Goal: Task Accomplishment & Management: Complete application form

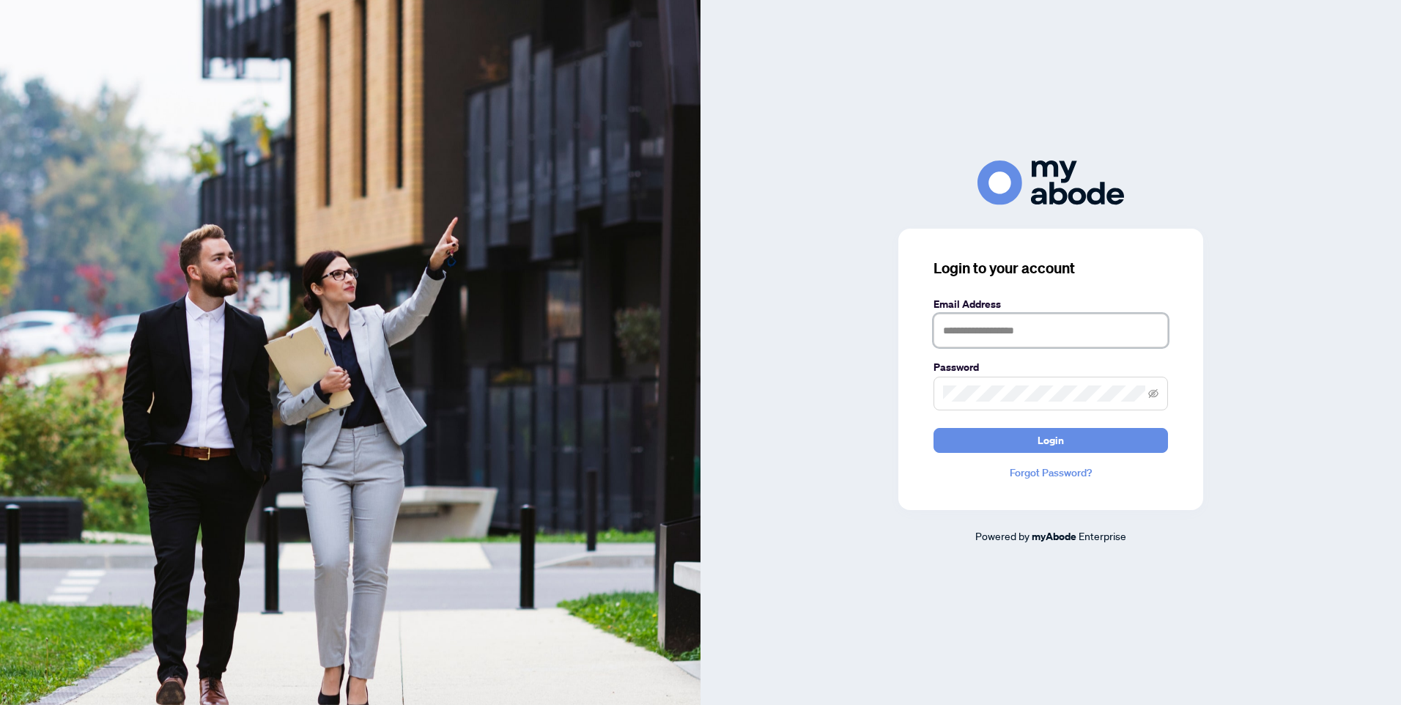
click at [989, 339] on input "text" at bounding box center [1051, 331] width 235 height 34
type input "**********"
click at [1022, 434] on button "Login" at bounding box center [1051, 440] width 235 height 25
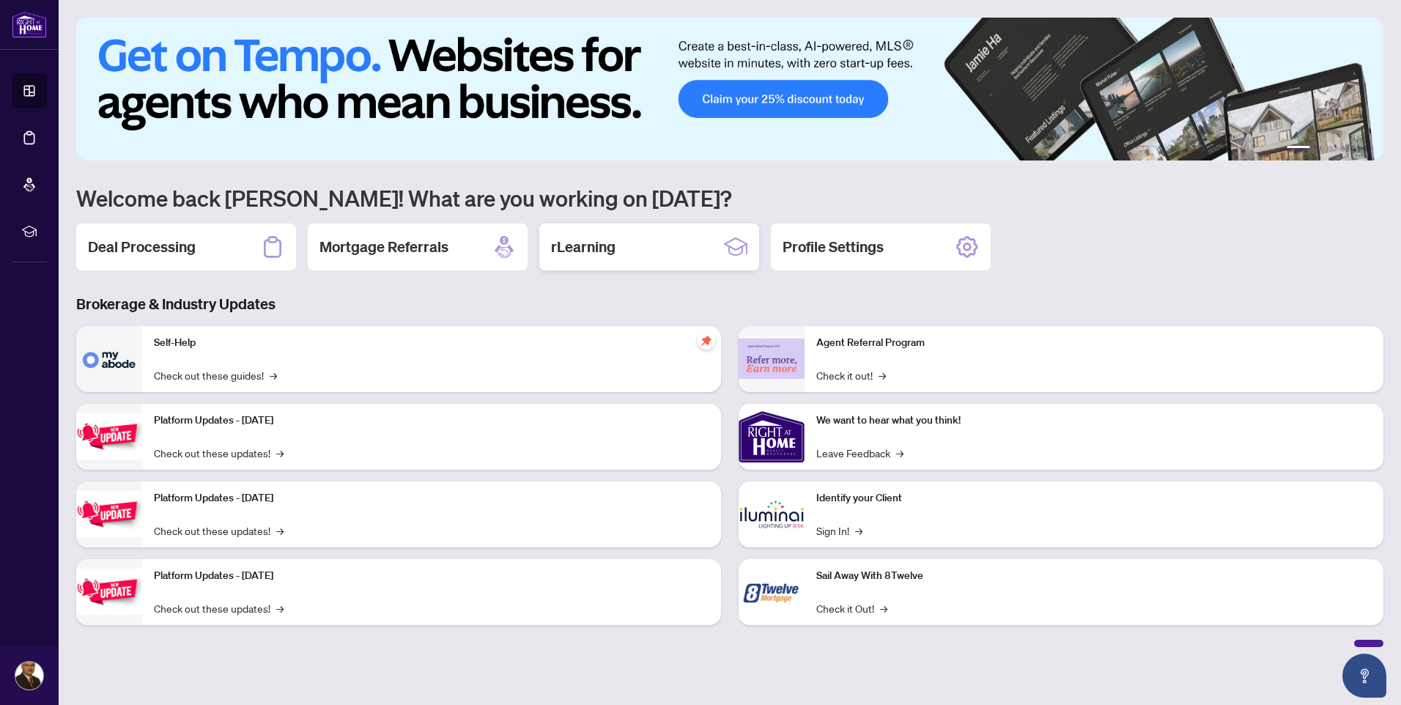
click at [583, 245] on h2 "rLearning" at bounding box center [583, 247] width 64 height 21
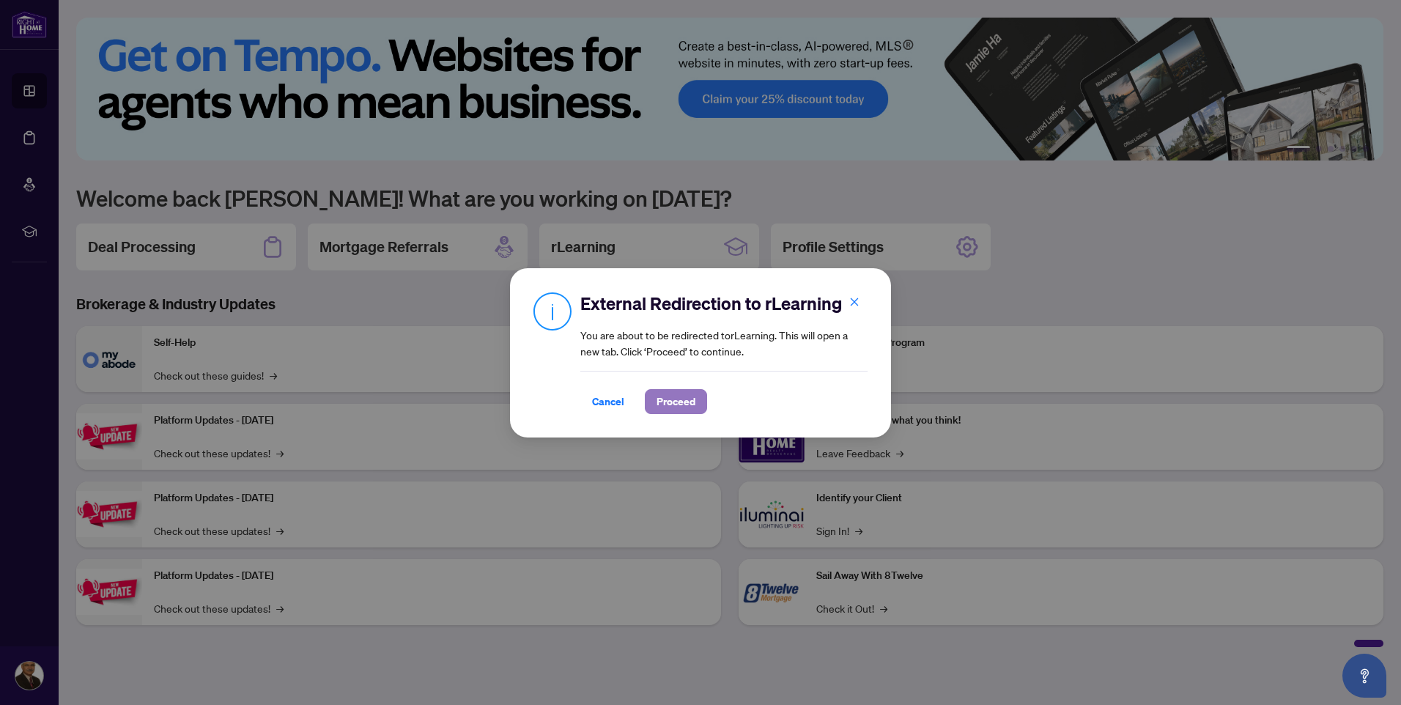
click at [677, 397] on span "Proceed" at bounding box center [676, 401] width 39 height 23
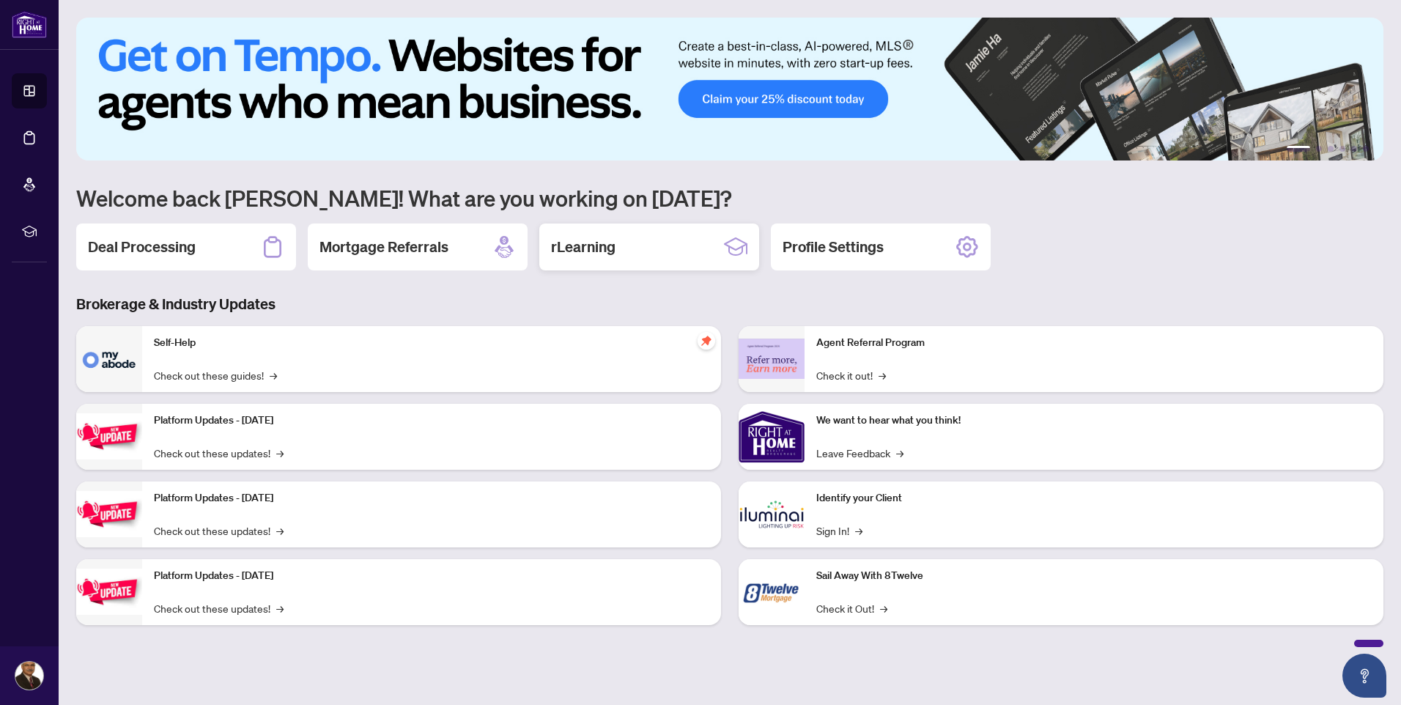
click at [575, 238] on h2 "rLearning" at bounding box center [583, 247] width 64 height 21
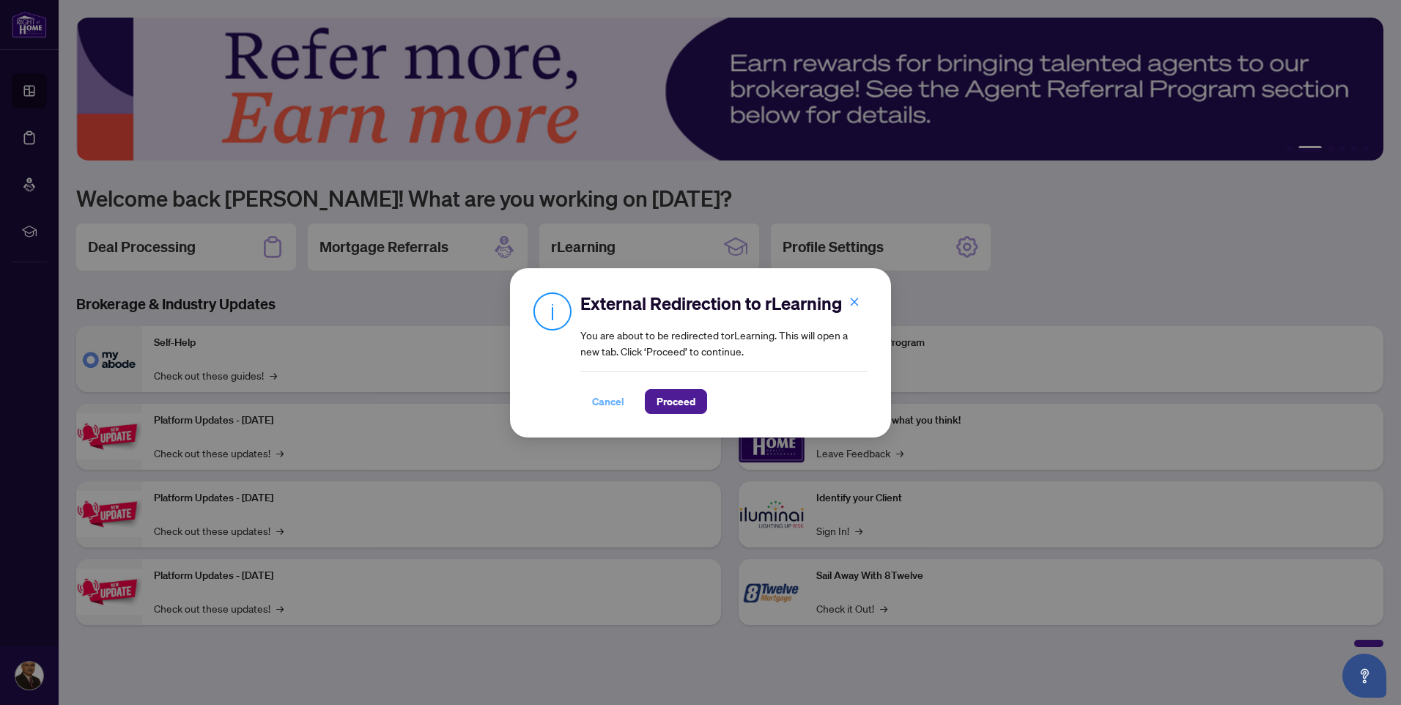
click at [619, 399] on span "Cancel" at bounding box center [608, 401] width 32 height 23
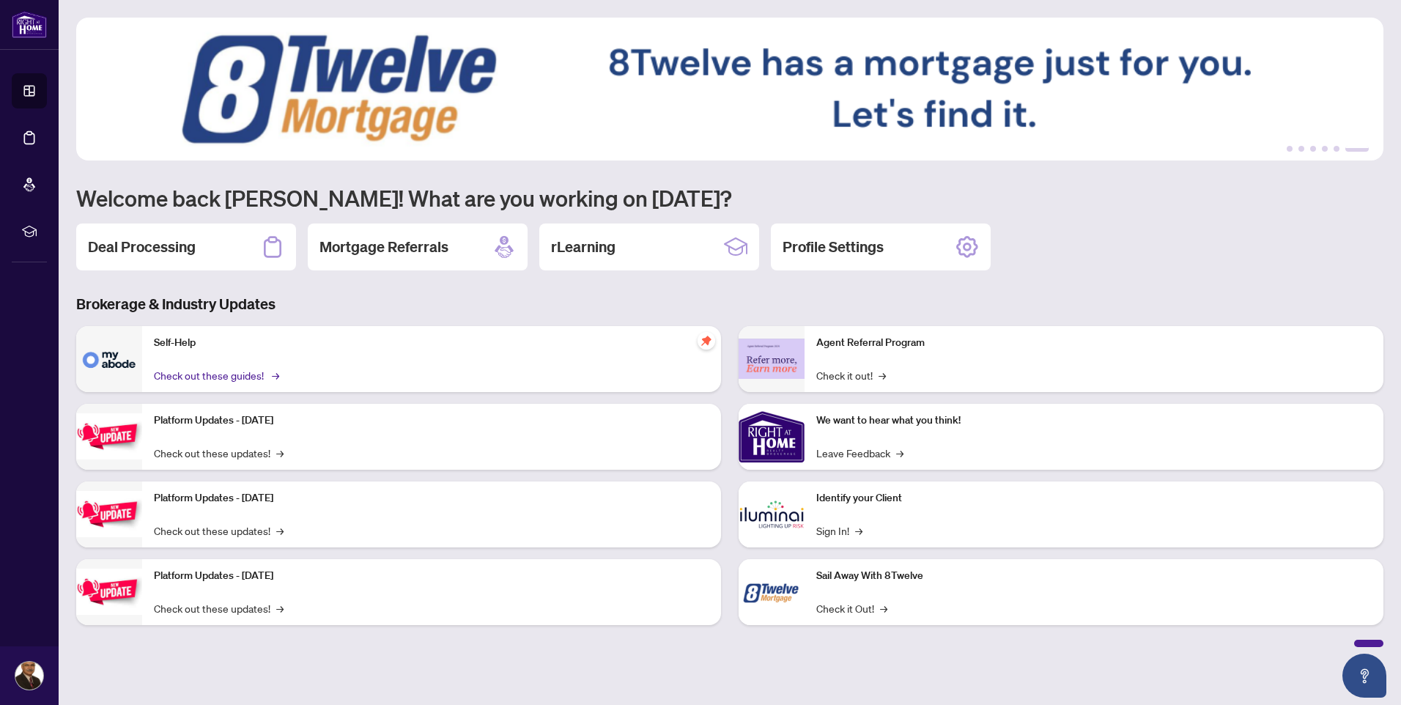
click at [265, 377] on link "Check out these guides! →" at bounding box center [215, 375] width 123 height 16
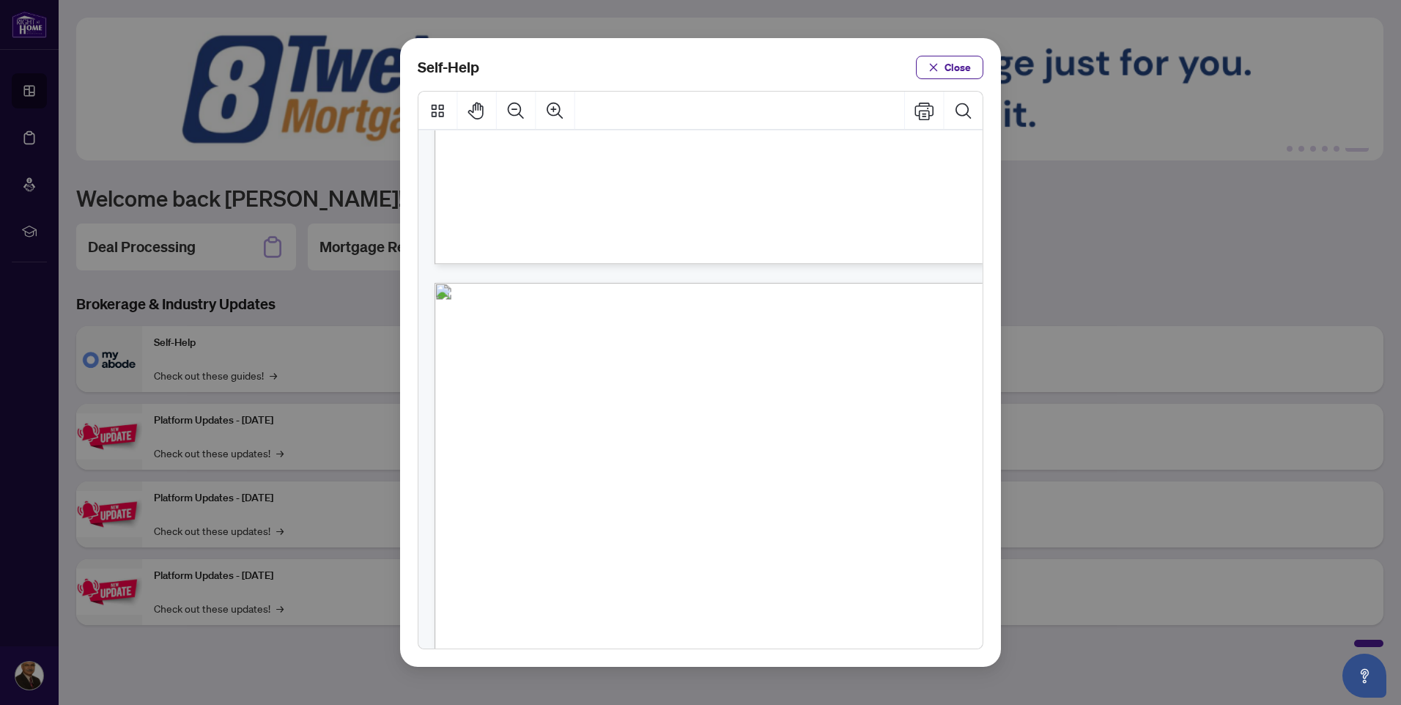
scroll to position [591, 0]
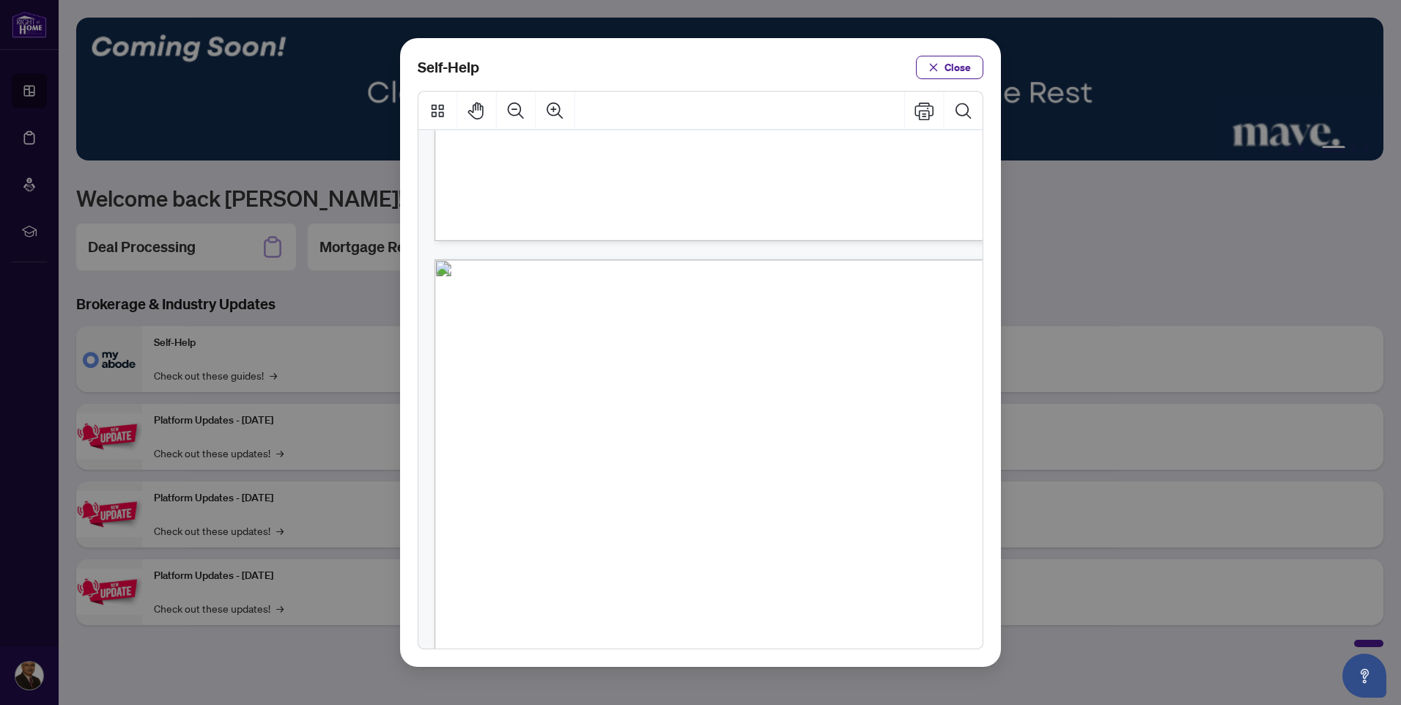
click at [759, 347] on span "PDF" at bounding box center [759, 348] width 20 height 15
click at [759, 136] on span "PDF" at bounding box center [755, 135] width 20 height 15
click at [922, 111] on icon "Print" at bounding box center [924, 112] width 19 height 18
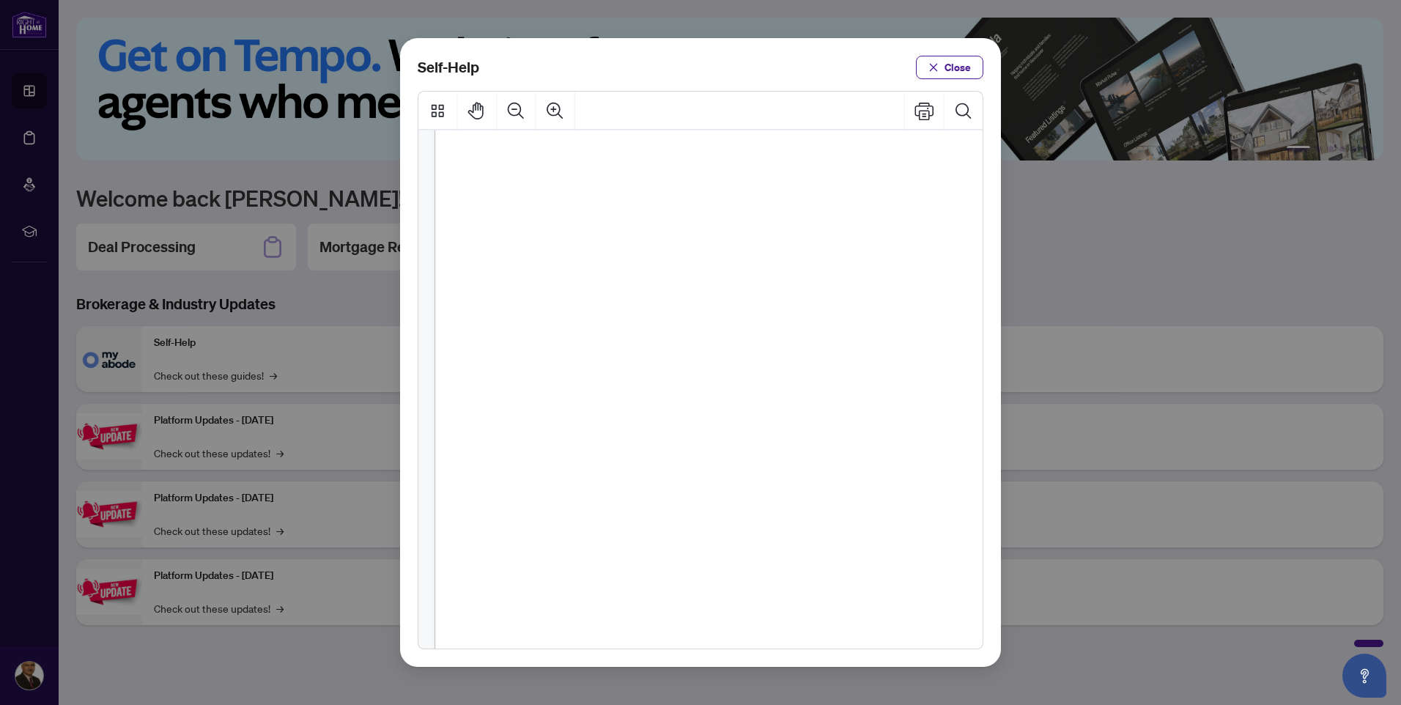
scroll to position [151, 0]
click at [959, 70] on span "Close" at bounding box center [958, 67] width 26 height 23
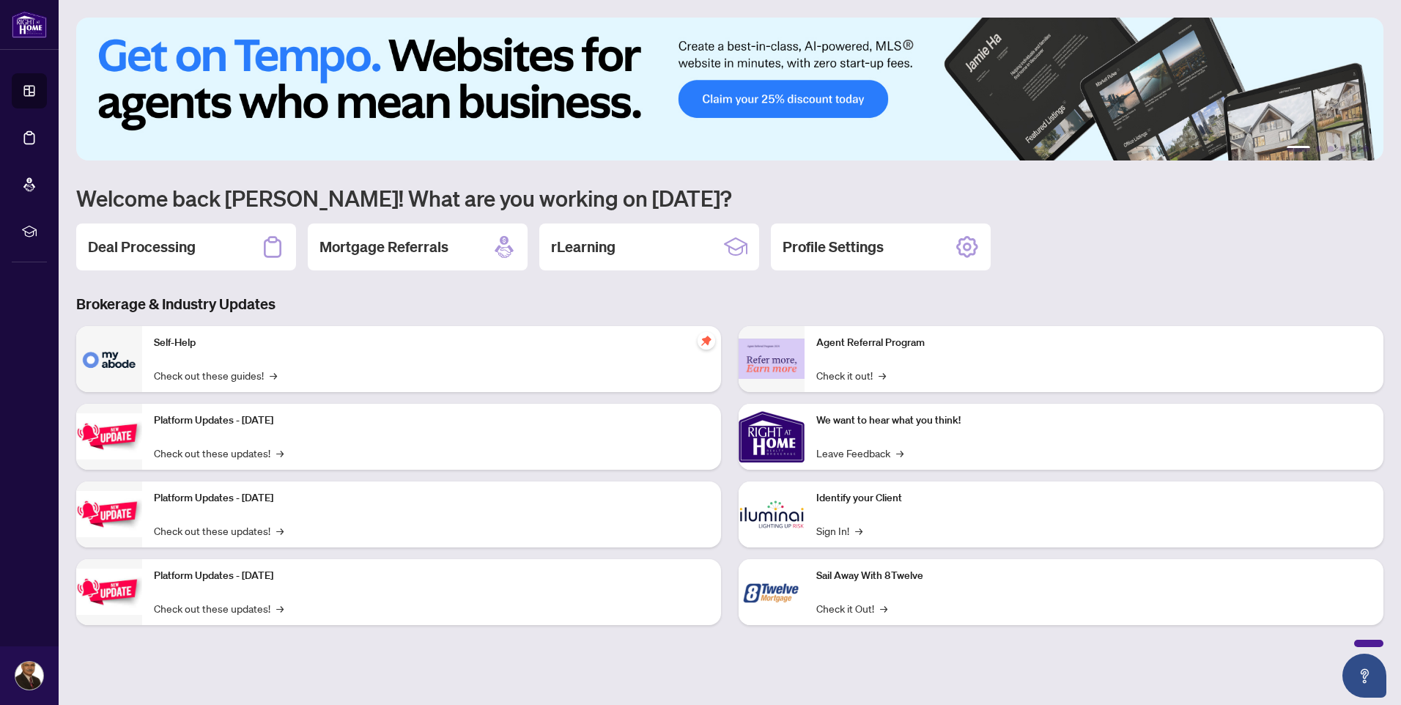
click at [123, 432] on img at bounding box center [109, 436] width 66 height 46
click at [280, 453] on span "→" at bounding box center [282, 453] width 7 height 16
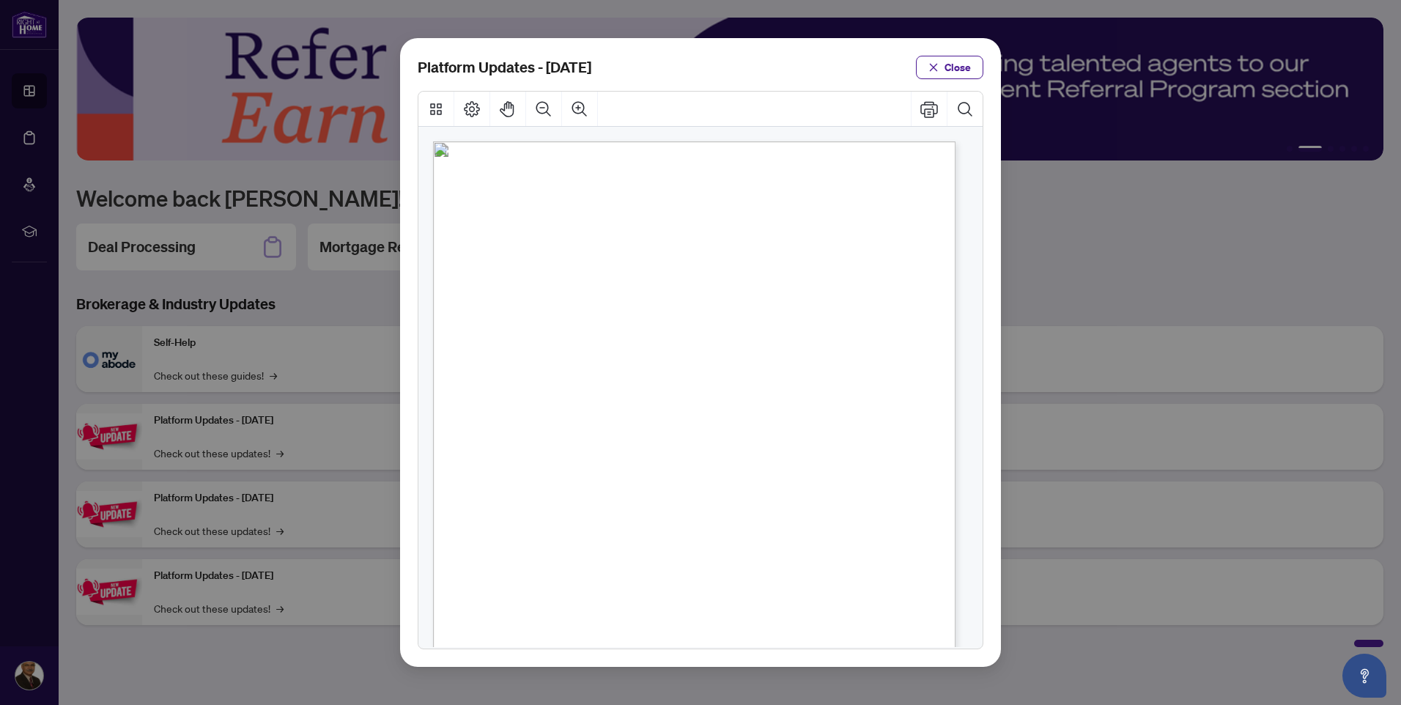
click at [939, 65] on icon "close" at bounding box center [934, 67] width 10 height 10
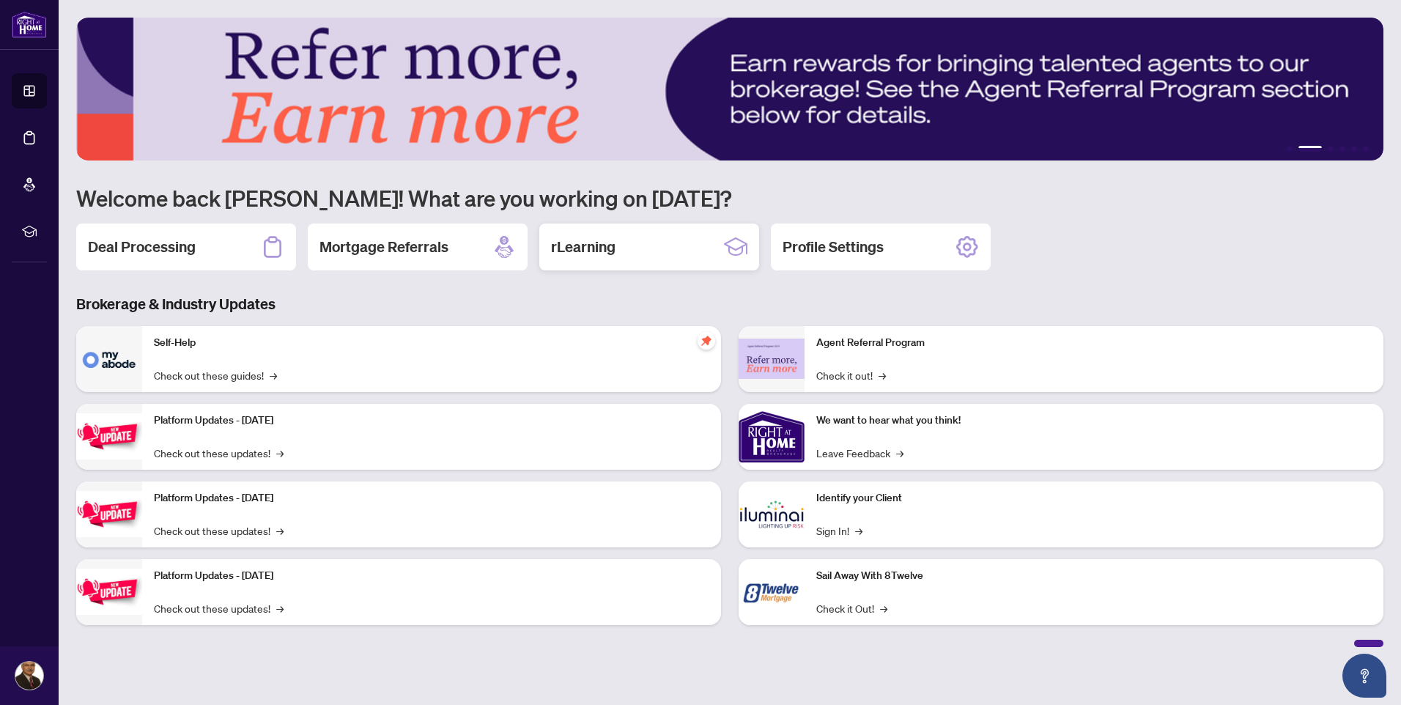
click at [567, 245] on h2 "rLearning" at bounding box center [583, 247] width 64 height 21
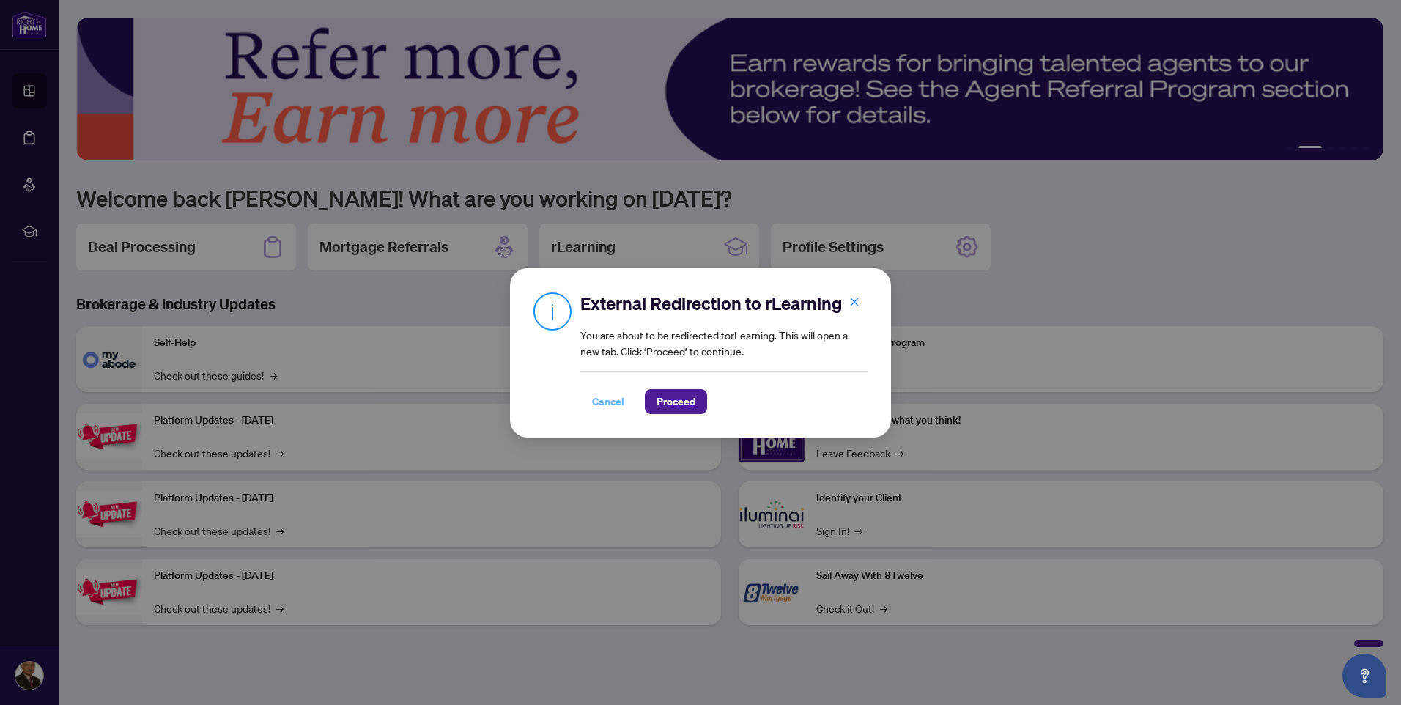
click at [604, 399] on span "Cancel" at bounding box center [608, 401] width 32 height 23
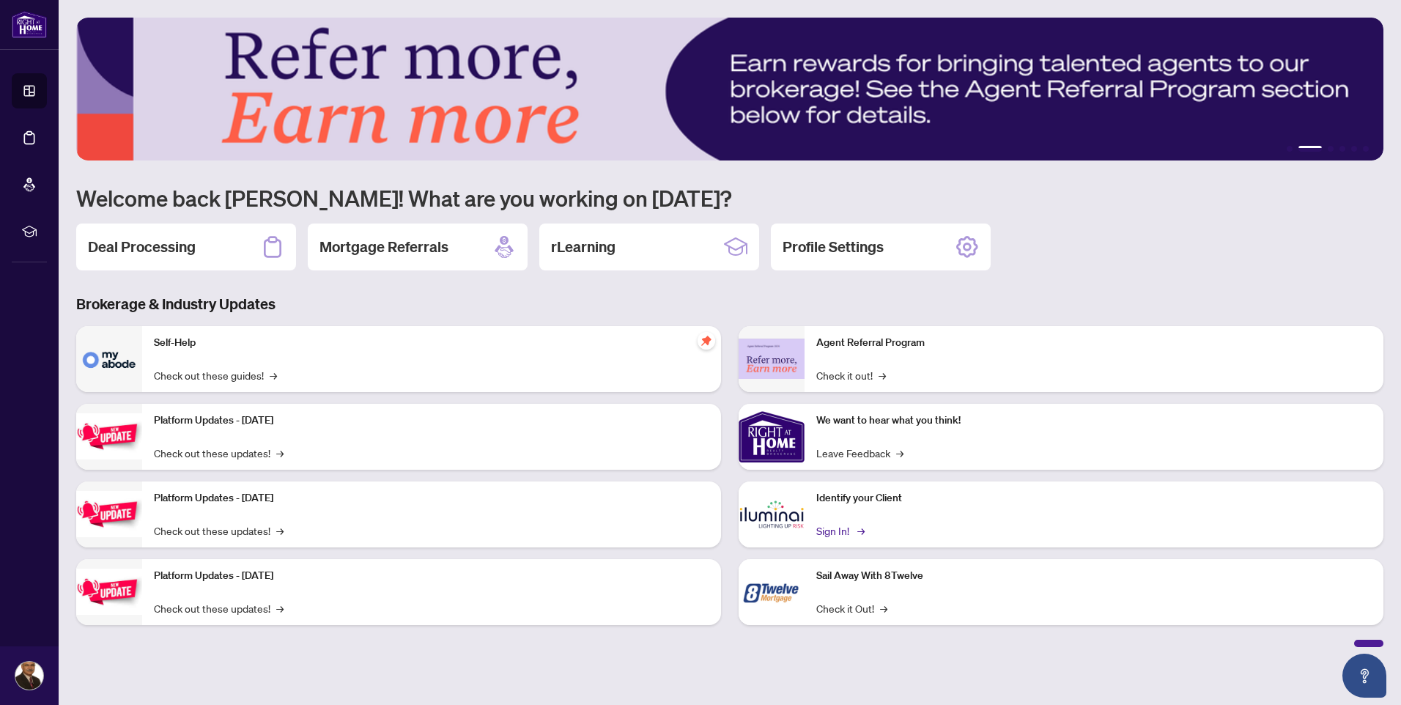
click at [841, 530] on link "Sign In! →" at bounding box center [839, 531] width 46 height 16
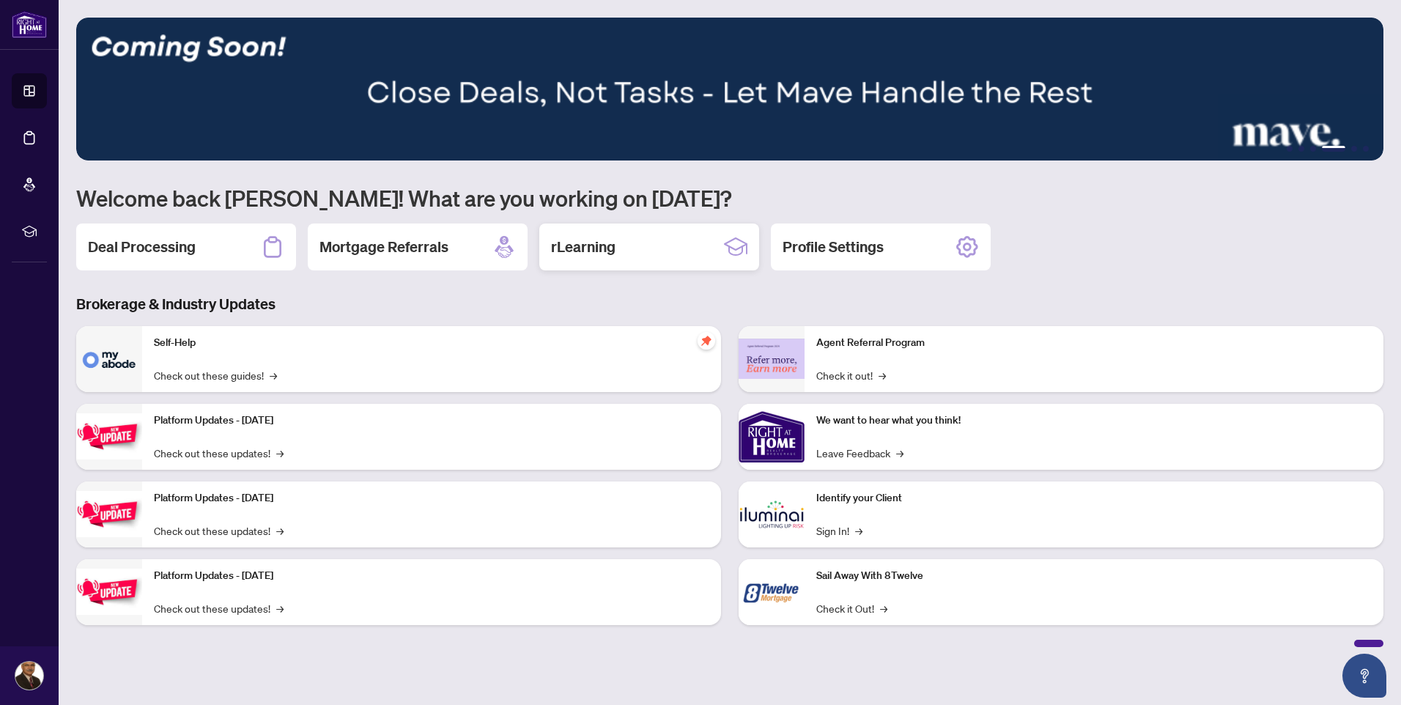
click at [574, 244] on h2 "rLearning" at bounding box center [583, 247] width 64 height 21
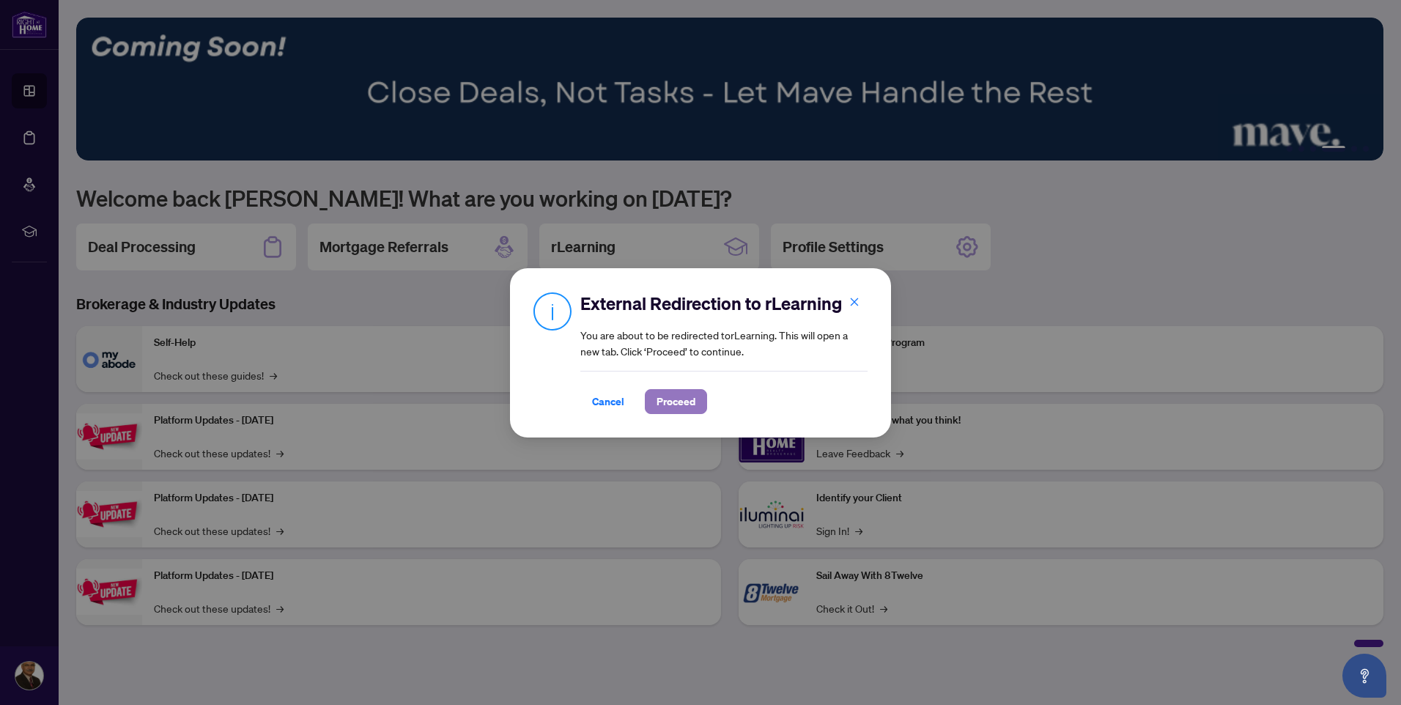
click at [667, 394] on span "Proceed" at bounding box center [676, 401] width 39 height 23
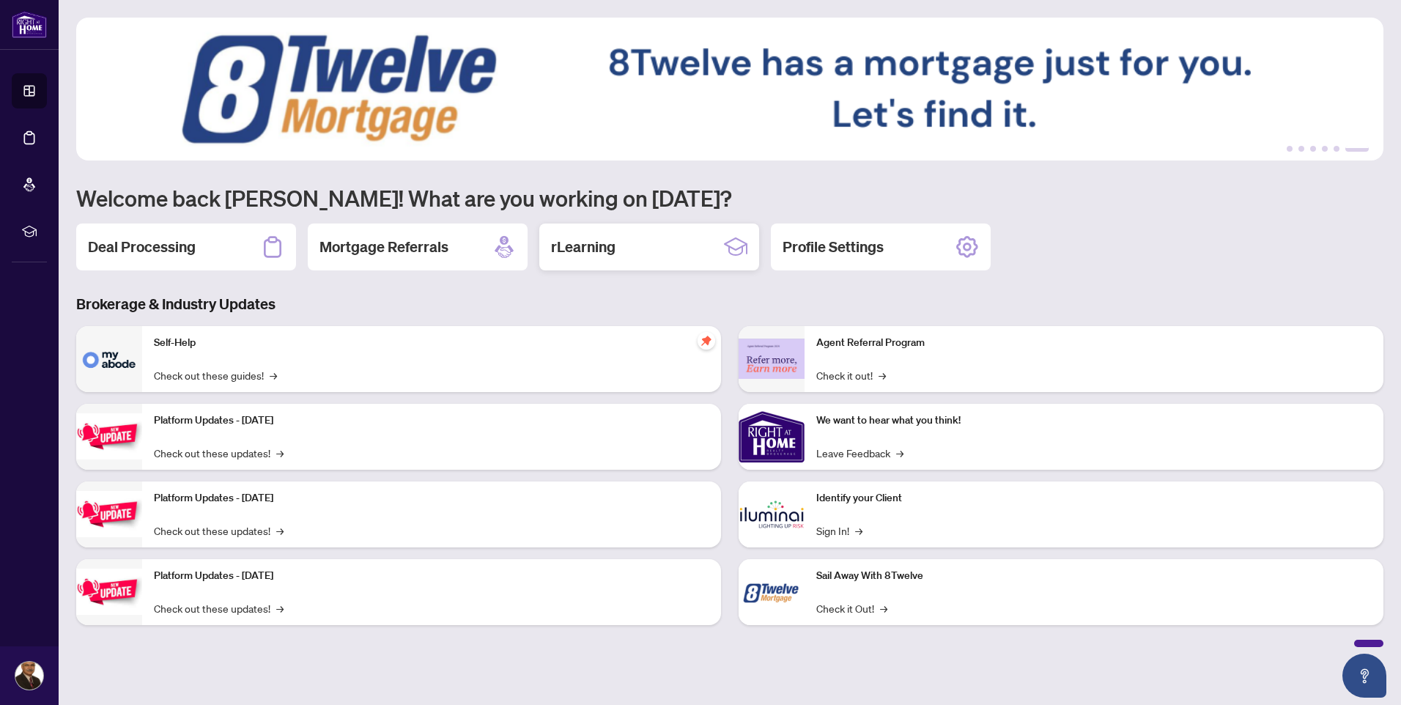
click at [569, 241] on h2 "rLearning" at bounding box center [583, 247] width 64 height 21
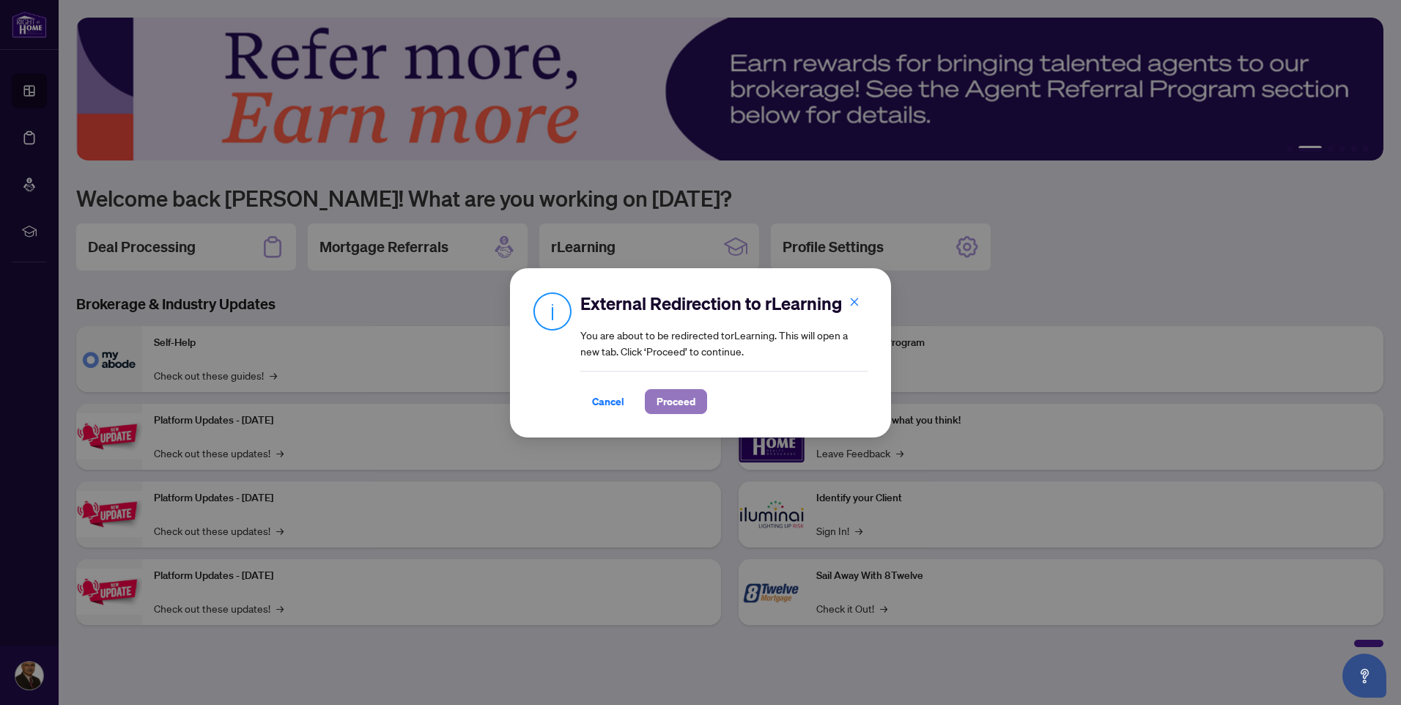
click at [674, 397] on span "Proceed" at bounding box center [676, 401] width 39 height 23
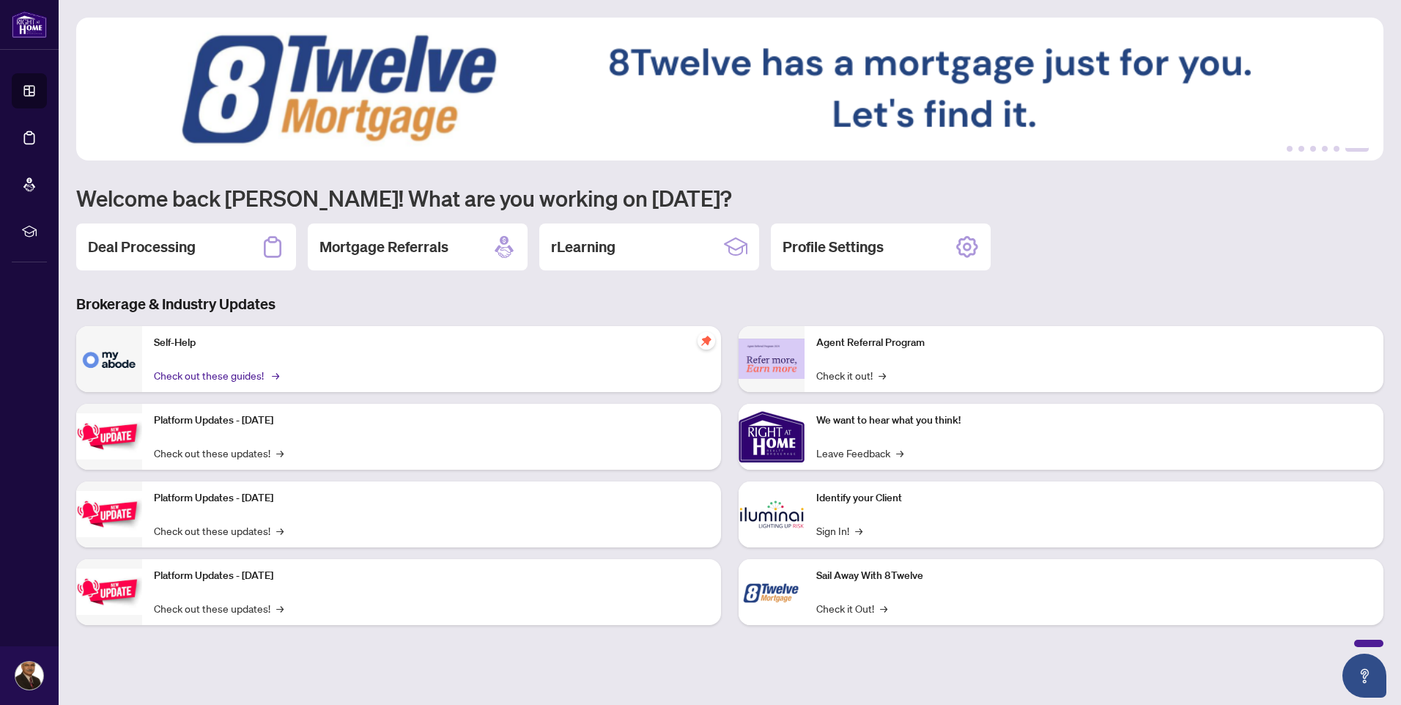
click at [227, 375] on link "Check out these guides! →" at bounding box center [215, 375] width 123 height 16
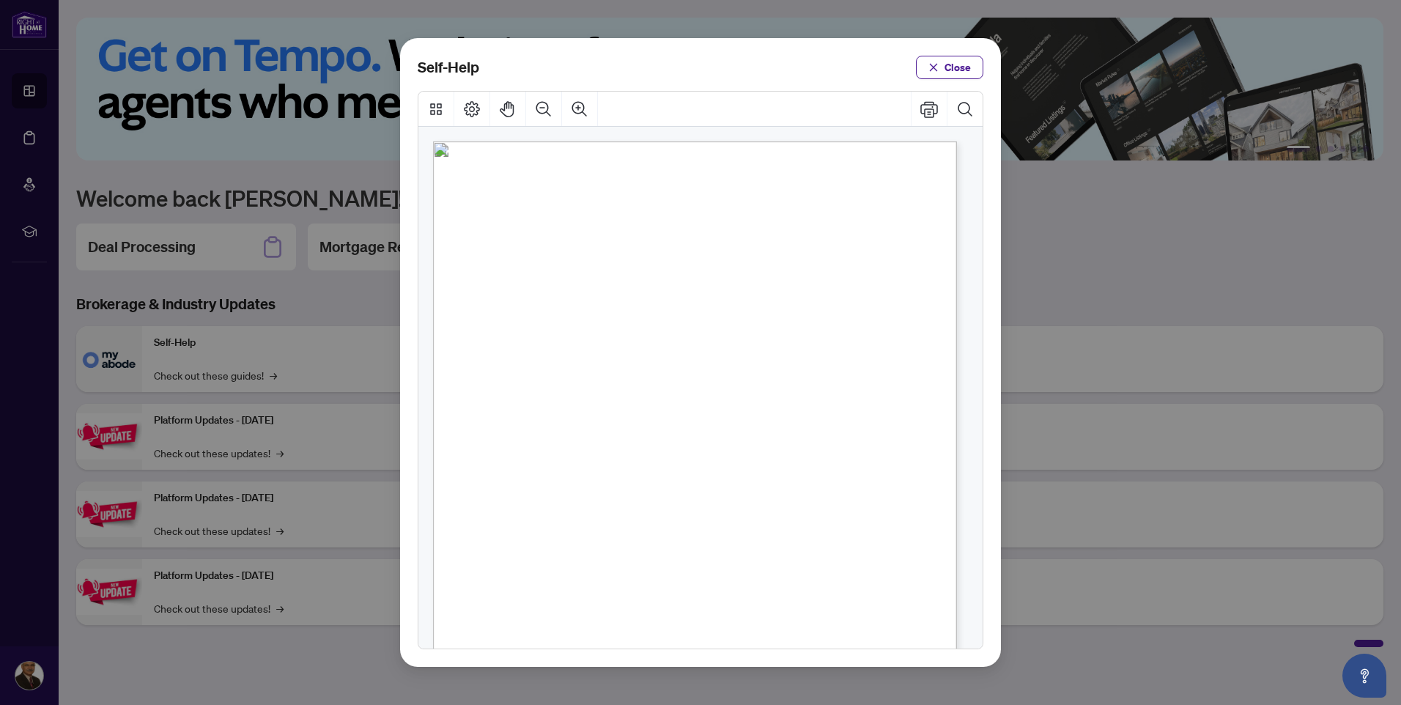
click at [701, 221] on span "PDF" at bounding box center [701, 222] width 20 height 15
click at [709, 288] on span "PDF" at bounding box center [717, 289] width 20 height 15
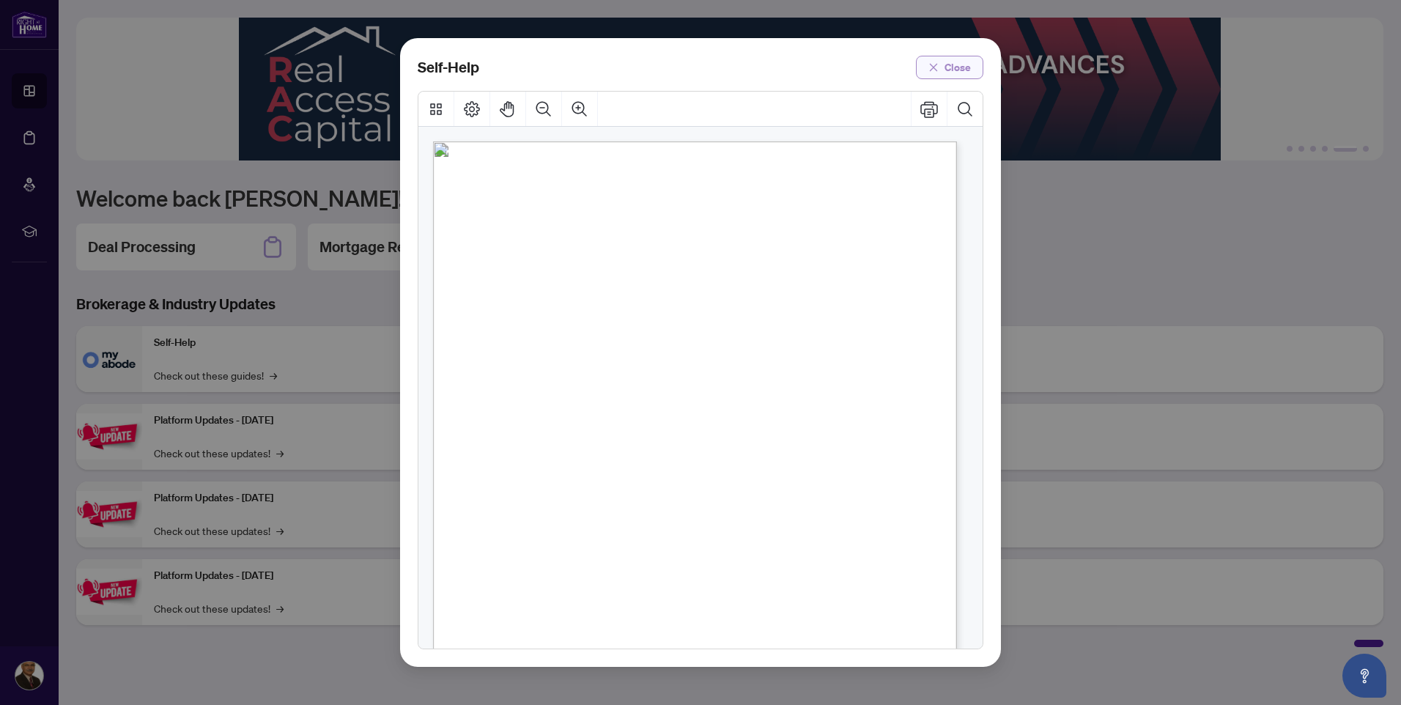
click at [948, 66] on span "Close" at bounding box center [958, 67] width 26 height 23
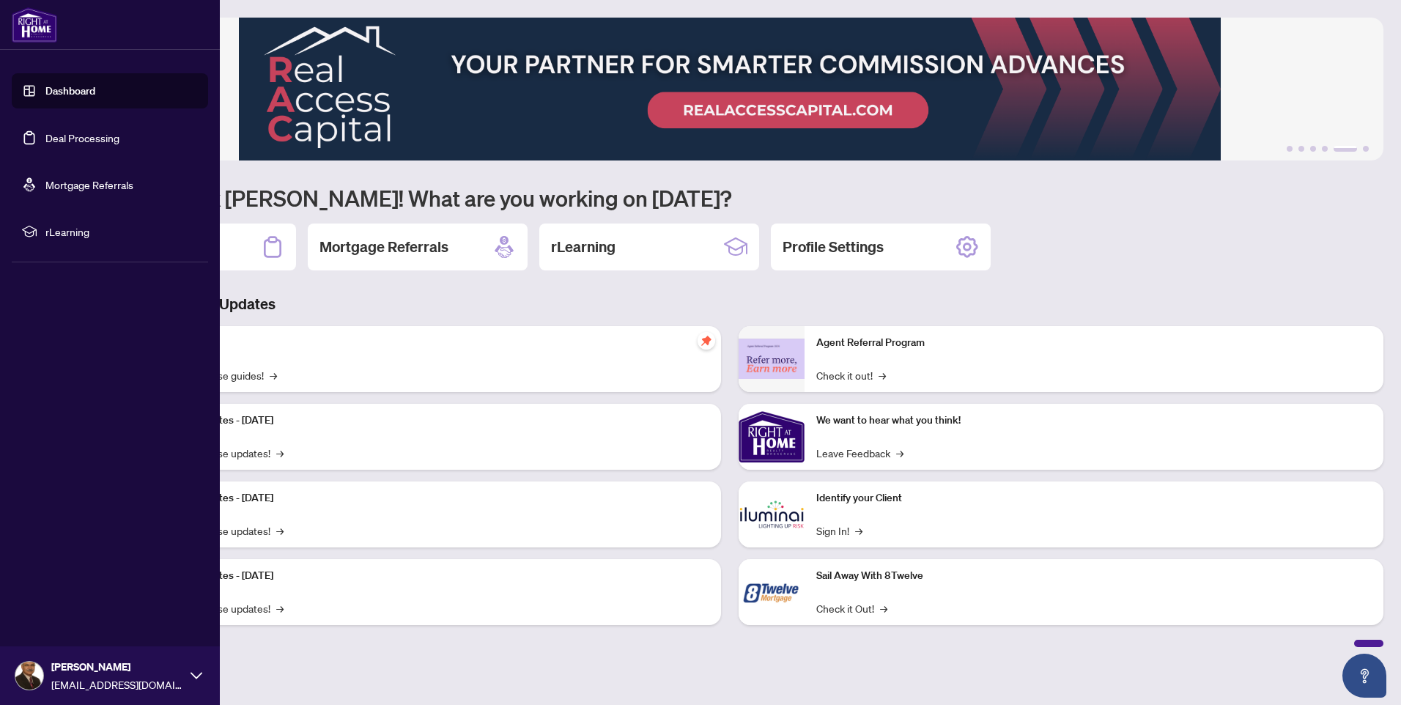
click at [70, 138] on link "Deal Processing" at bounding box center [82, 137] width 74 height 13
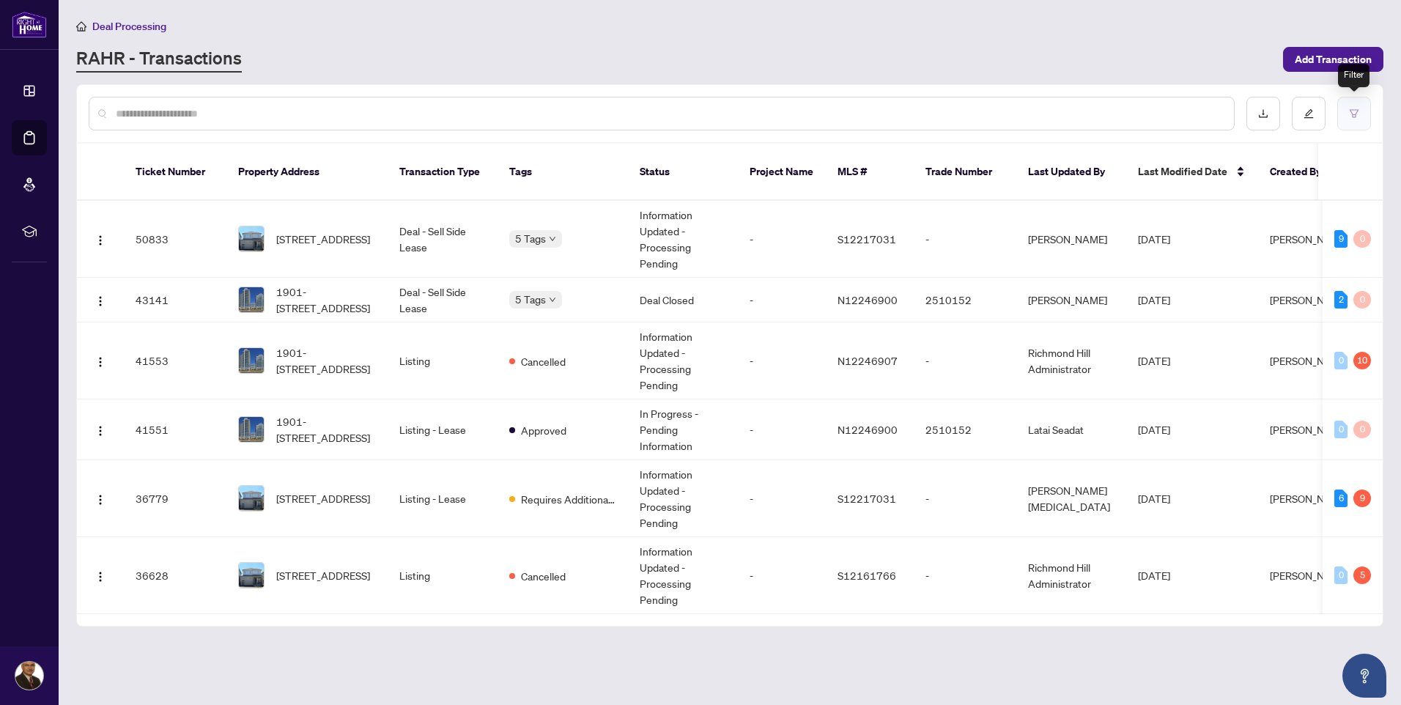
click at [1355, 108] on icon "filter" at bounding box center [1354, 113] width 10 height 10
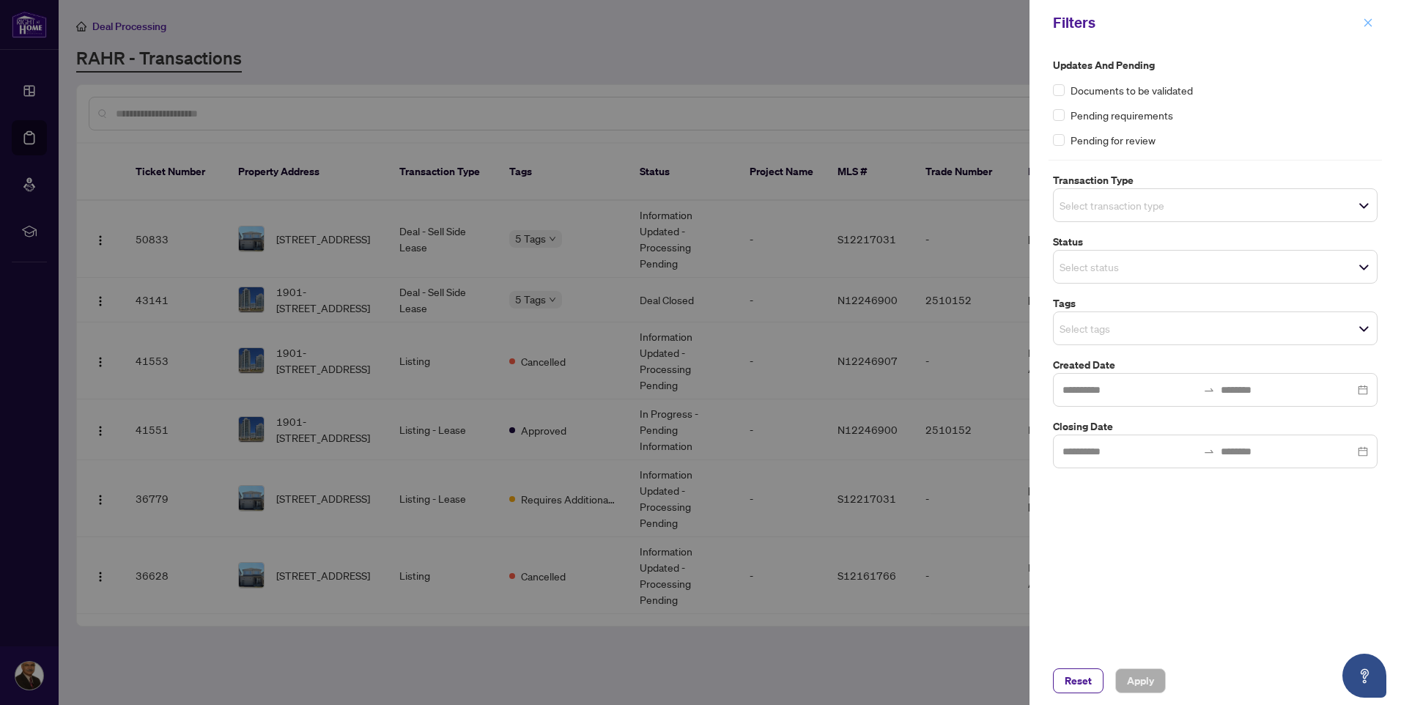
click at [1369, 23] on icon "close" at bounding box center [1369, 22] width 8 height 8
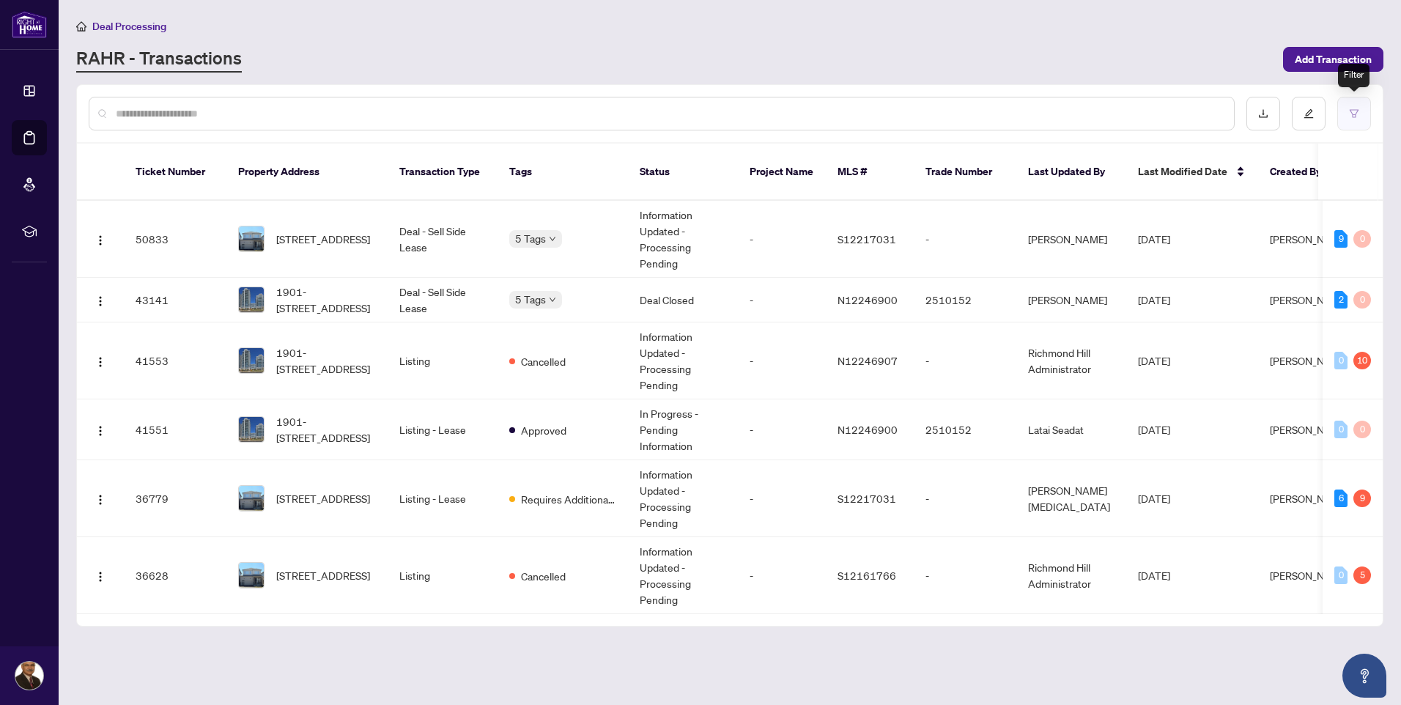
click at [1354, 112] on icon "filter" at bounding box center [1354, 113] width 10 height 10
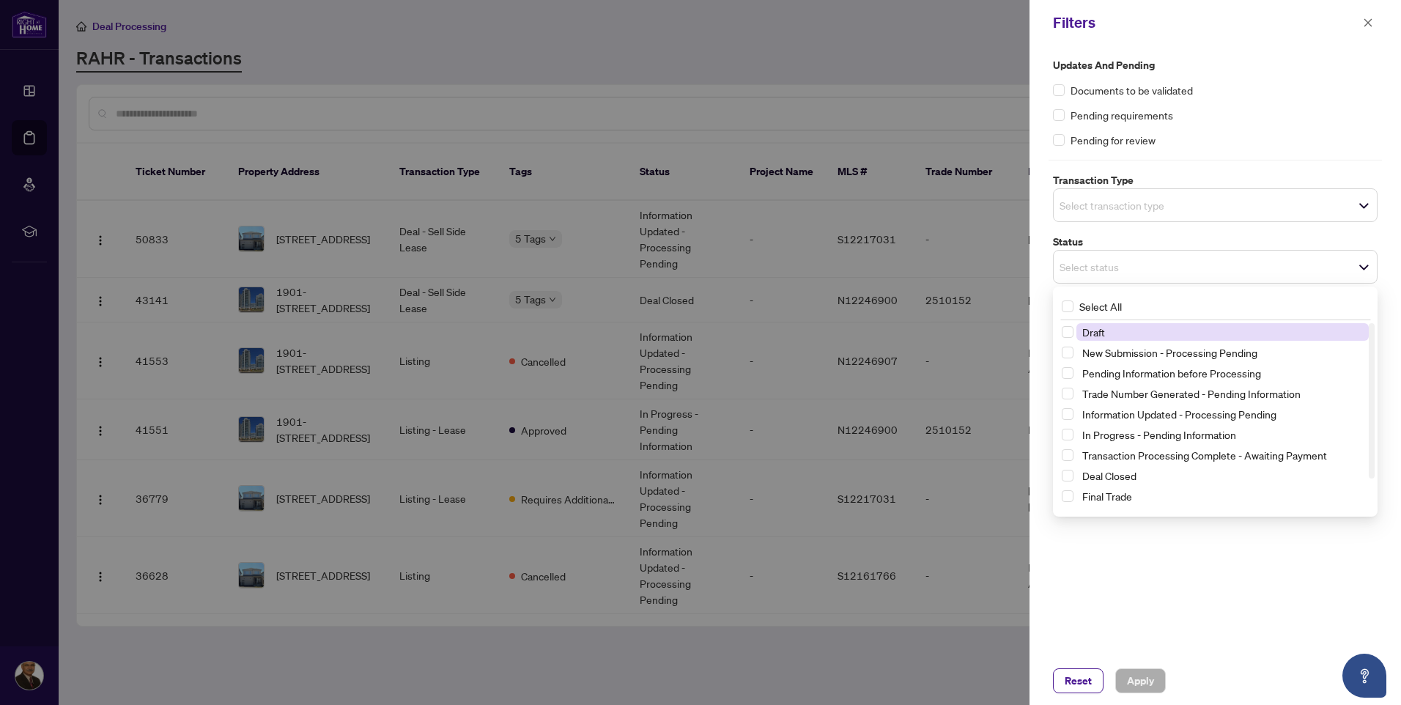
click at [1363, 262] on span "Select status" at bounding box center [1215, 267] width 323 height 21
click at [1102, 325] on span "Draft" at bounding box center [1094, 331] width 23 height 13
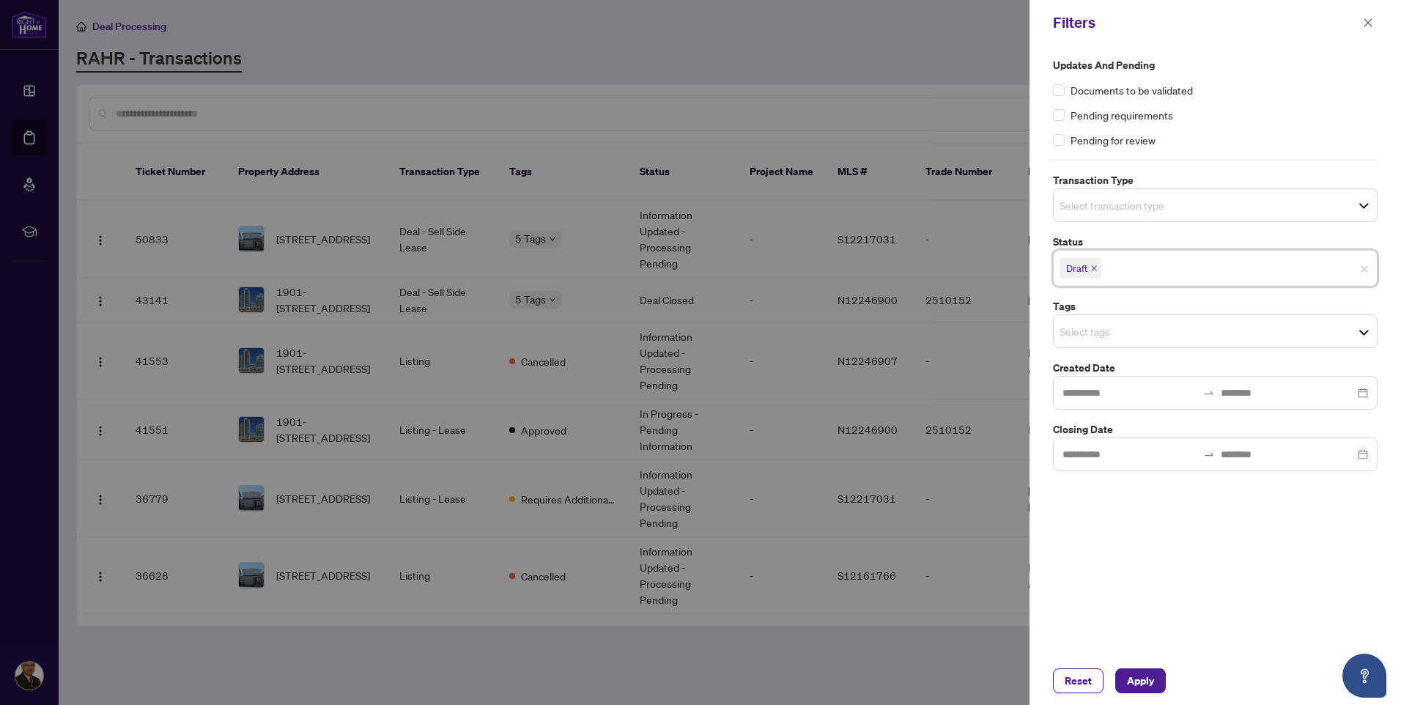
click at [1360, 203] on span "Select transaction type" at bounding box center [1215, 205] width 323 height 21
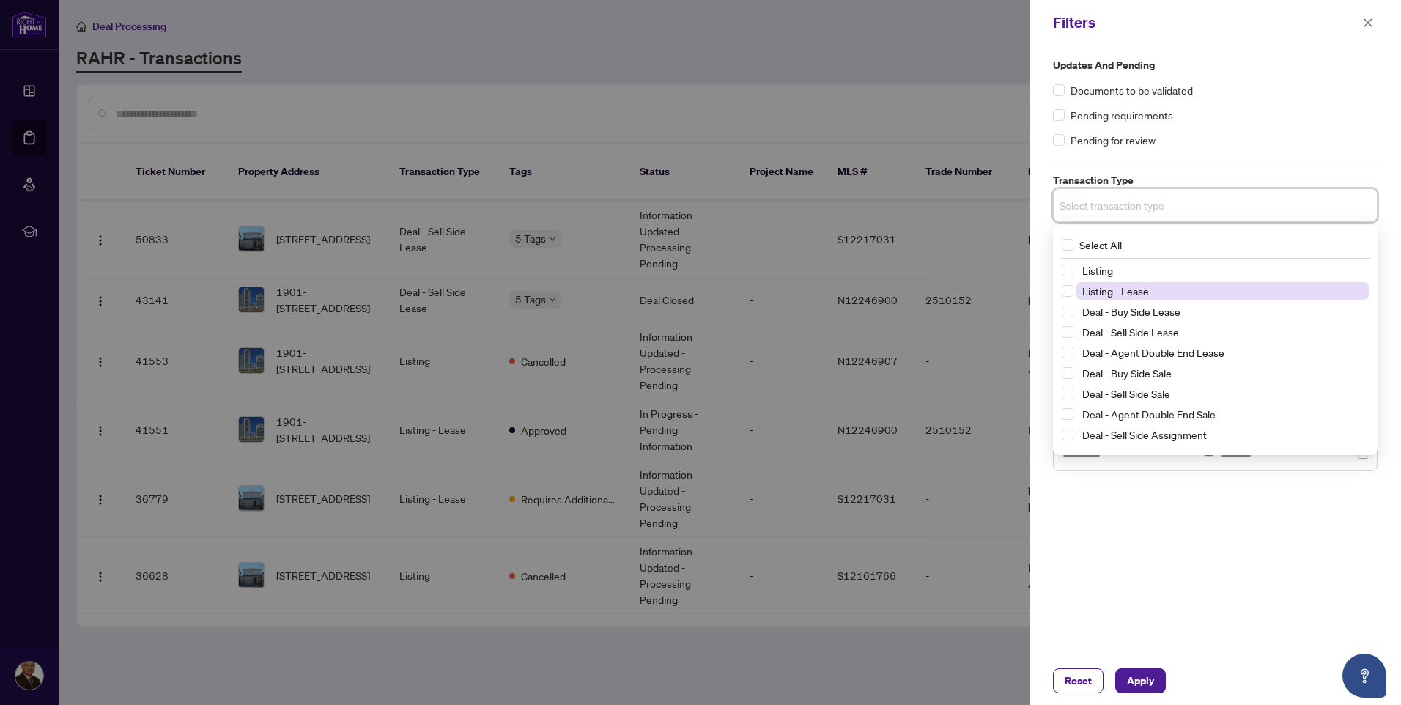
click at [1127, 295] on span "Listing - Lease" at bounding box center [1116, 290] width 67 height 13
click at [1365, 21] on icon "close" at bounding box center [1368, 23] width 10 height 10
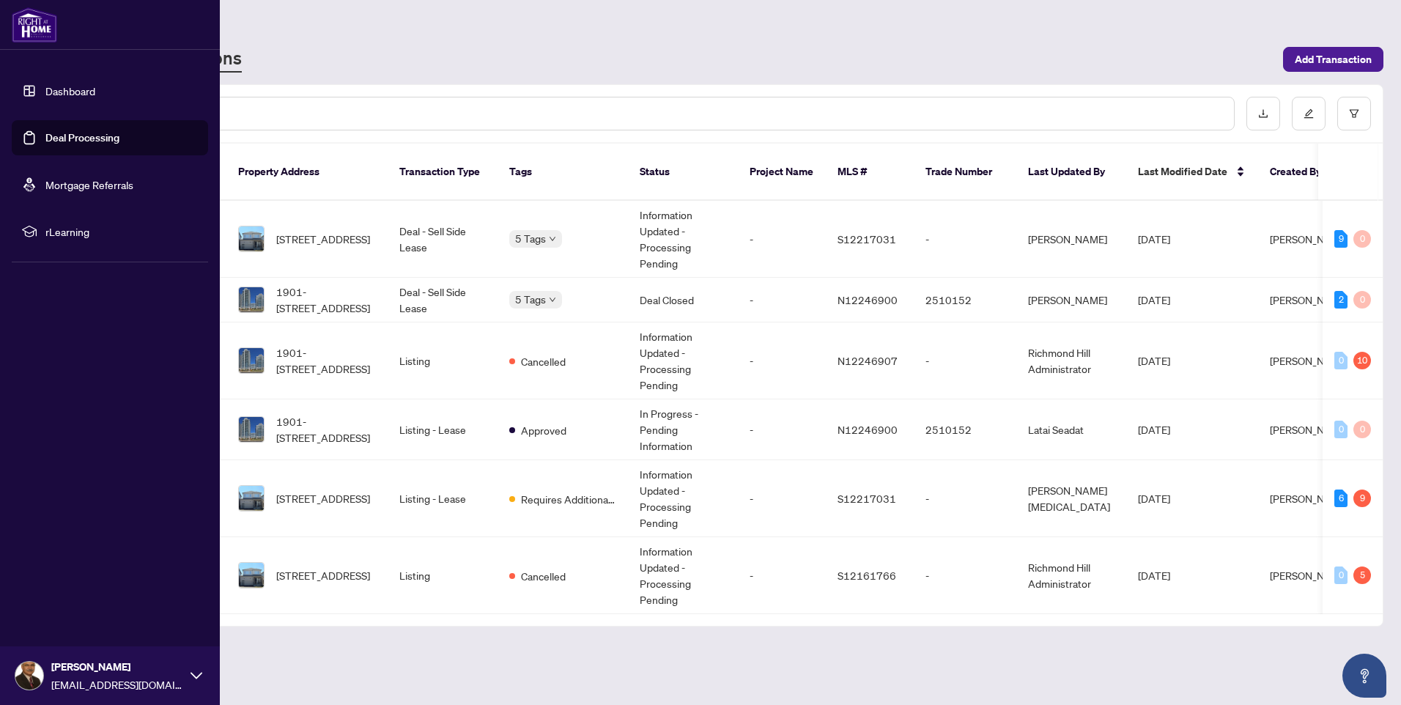
click at [63, 87] on link "Dashboard" at bounding box center [70, 90] width 50 height 13
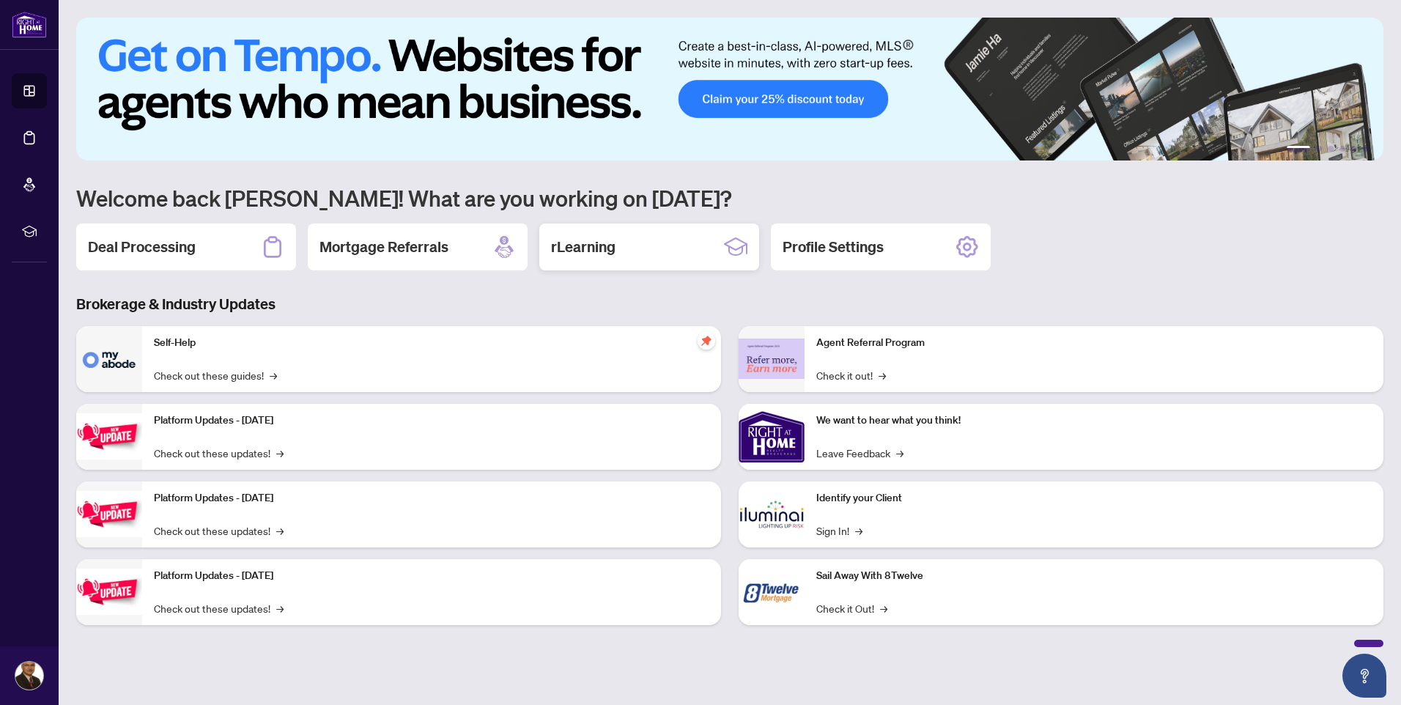
click at [582, 244] on h2 "rLearning" at bounding box center [583, 247] width 64 height 21
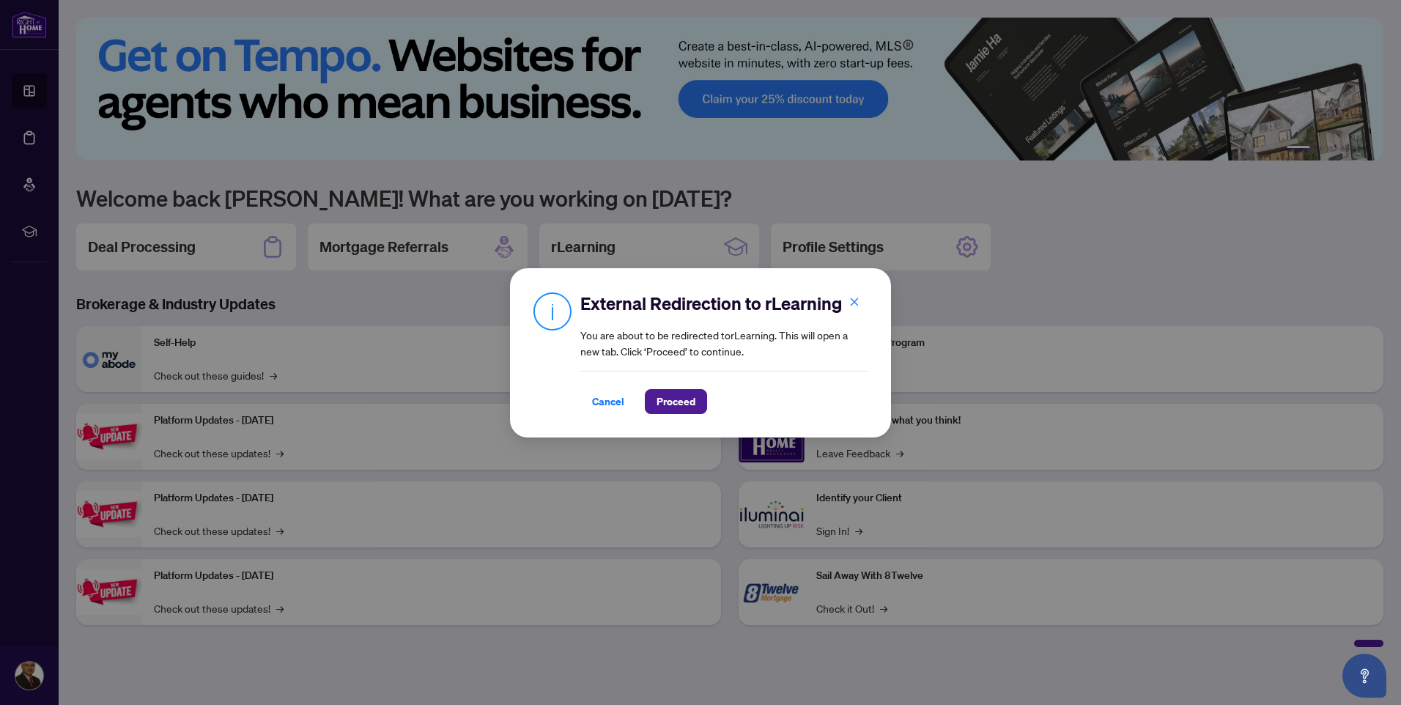
click at [611, 398] on span "Cancel" at bounding box center [608, 401] width 32 height 23
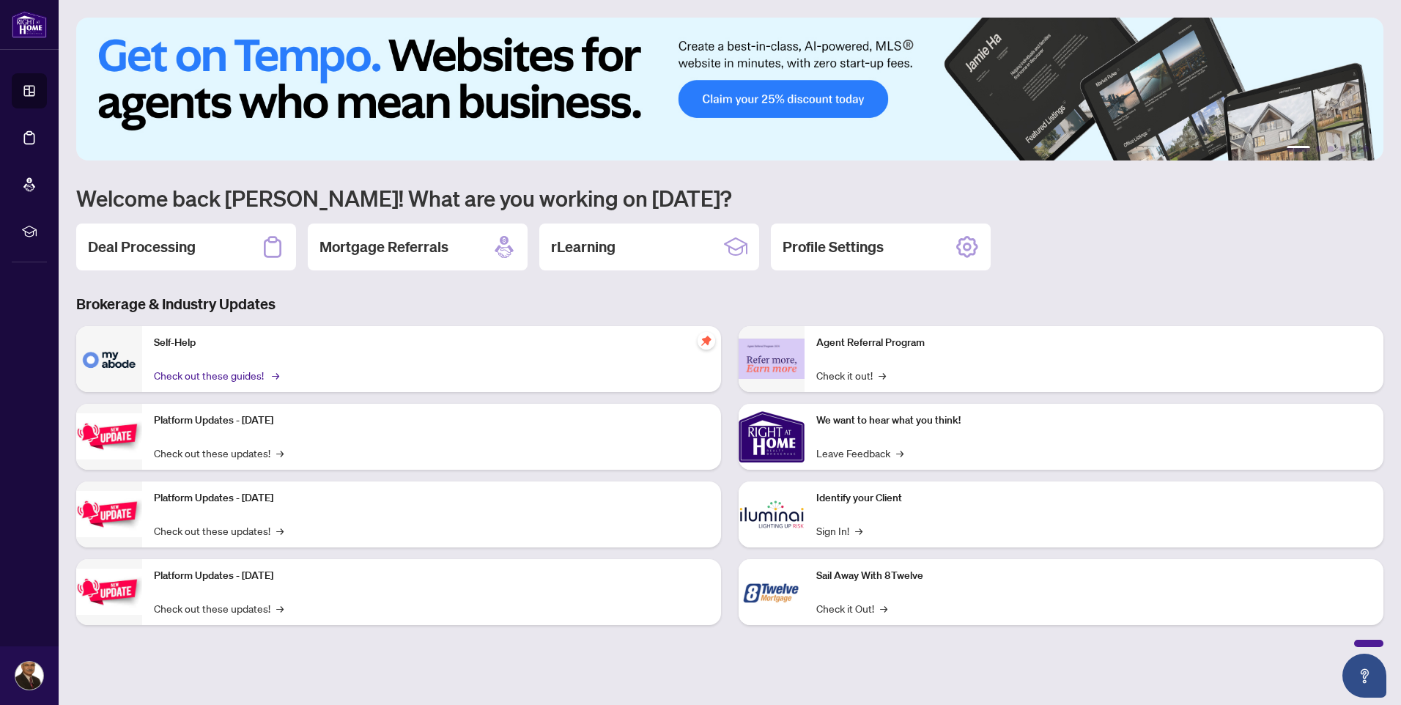
click at [273, 375] on span "→" at bounding box center [275, 375] width 7 height 16
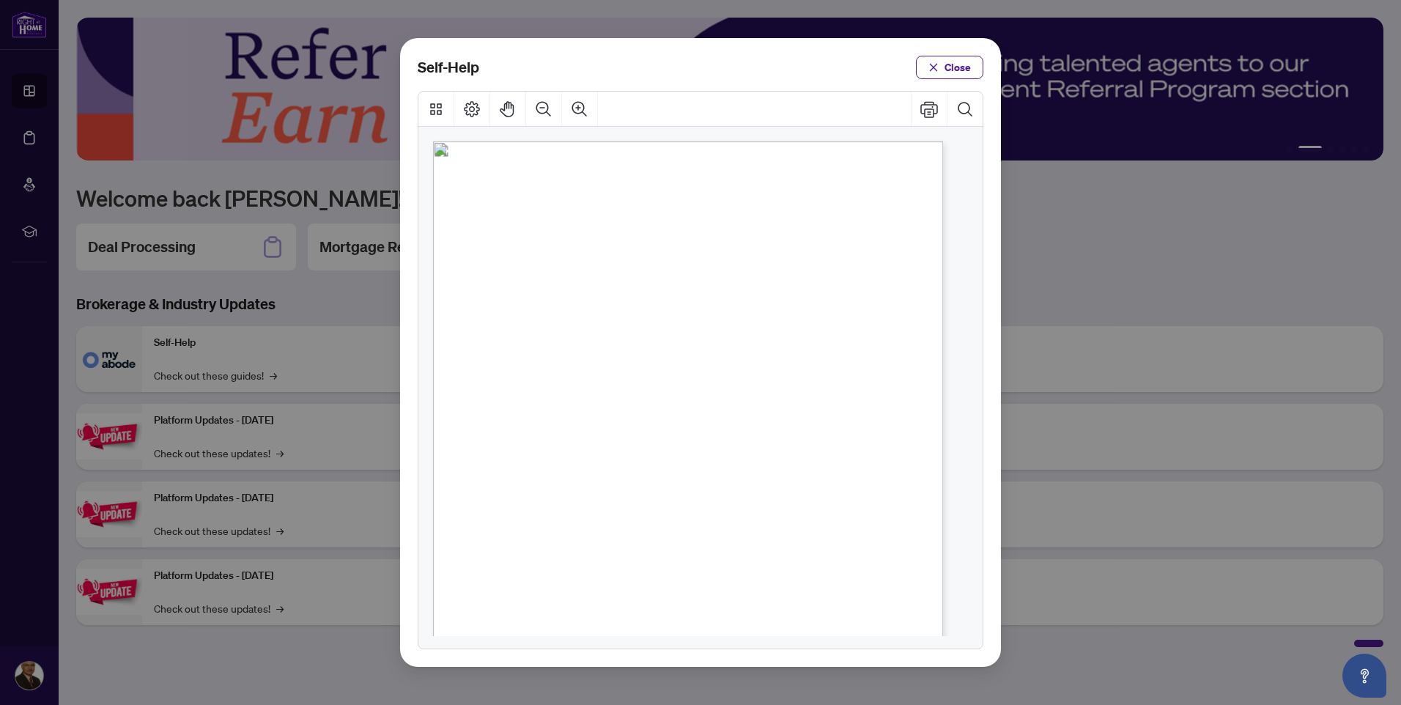
scroll to position [73, 0]
click at [707, 438] on span "PDF" at bounding box center [710, 439] width 19 height 14
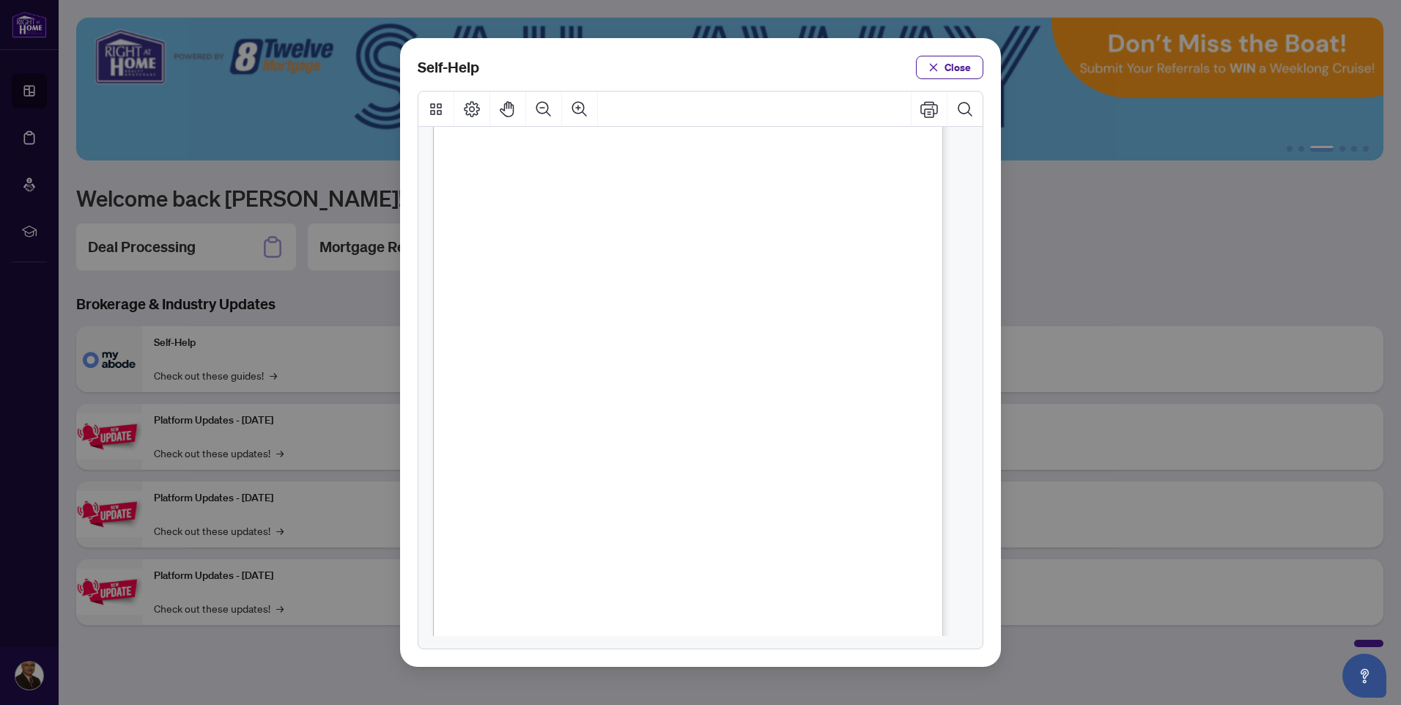
click at [707, 438] on span "PDF" at bounding box center [710, 439] width 19 height 14
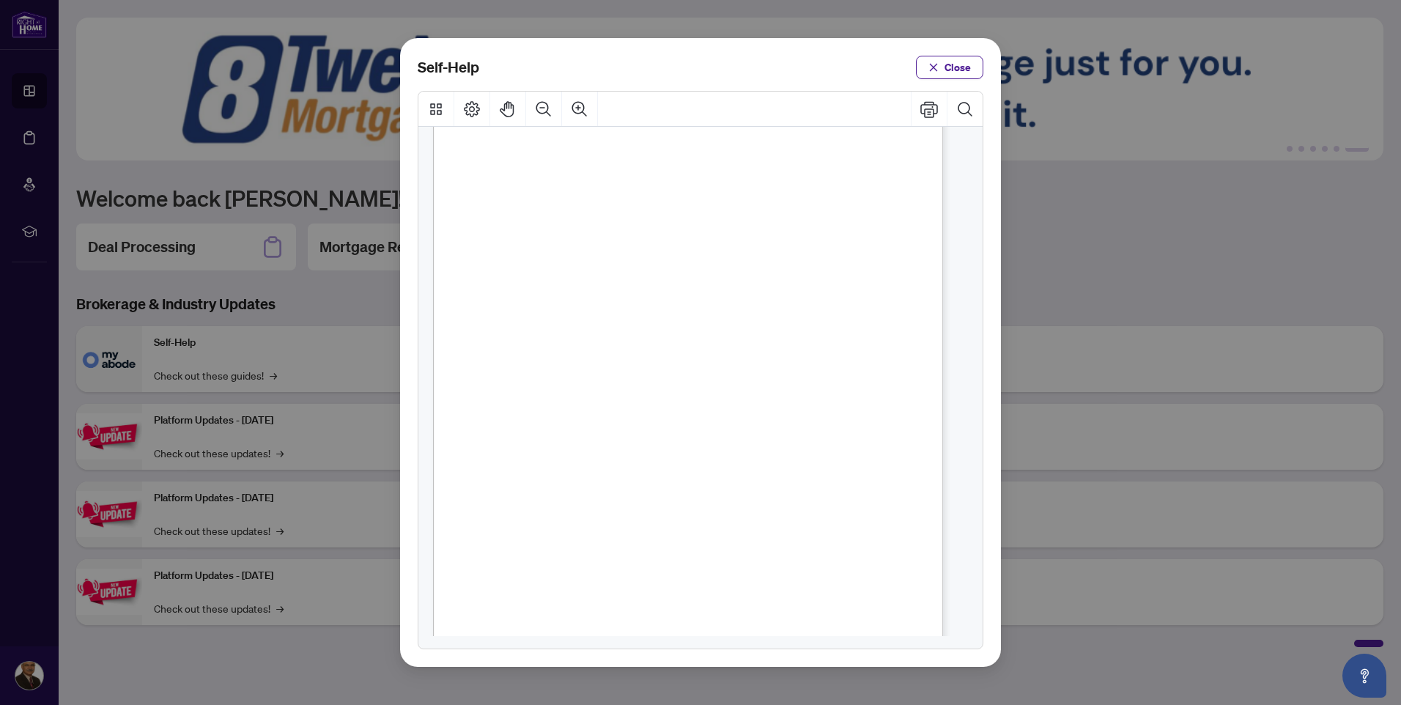
scroll to position [733, 0]
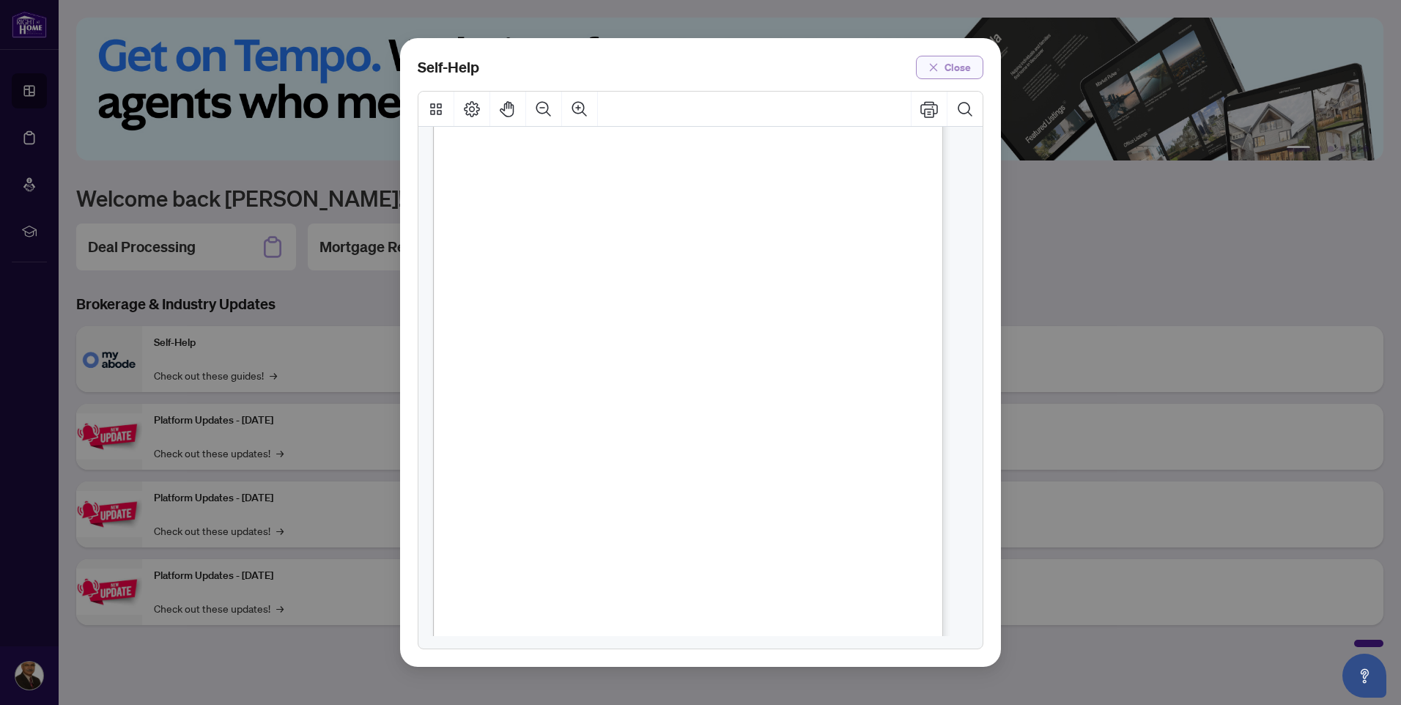
click at [941, 67] on button "Close" at bounding box center [949, 67] width 67 height 23
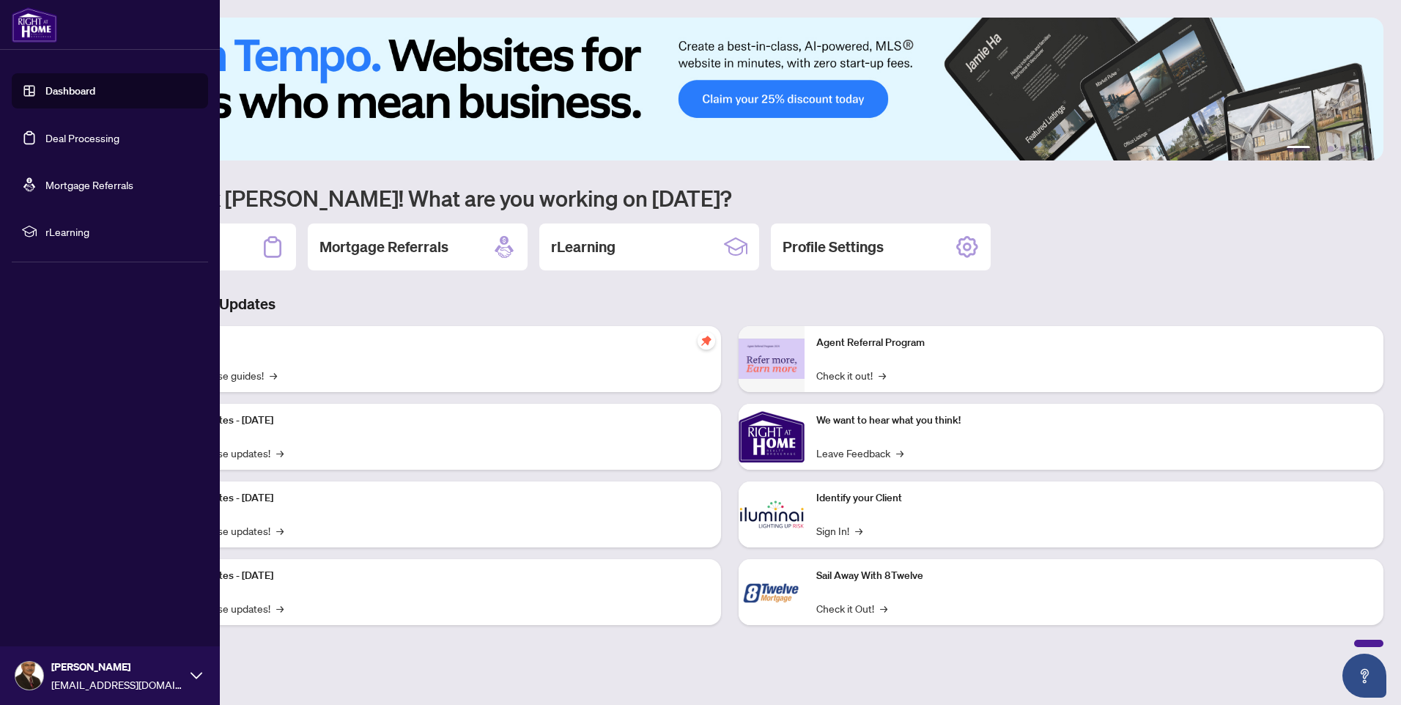
click at [56, 138] on link "Deal Processing" at bounding box center [82, 137] width 74 height 13
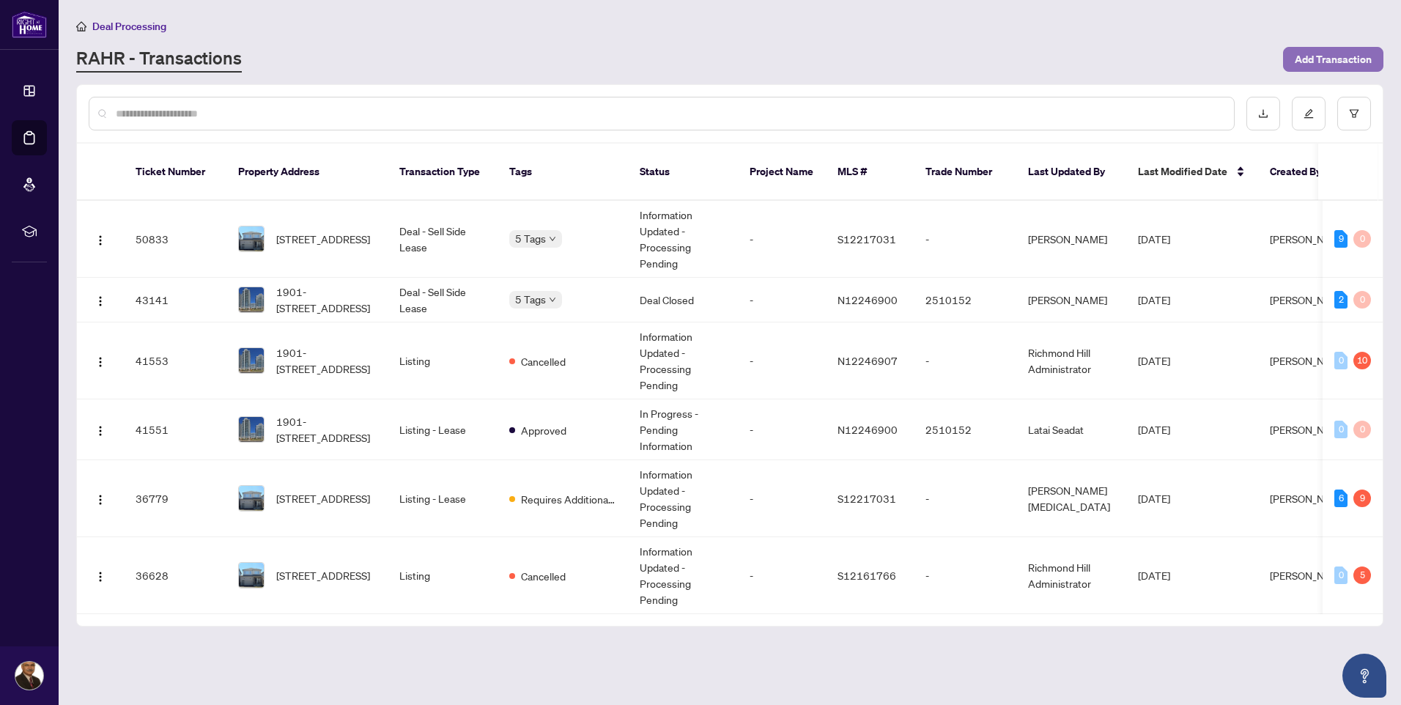
click at [1316, 59] on span "Add Transaction" at bounding box center [1333, 59] width 77 height 23
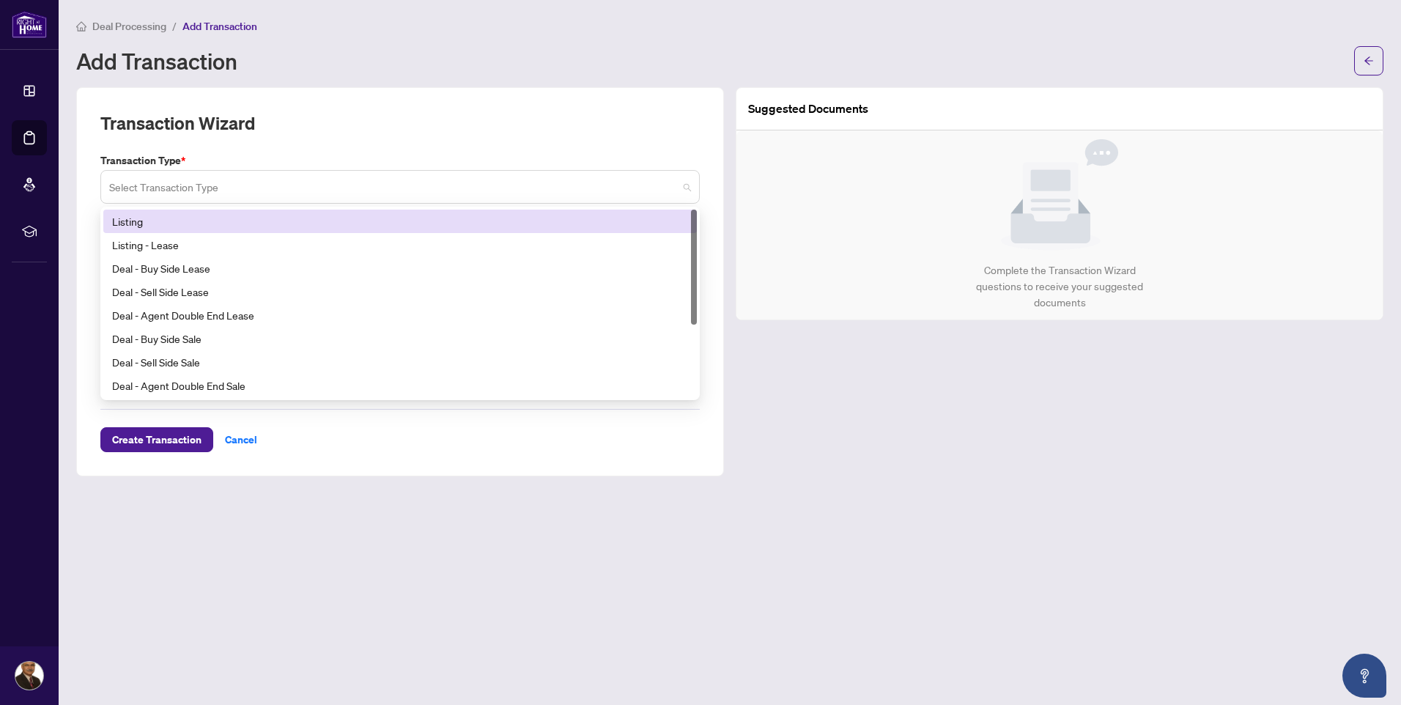
click at [685, 185] on span at bounding box center [400, 187] width 582 height 28
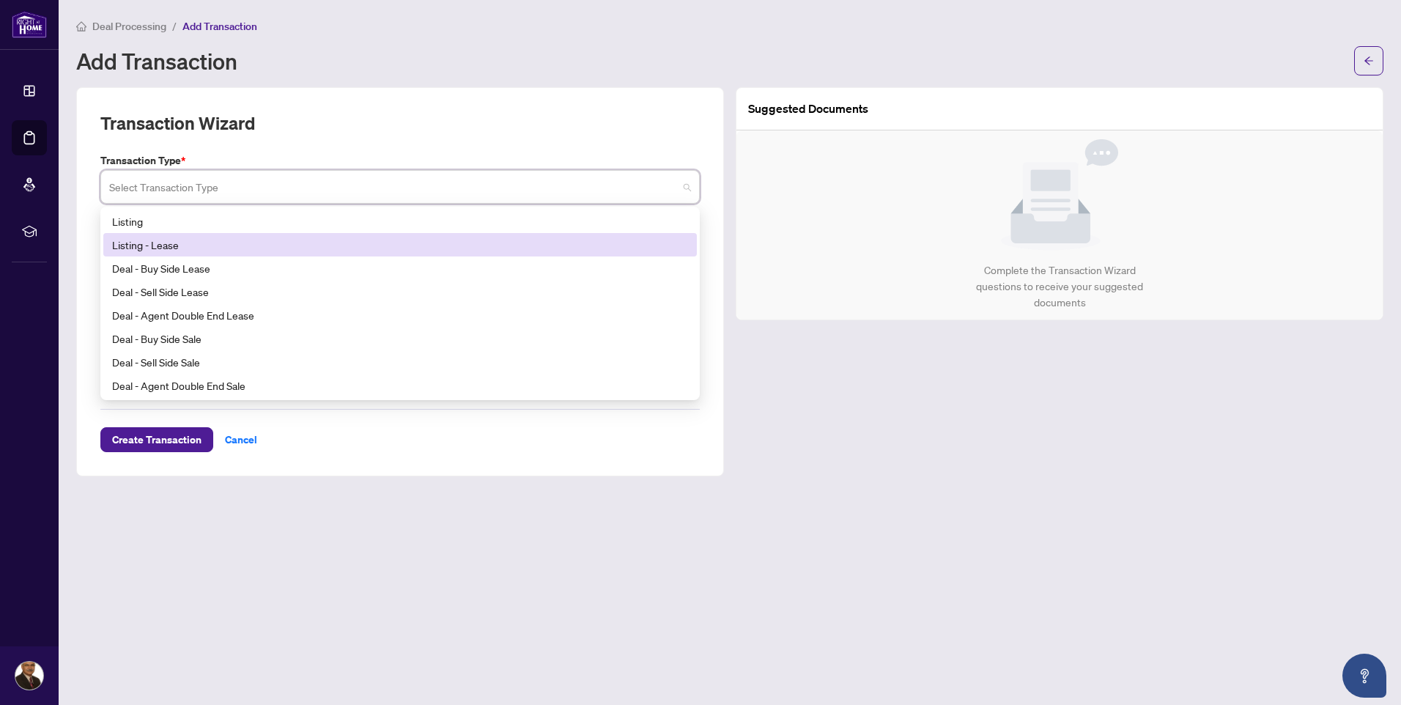
click at [161, 244] on div "Listing - Lease" at bounding box center [400, 245] width 576 height 16
click at [537, 198] on input "search" at bounding box center [393, 189] width 569 height 32
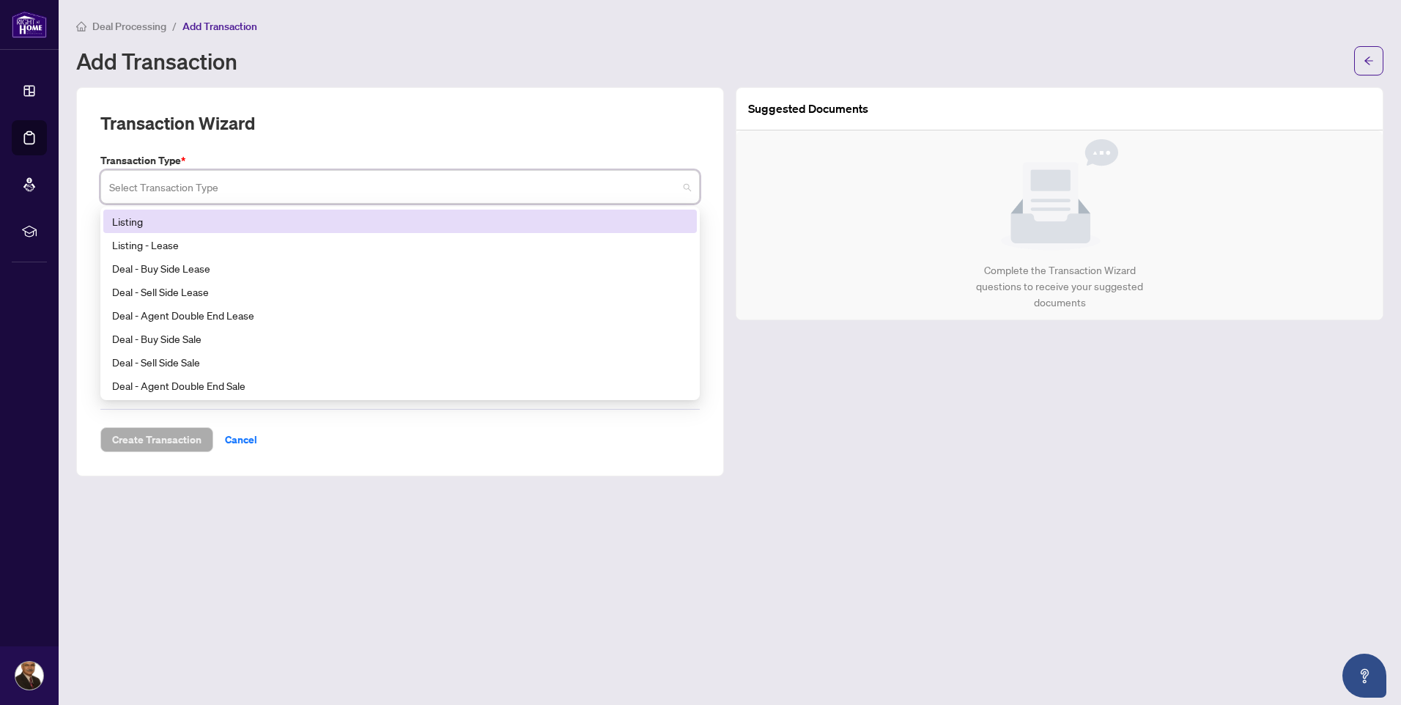
click at [130, 222] on div "Listing" at bounding box center [400, 221] width 576 height 16
click at [687, 185] on span at bounding box center [400, 187] width 582 height 28
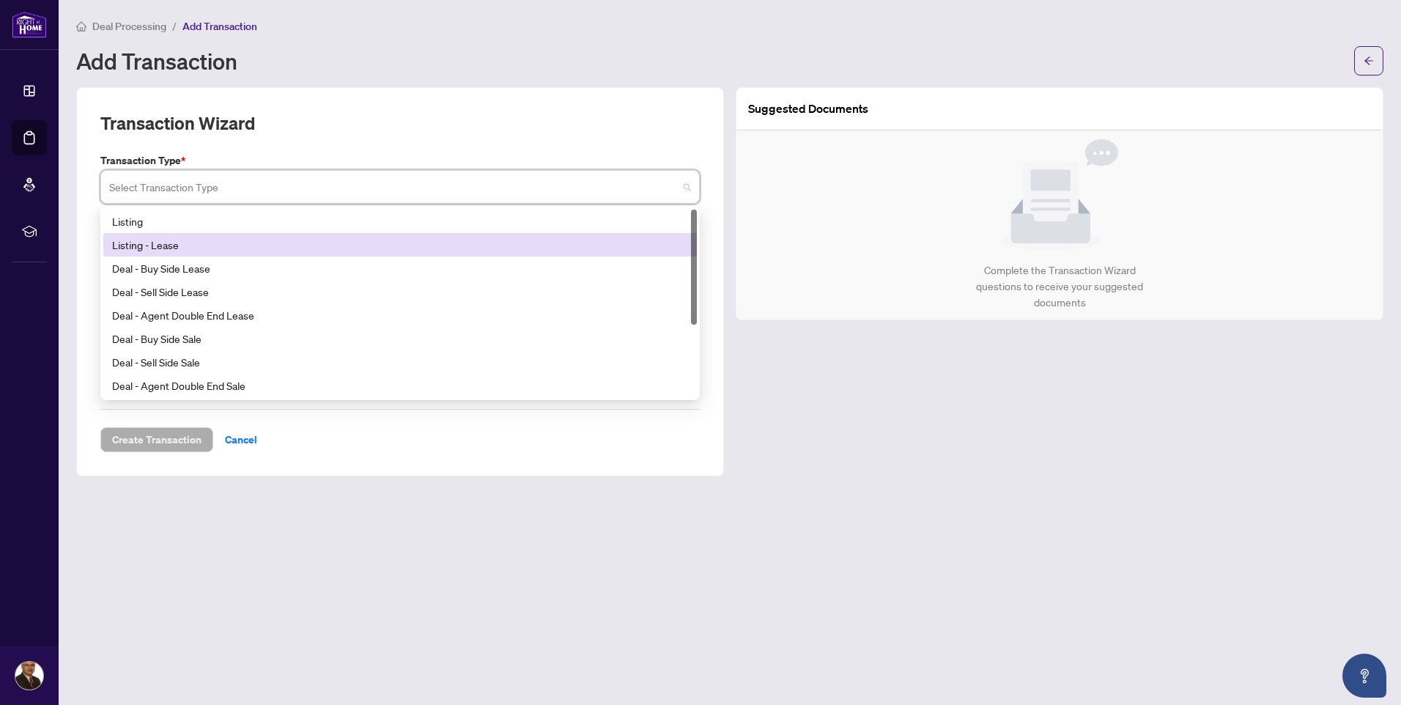
click at [181, 247] on div "Listing - Lease" at bounding box center [400, 245] width 576 height 16
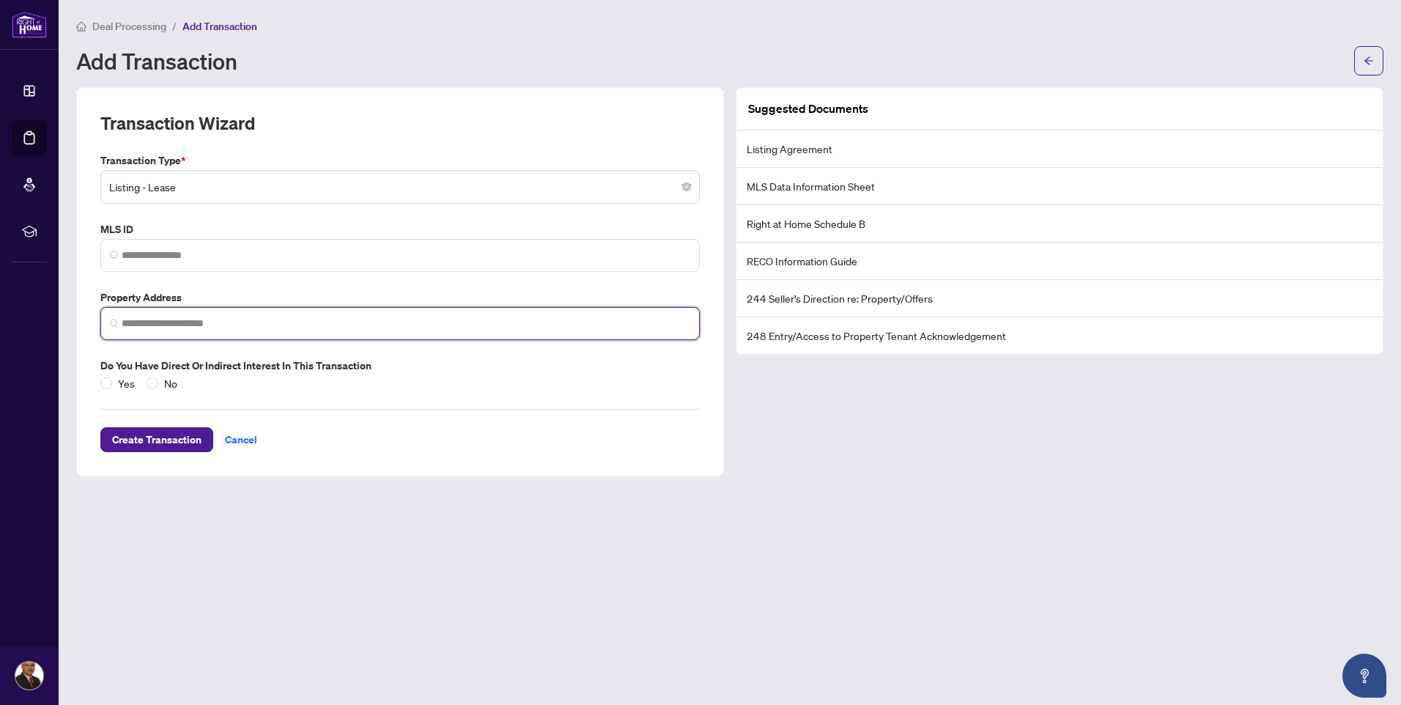
click at [240, 320] on input "search" at bounding box center [406, 323] width 569 height 15
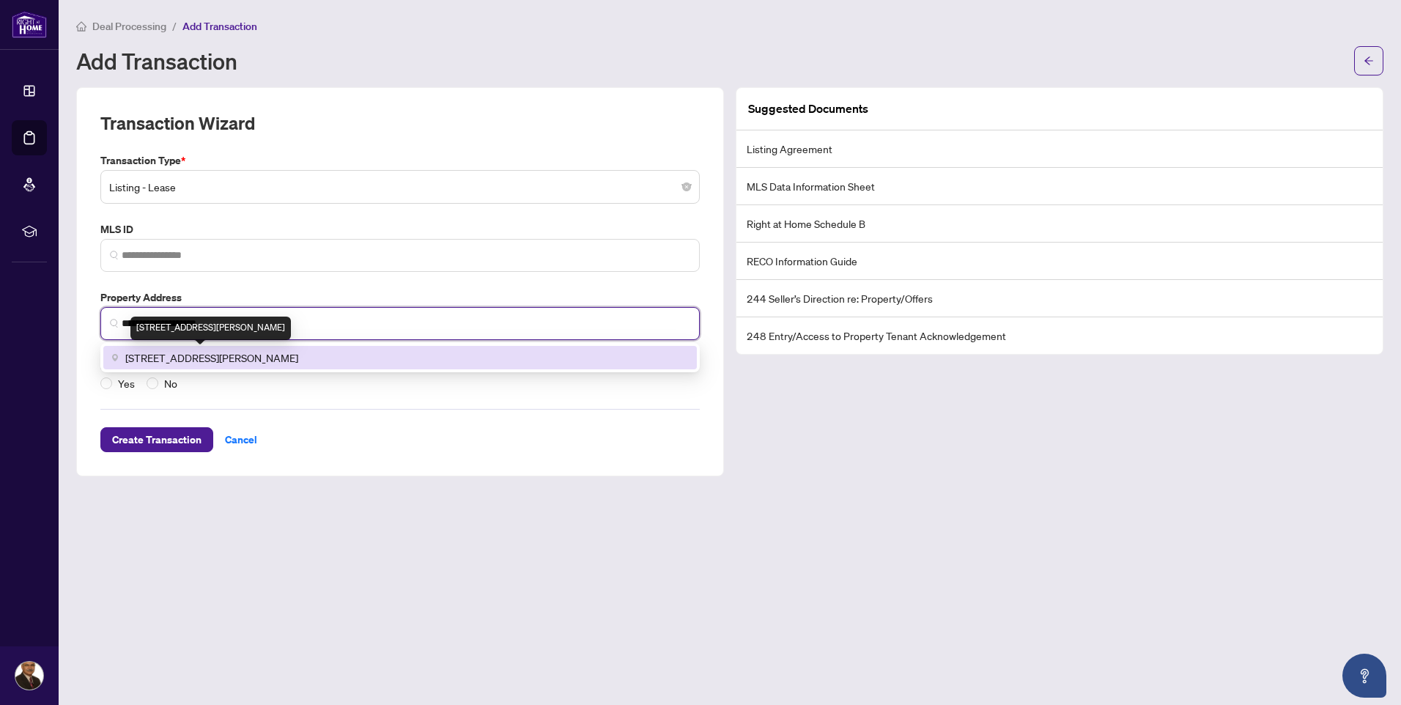
click at [221, 357] on span "[STREET_ADDRESS][PERSON_NAME]" at bounding box center [211, 358] width 173 height 16
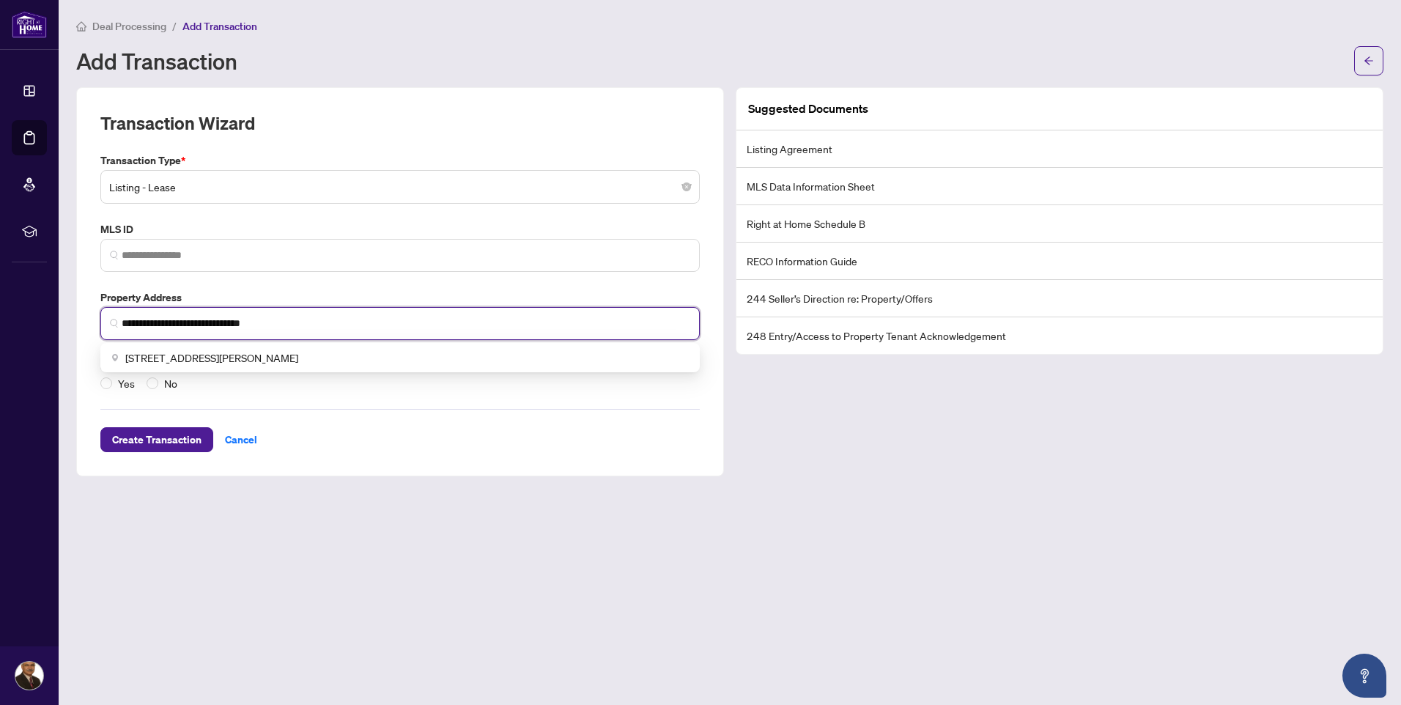
click at [340, 322] on input "**********" at bounding box center [406, 323] width 569 height 15
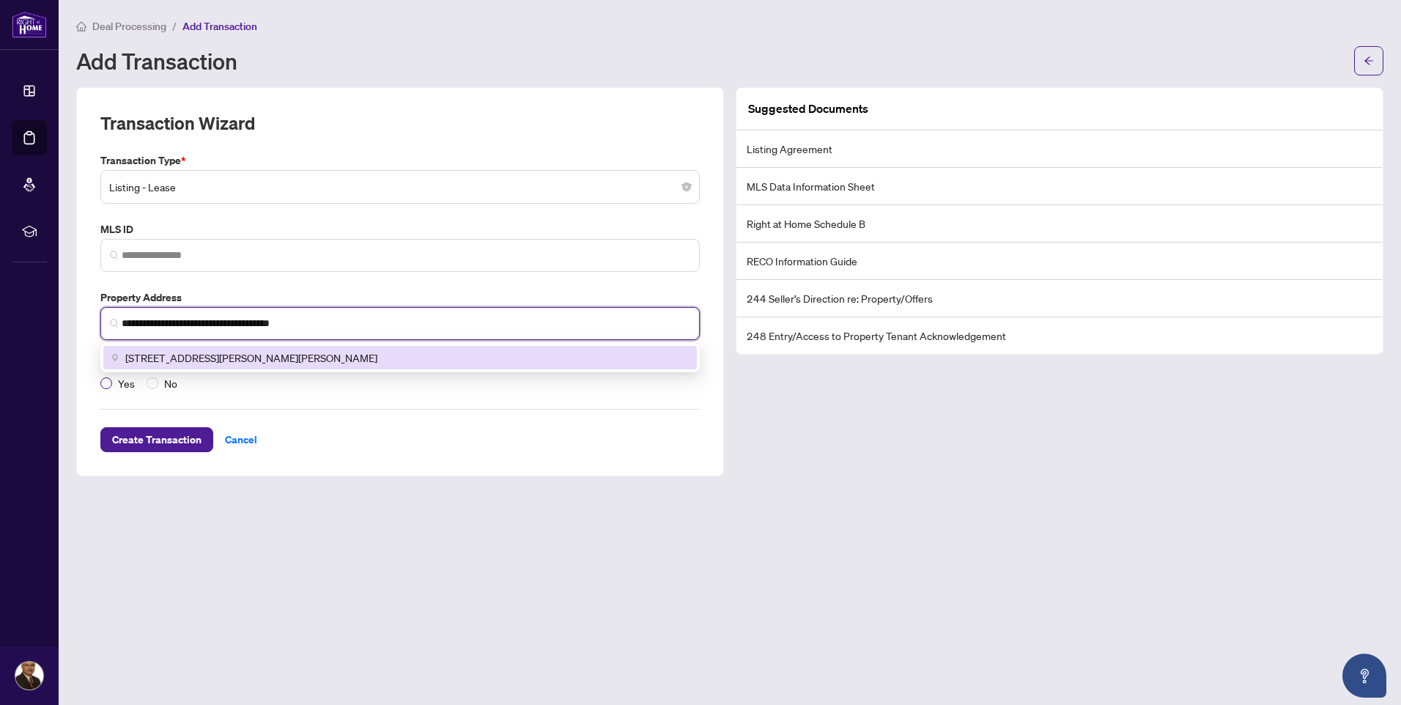
type input "**********"
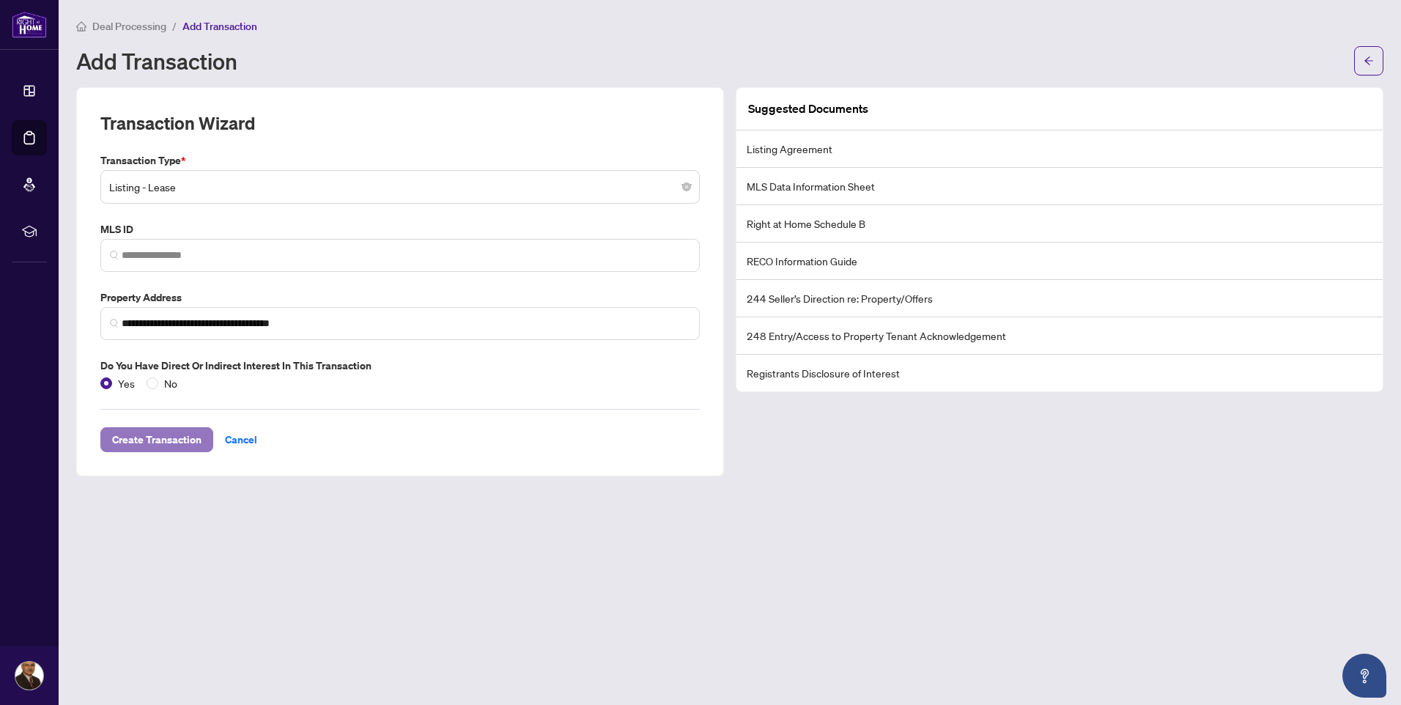
click at [136, 435] on span "Create Transaction" at bounding box center [156, 439] width 89 height 23
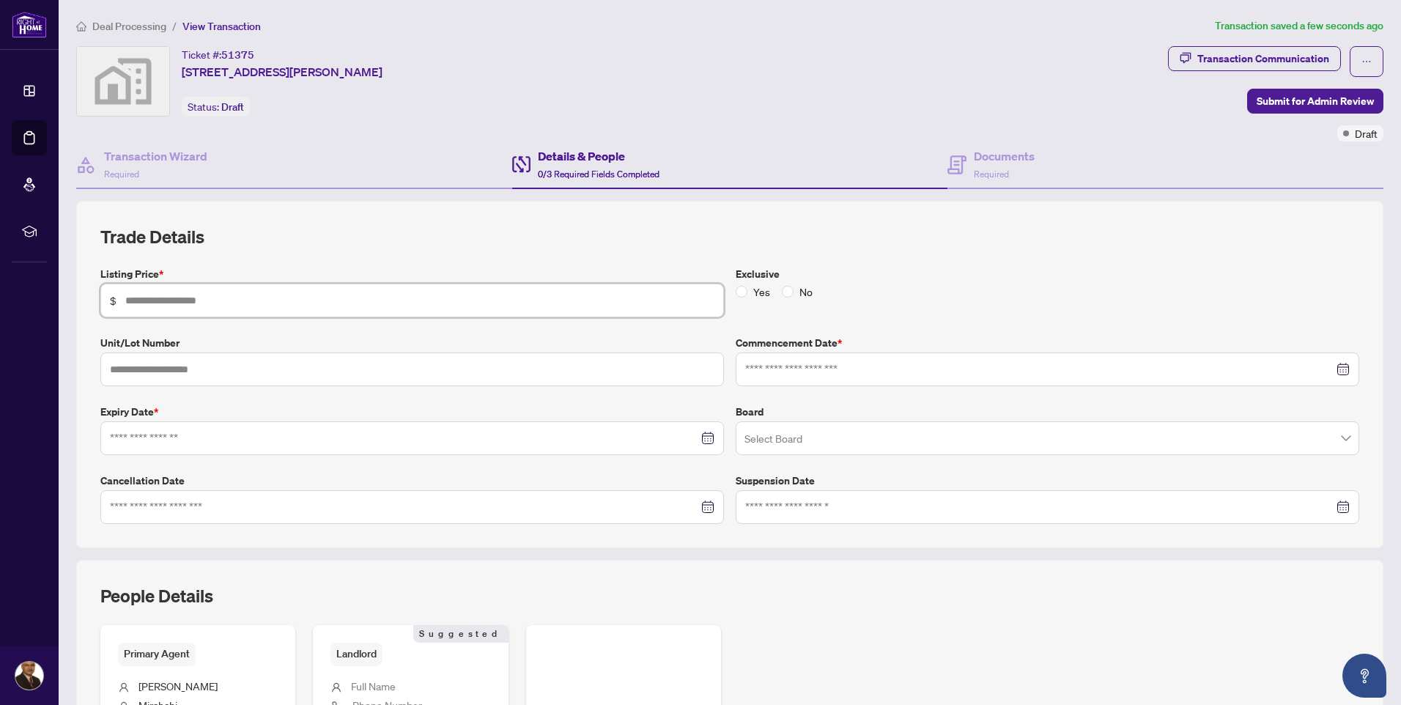
click at [232, 301] on input "text" at bounding box center [419, 300] width 589 height 16
type input "*****"
click at [221, 371] on input "text" at bounding box center [412, 370] width 624 height 34
click at [1329, 370] on div at bounding box center [1047, 369] width 605 height 16
type input "***"
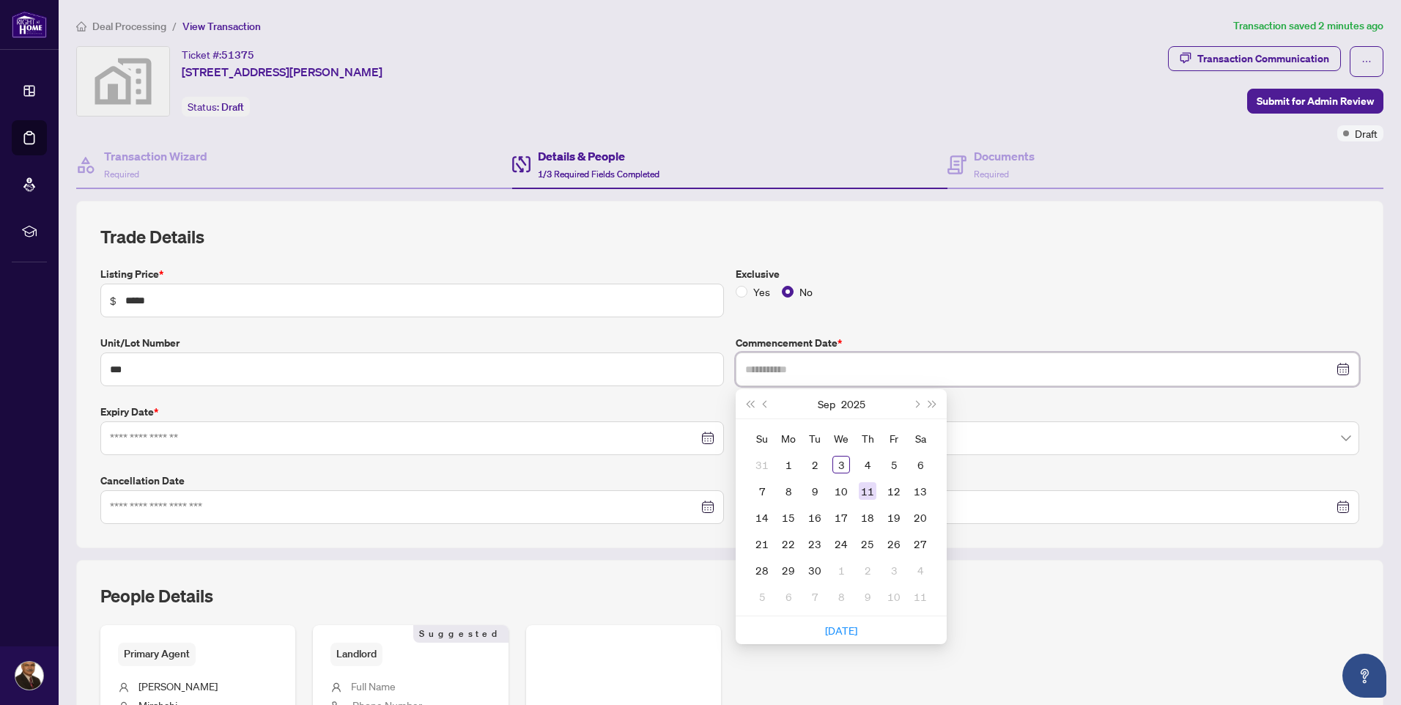
type input "**********"
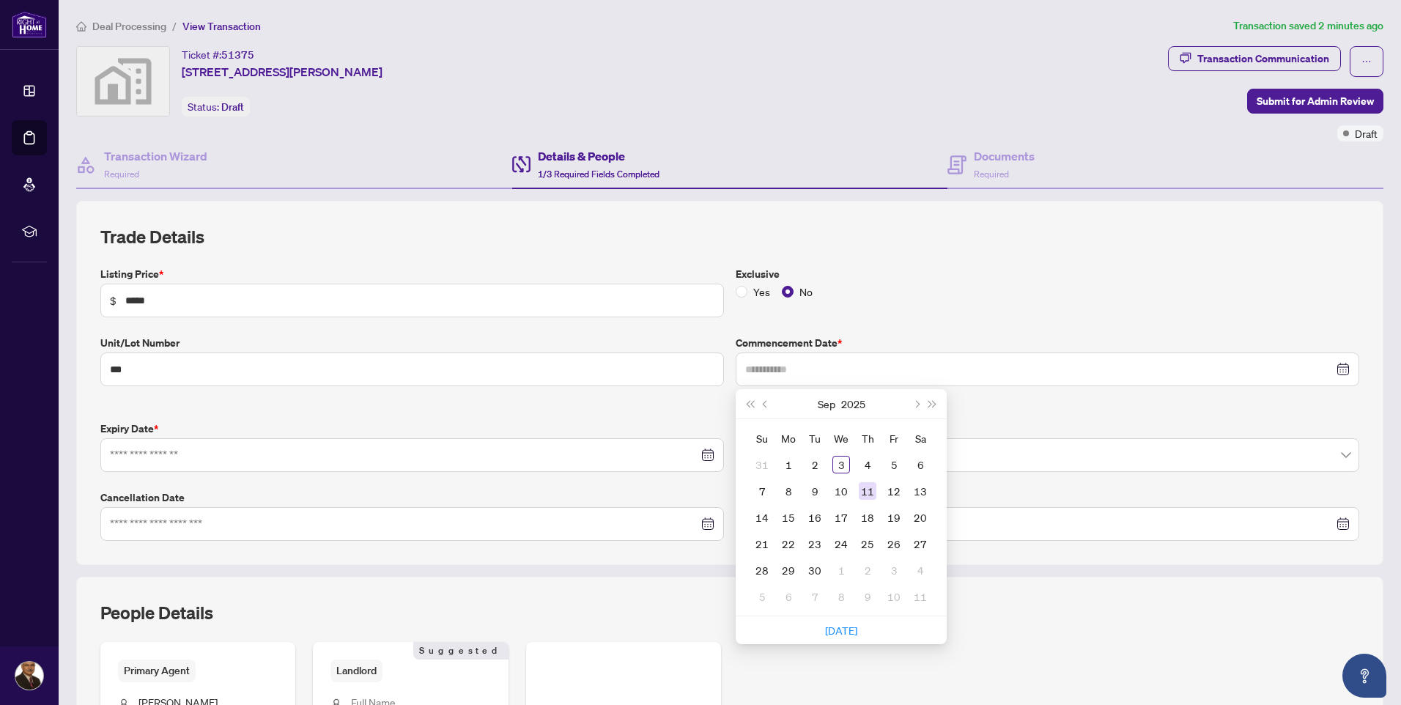
click at [863, 492] on div "11" at bounding box center [868, 491] width 18 height 18
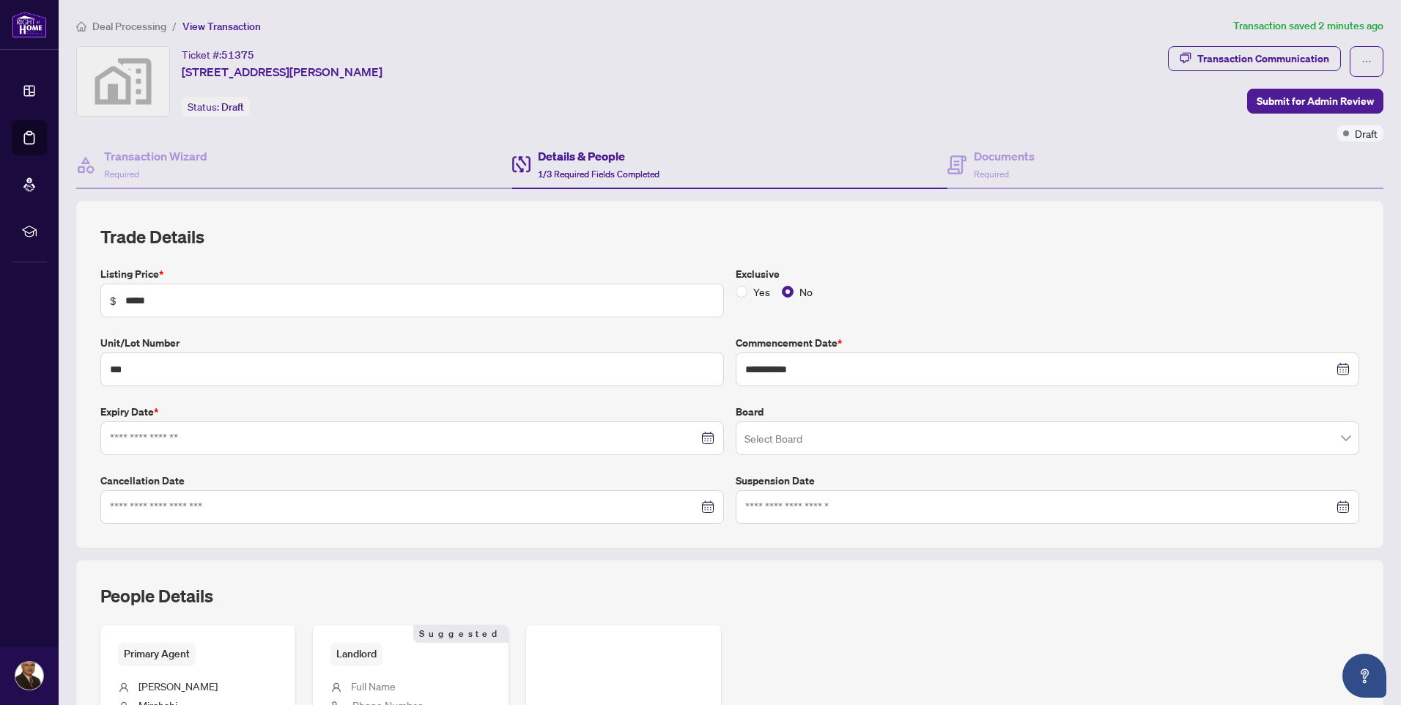
click at [699, 438] on div at bounding box center [412, 438] width 605 height 16
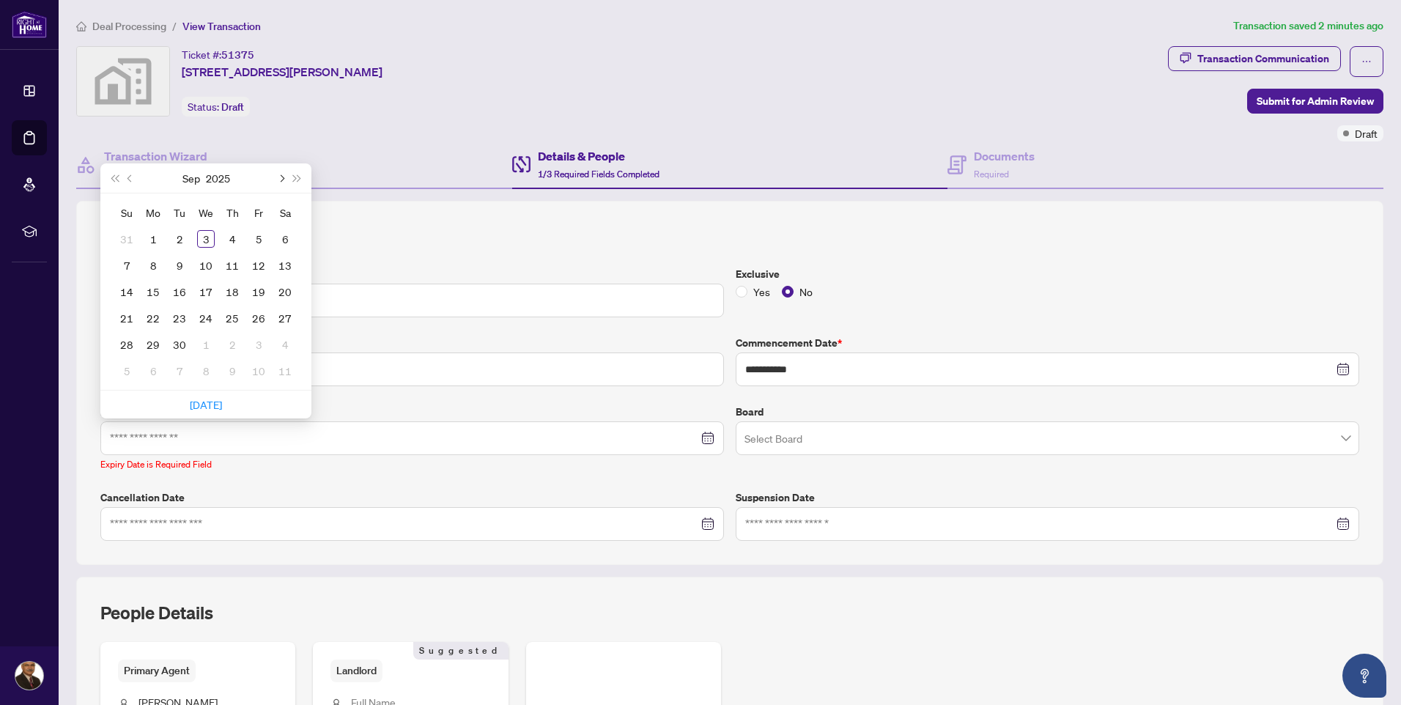
click at [283, 176] on span "Next month (PageDown)" at bounding box center [280, 177] width 7 height 7
type input "**********"
click at [210, 342] on div "31" at bounding box center [206, 345] width 18 height 18
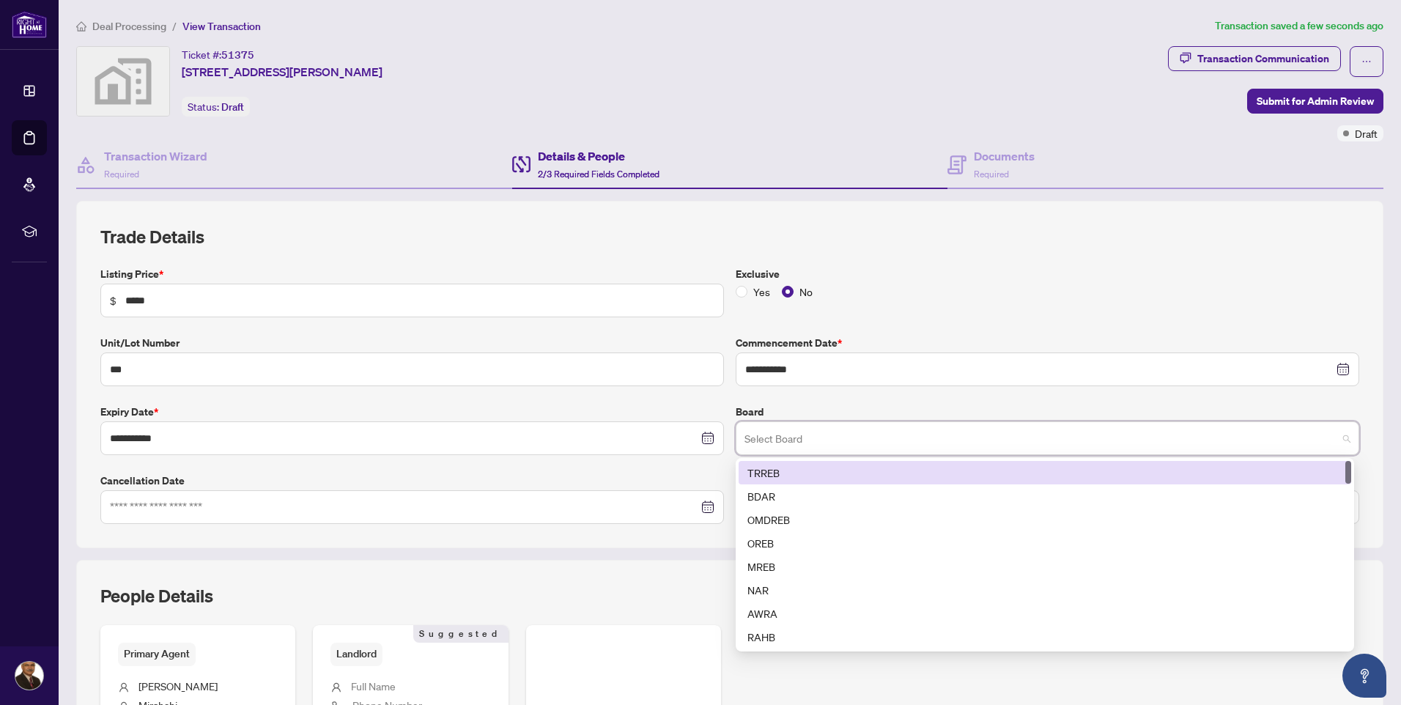
click at [863, 438] on input "search" at bounding box center [1041, 440] width 593 height 32
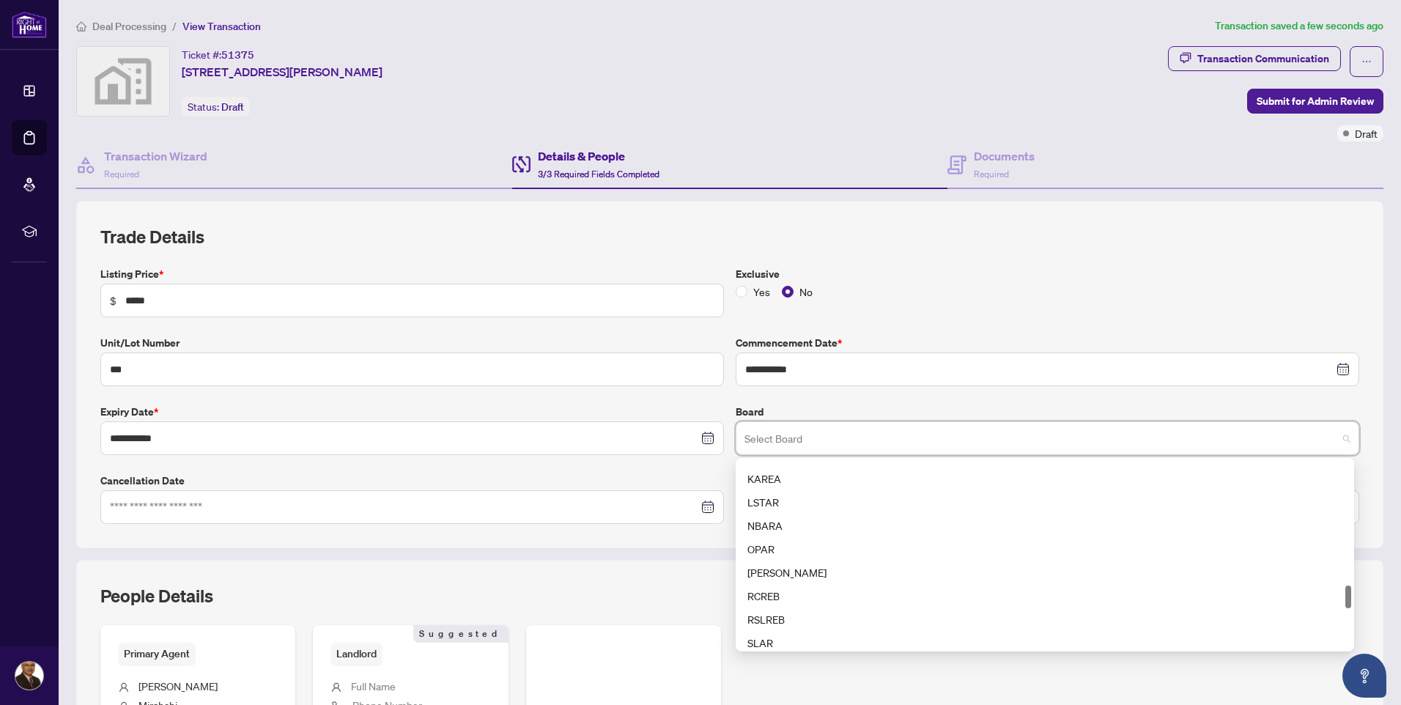
scroll to position [1099, 0]
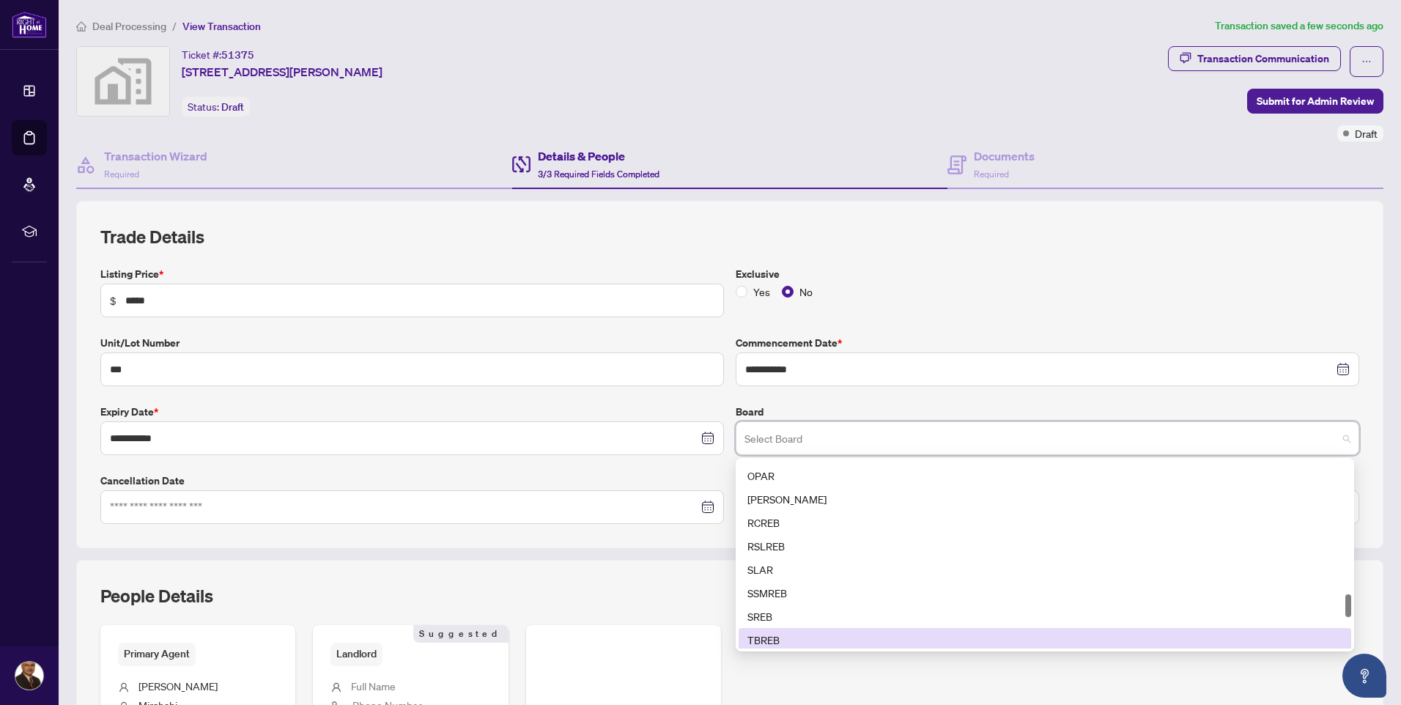
click at [760, 641] on div "TBREB" at bounding box center [1045, 640] width 595 height 16
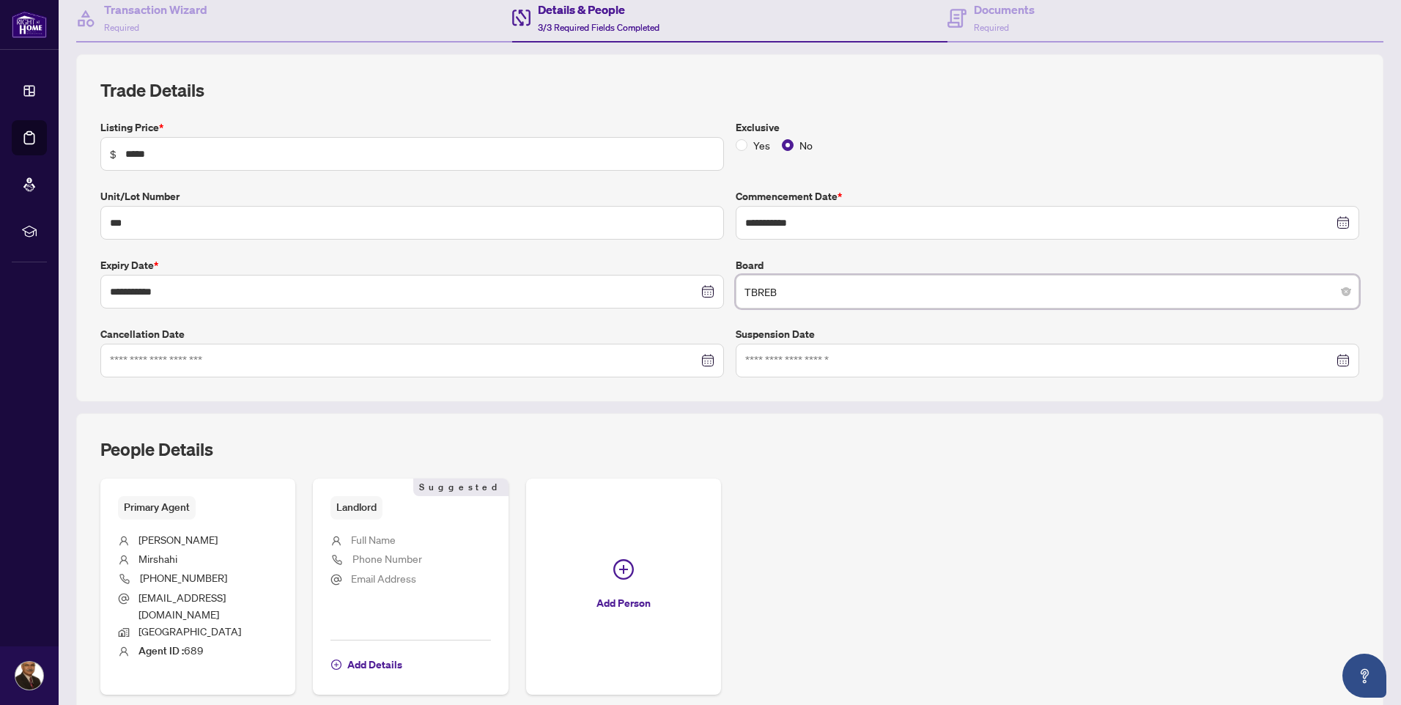
scroll to position [199, 0]
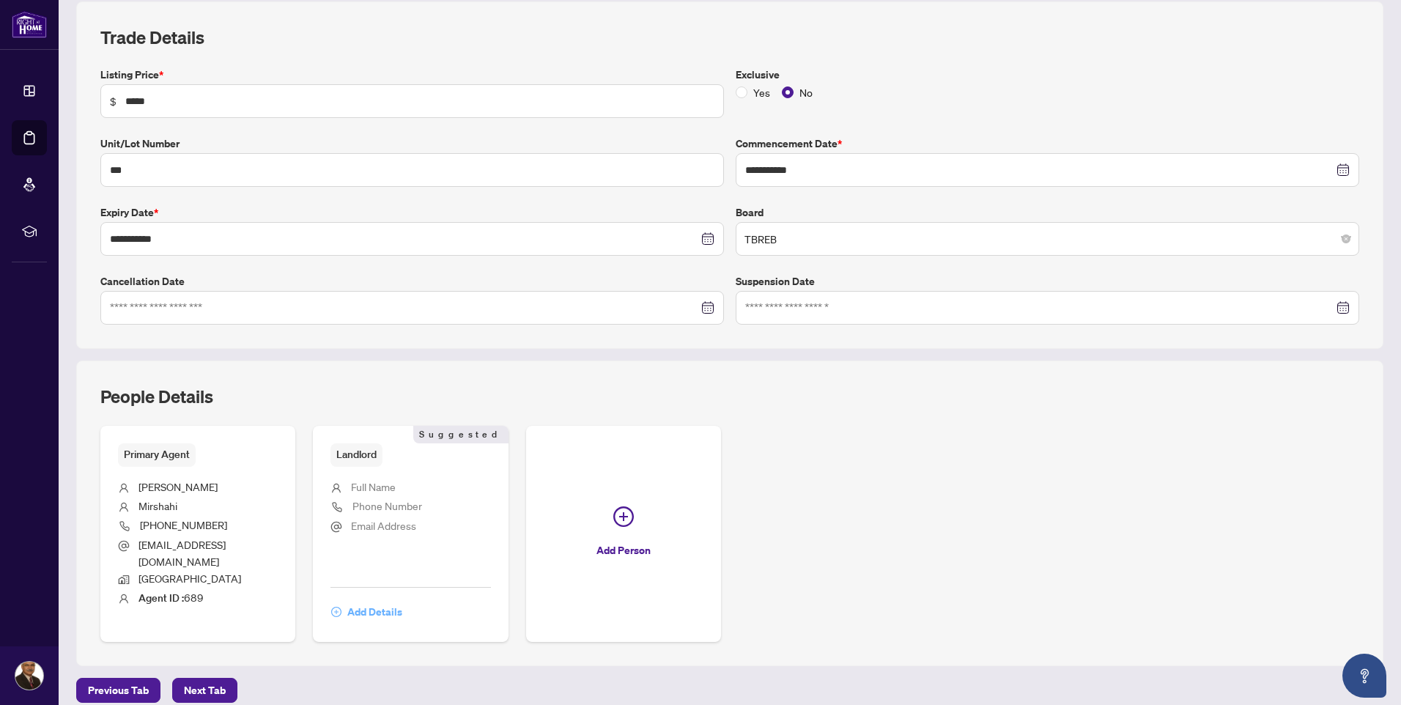
click at [334, 610] on icon "plus-circle" at bounding box center [336, 612] width 4 height 4
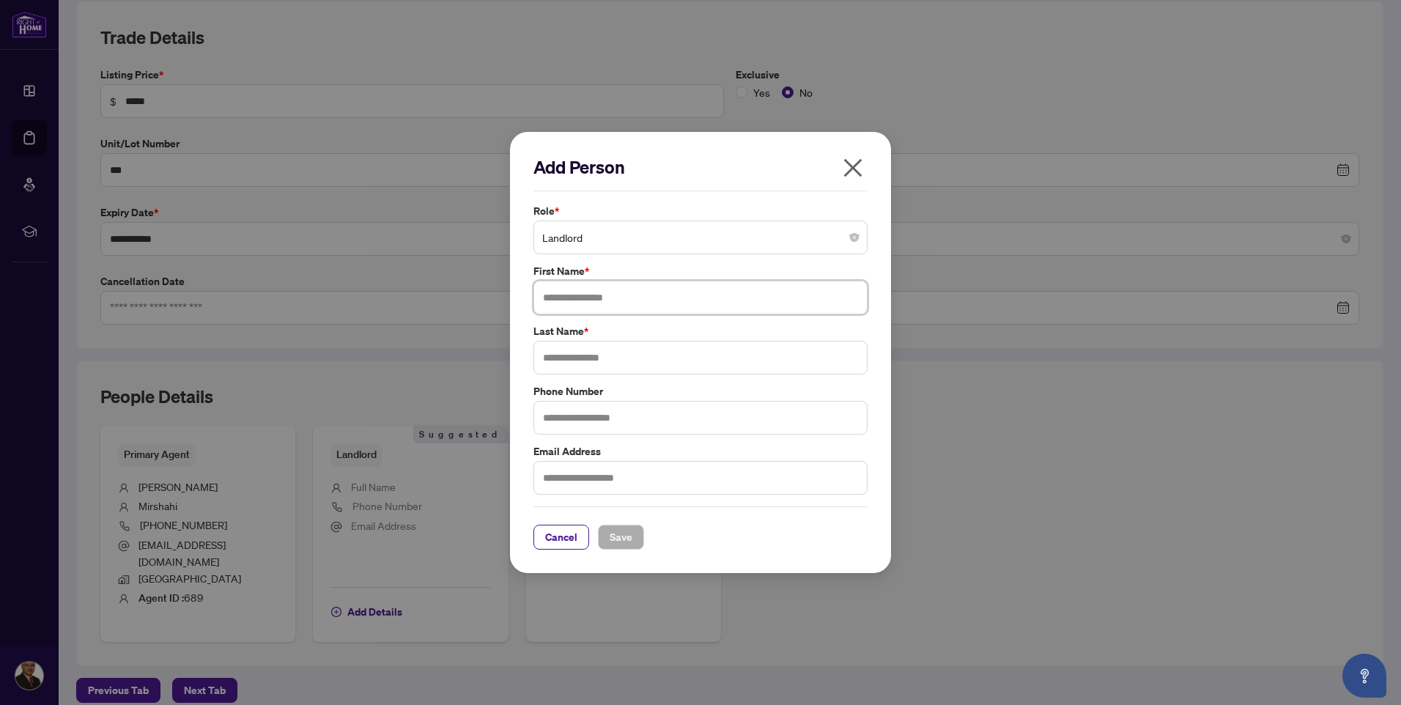
click at [605, 300] on input "text" at bounding box center [701, 298] width 334 height 34
type input "******"
click at [567, 359] on input "text" at bounding box center [701, 358] width 334 height 34
type input "*******"
click at [571, 413] on input "text" at bounding box center [701, 418] width 334 height 34
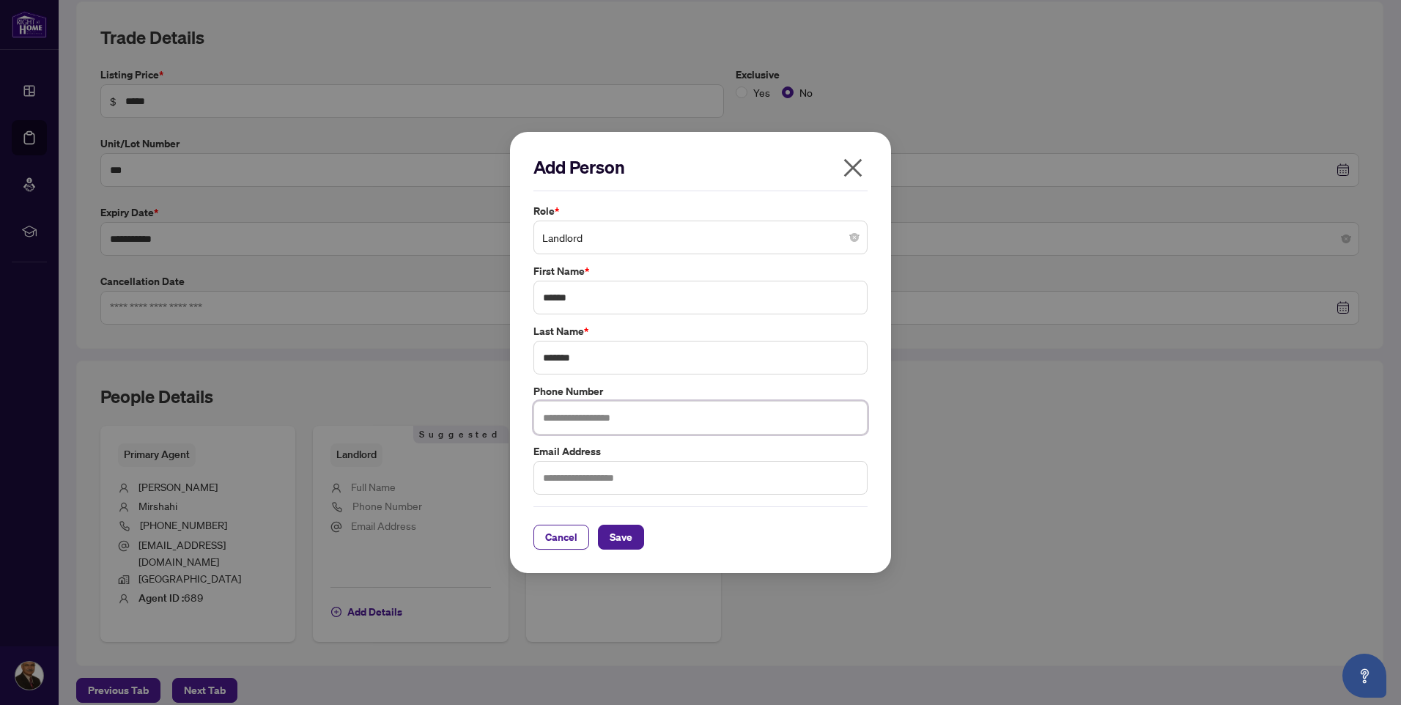
type input "**********"
click at [571, 474] on input "text" at bounding box center [701, 478] width 334 height 34
type input "**********"
click at [627, 537] on span "Save" at bounding box center [621, 537] width 23 height 23
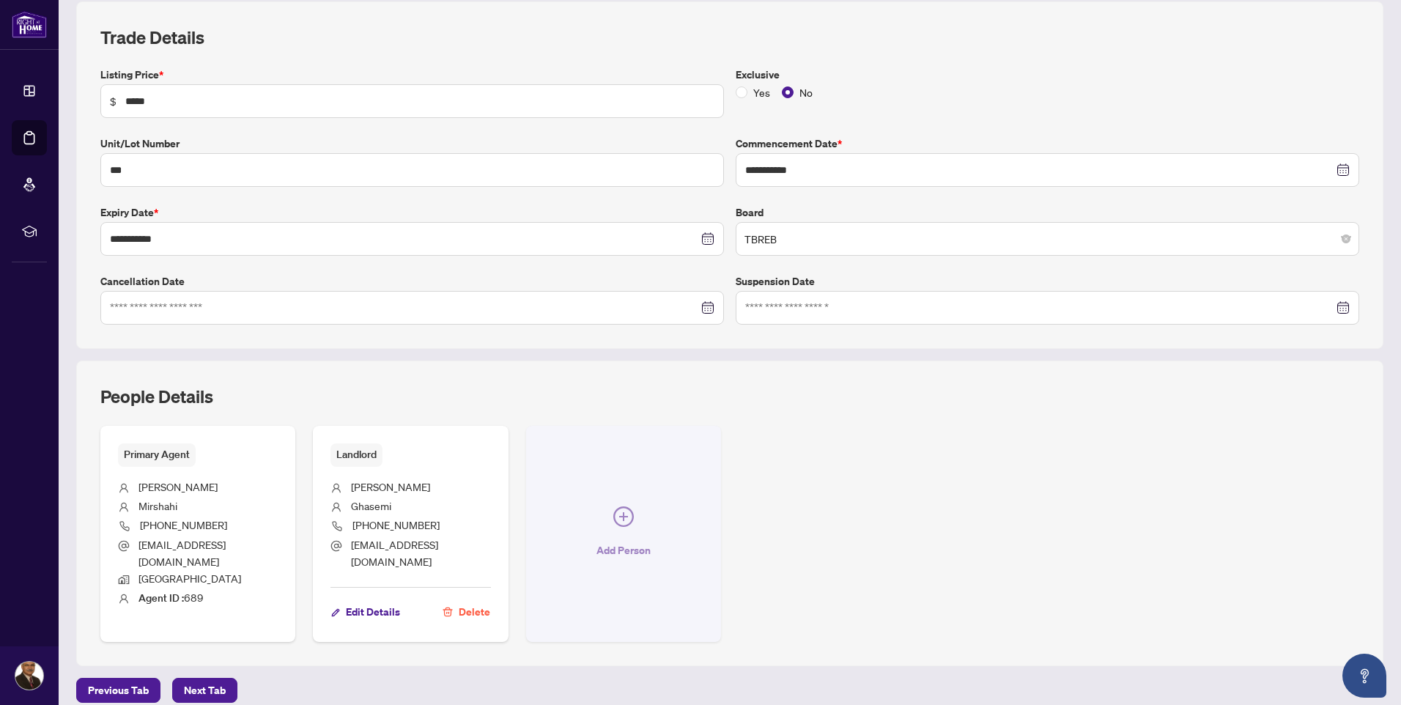
click at [619, 512] on icon "plus-circle" at bounding box center [623, 516] width 9 height 9
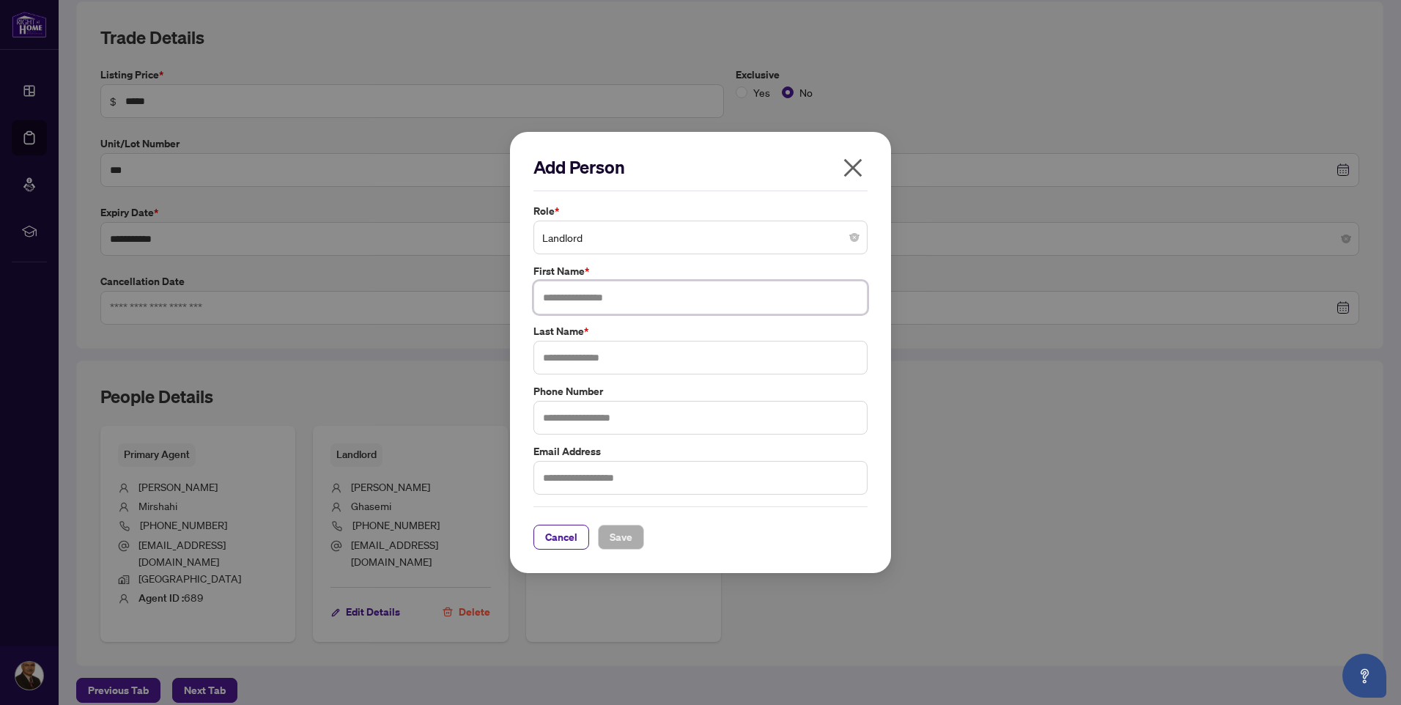
click at [598, 299] on input "text" at bounding box center [701, 298] width 334 height 34
type input "*******"
click at [561, 359] on input "text" at bounding box center [701, 358] width 334 height 34
type input "********"
click at [560, 414] on input "text" at bounding box center [701, 418] width 334 height 34
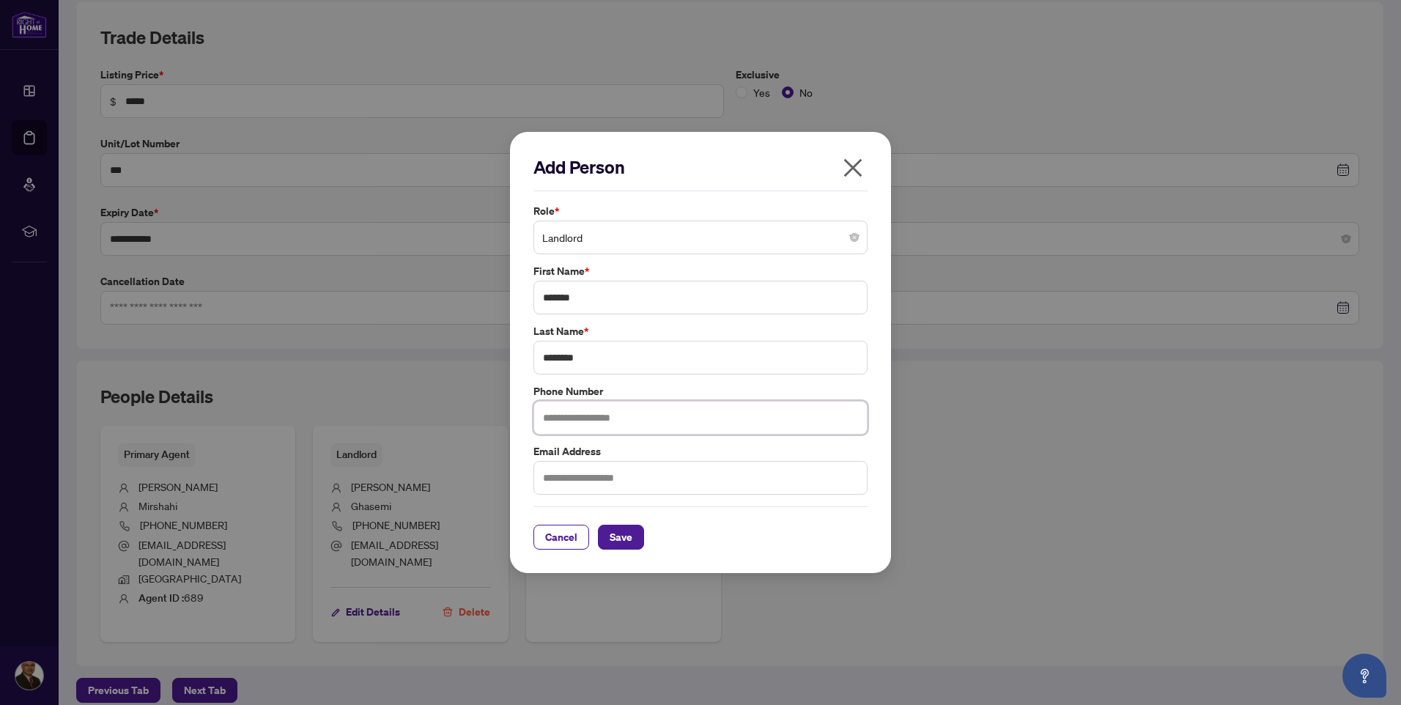
type input "**********"
click at [618, 536] on span "Save" at bounding box center [621, 537] width 23 height 23
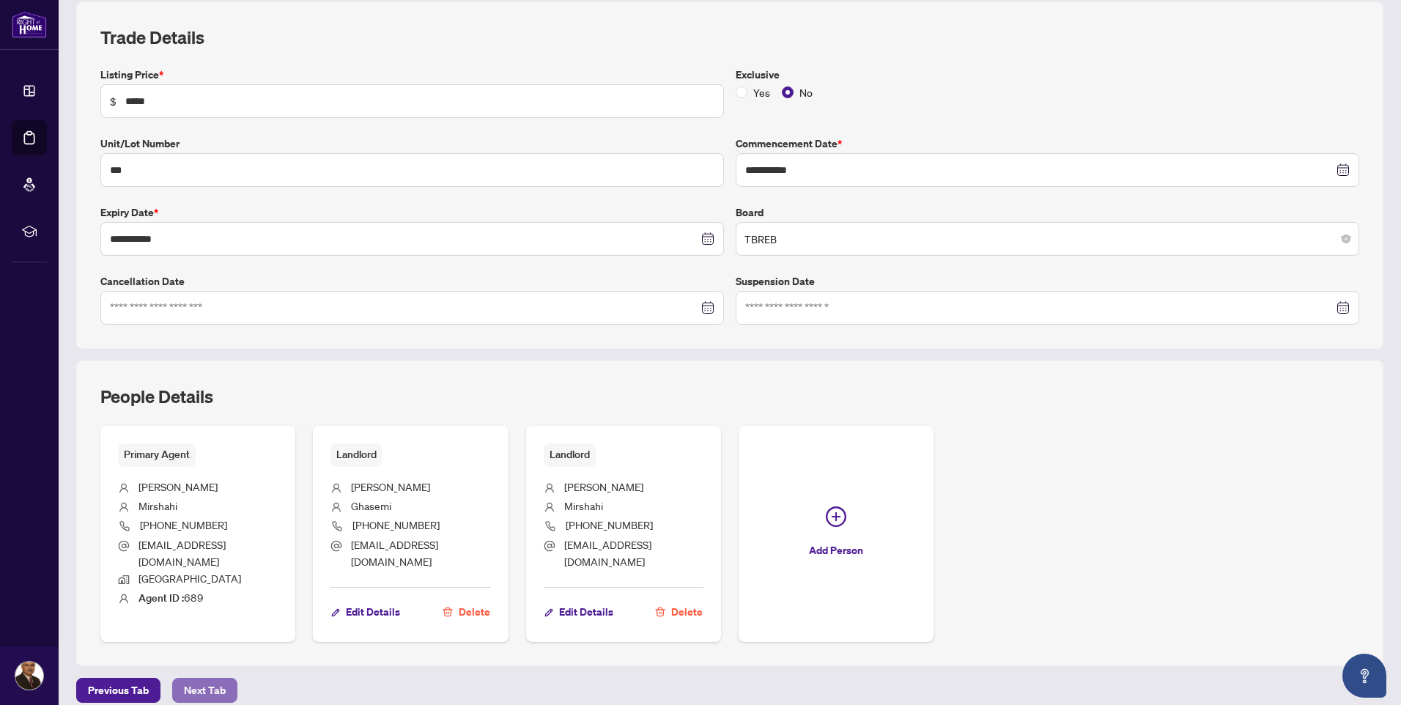
click at [203, 679] on span "Next Tab" at bounding box center [205, 690] width 42 height 23
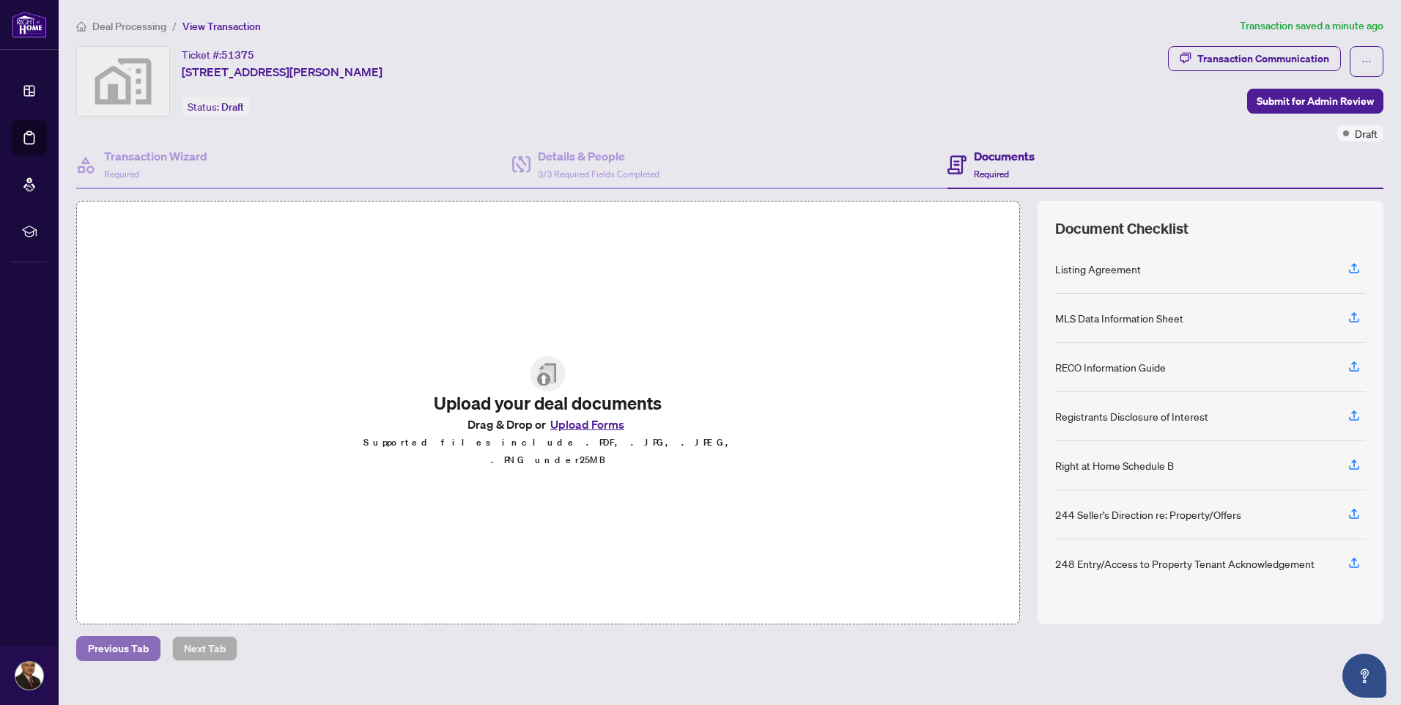
click at [101, 640] on span "Previous Tab" at bounding box center [118, 648] width 61 height 23
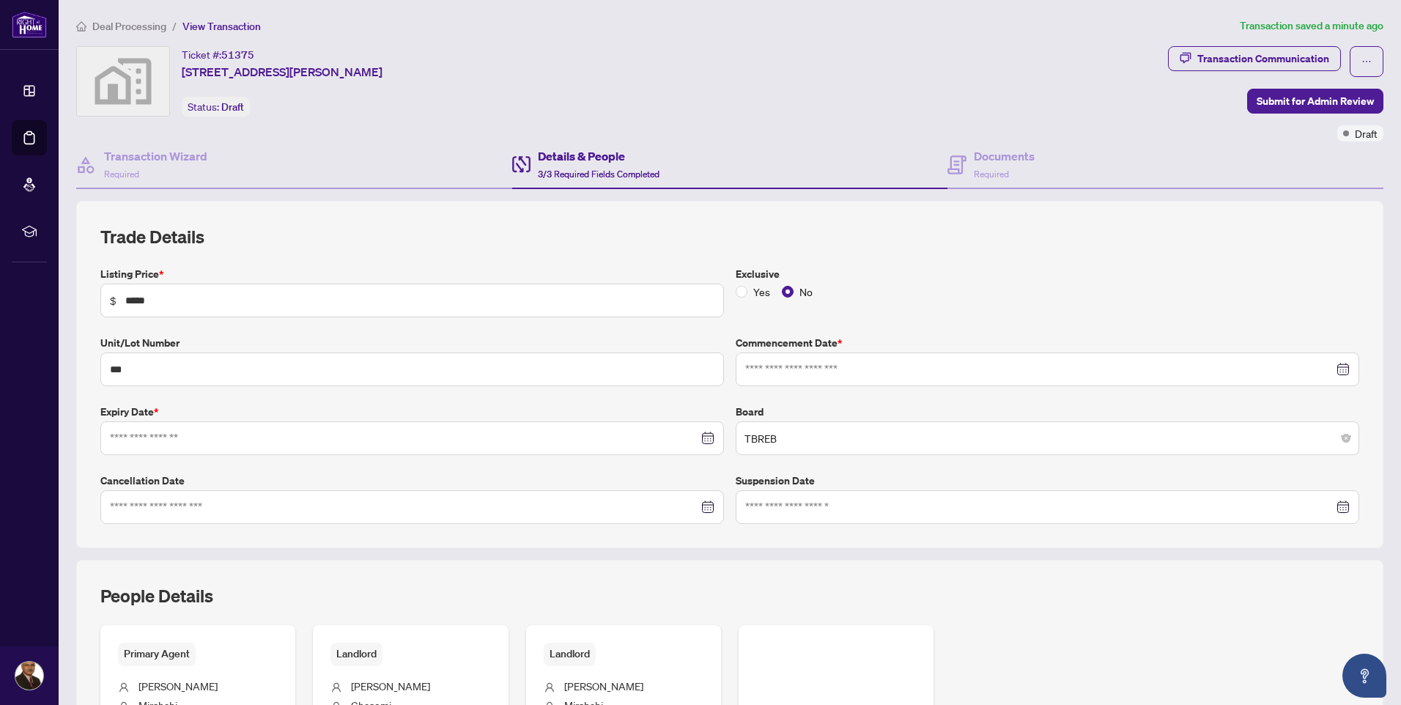
type input "**********"
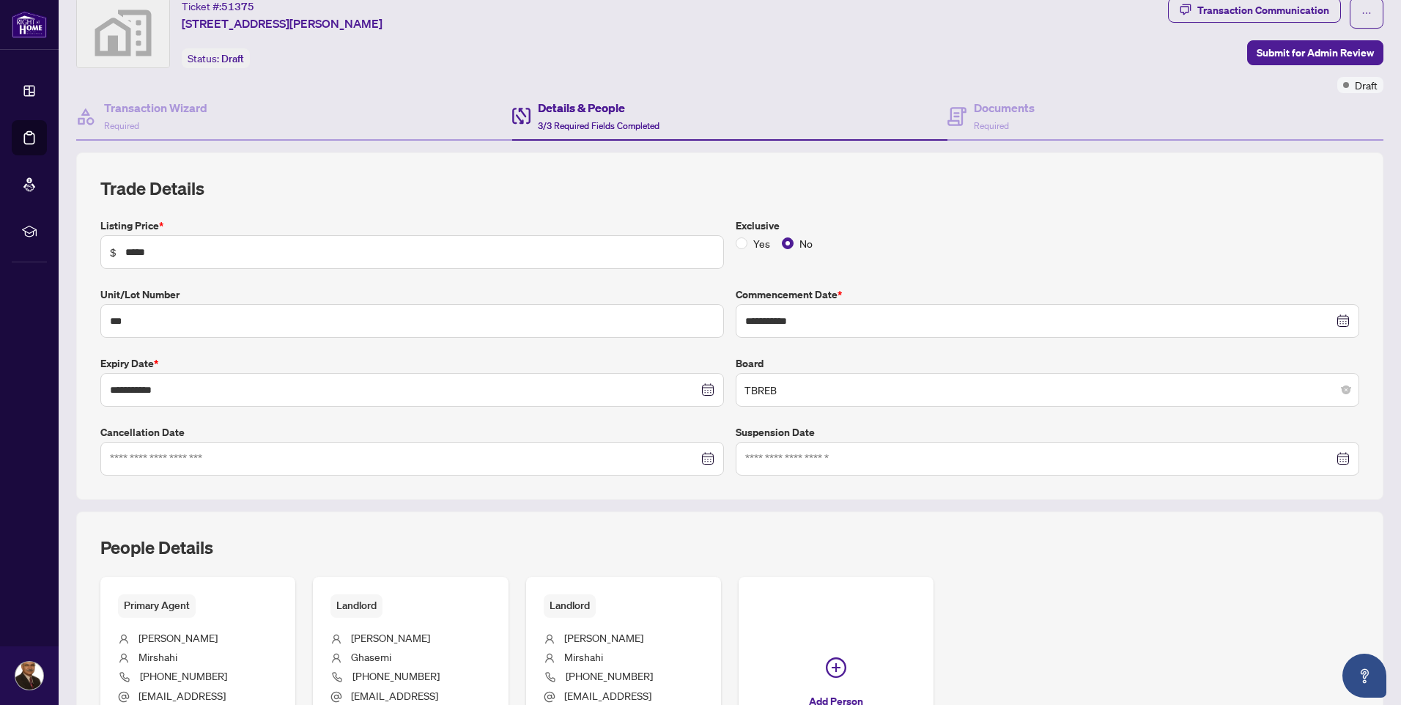
scroll to position [73, 0]
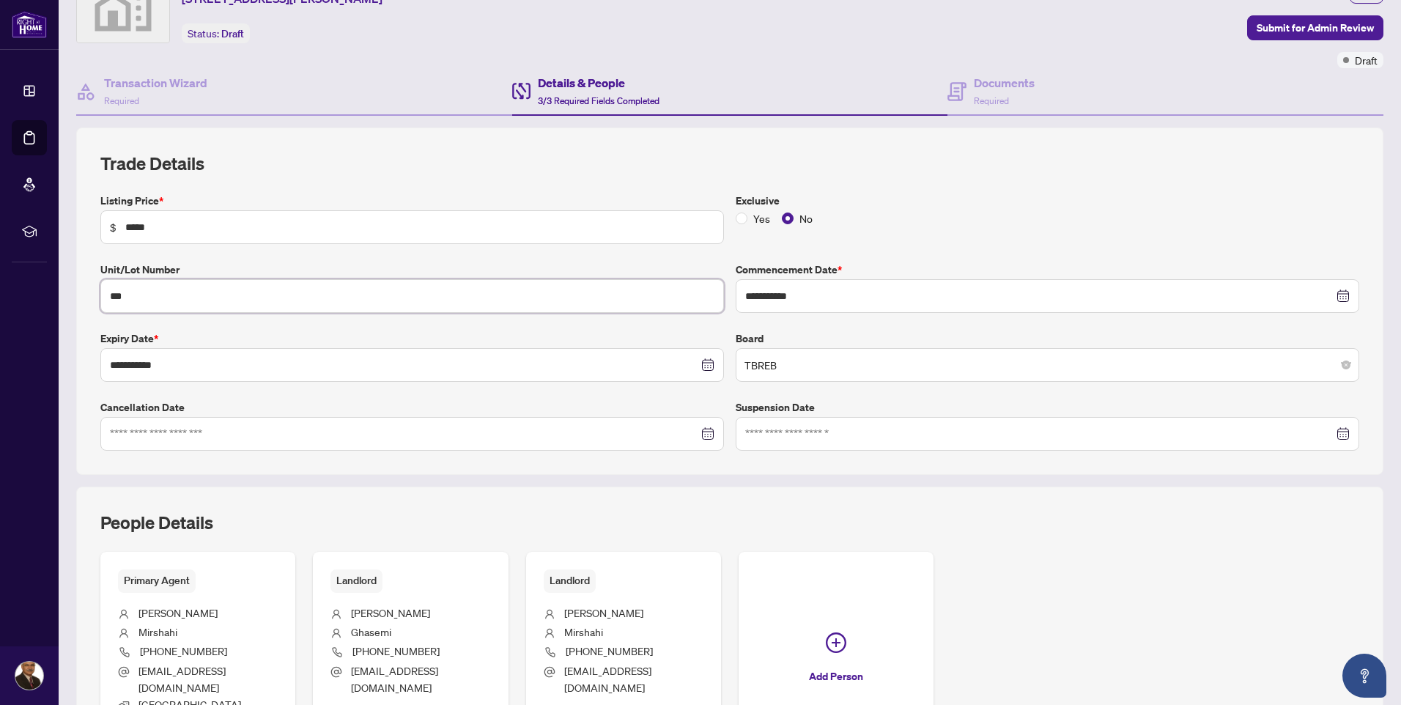
click at [138, 295] on input "***" at bounding box center [412, 296] width 624 height 34
type input "*"
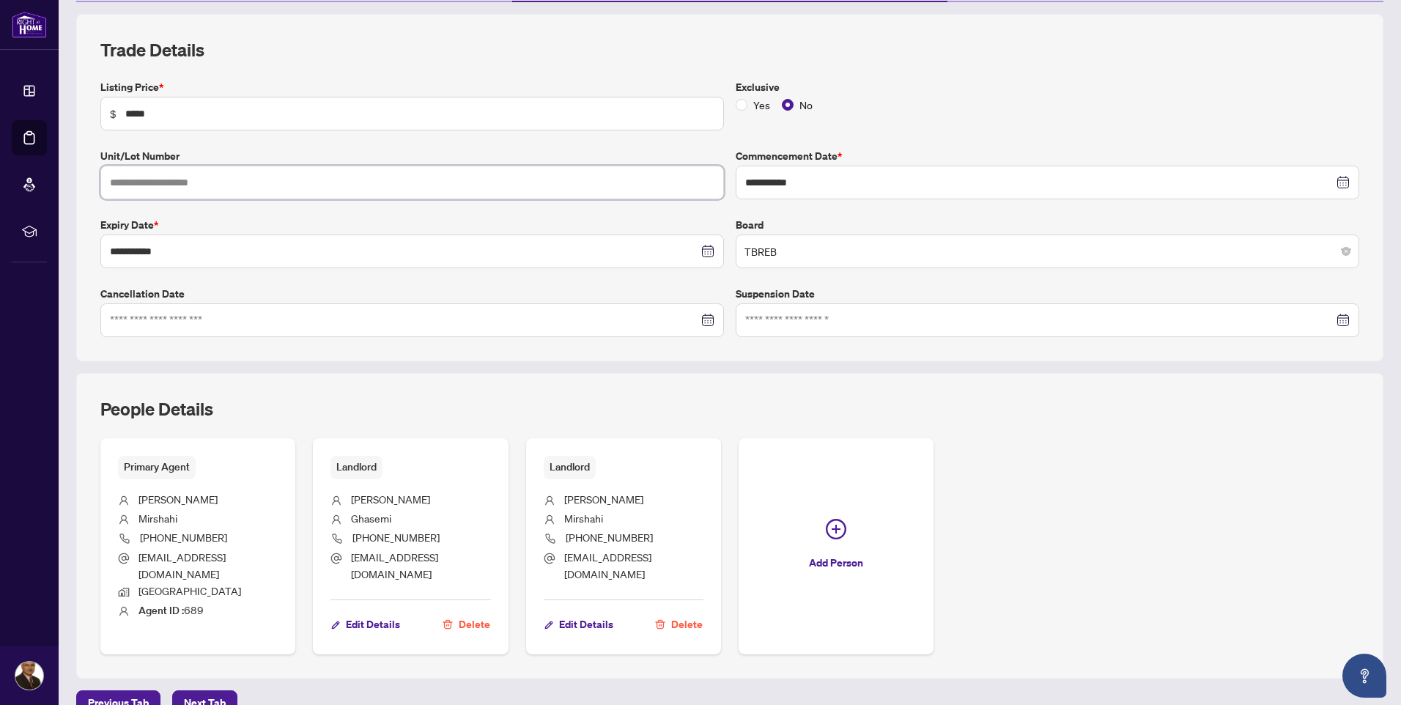
scroll to position [199, 0]
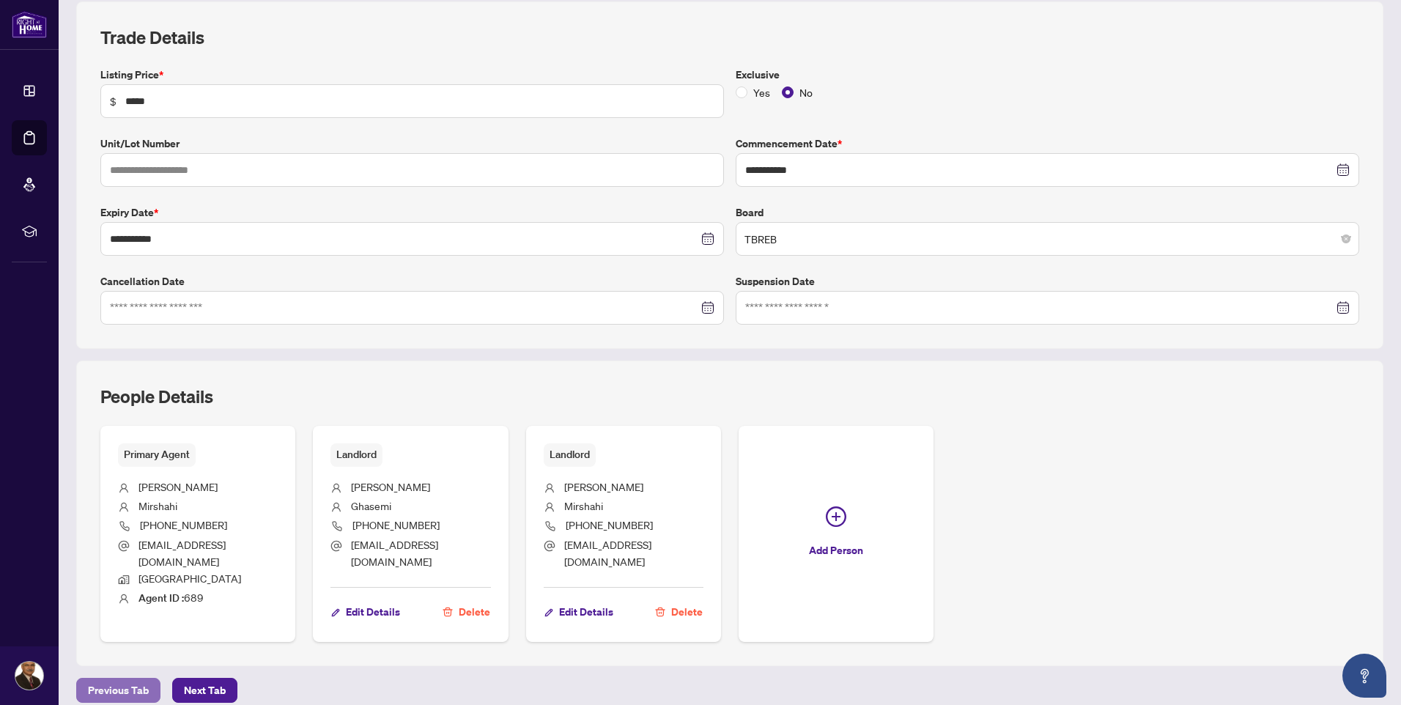
click at [103, 679] on span "Previous Tab" at bounding box center [118, 690] width 61 height 23
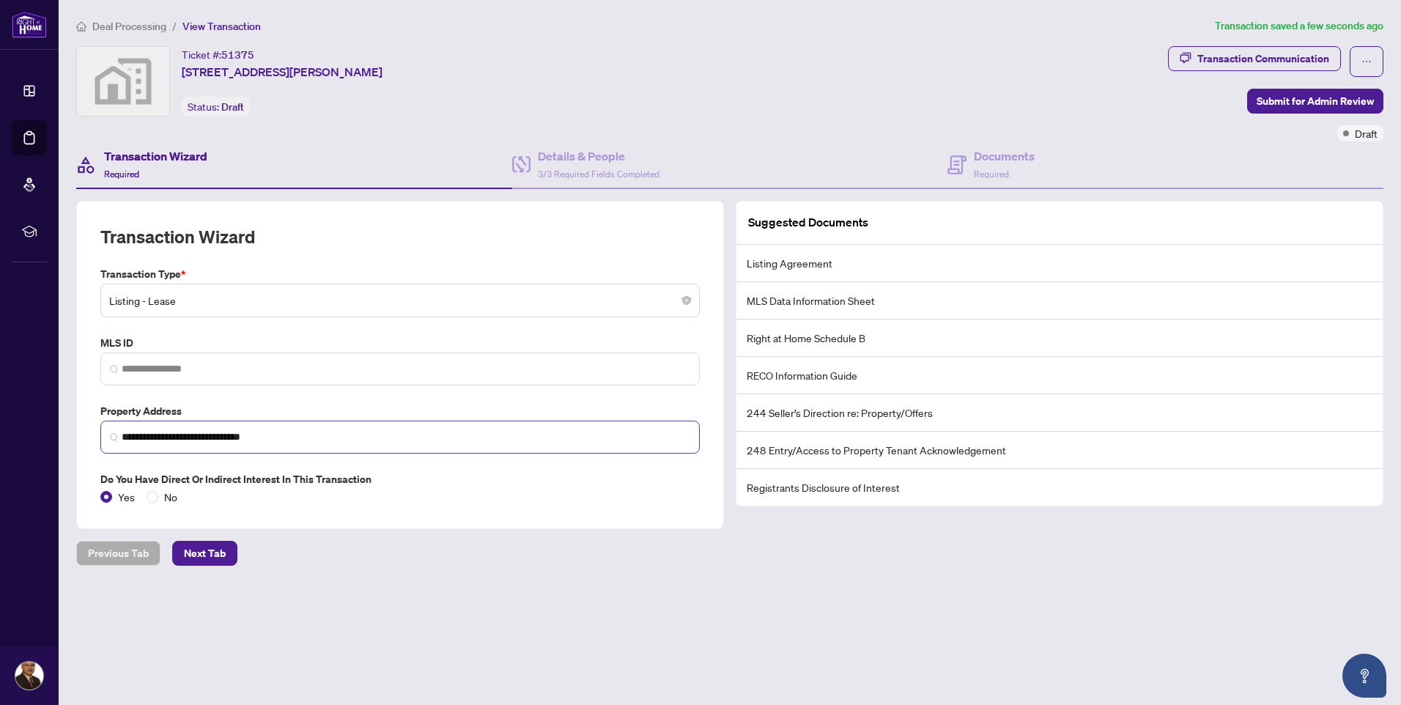
click at [113, 434] on img at bounding box center [114, 437] width 9 height 9
click at [198, 547] on span "Next Tab" at bounding box center [205, 553] width 42 height 23
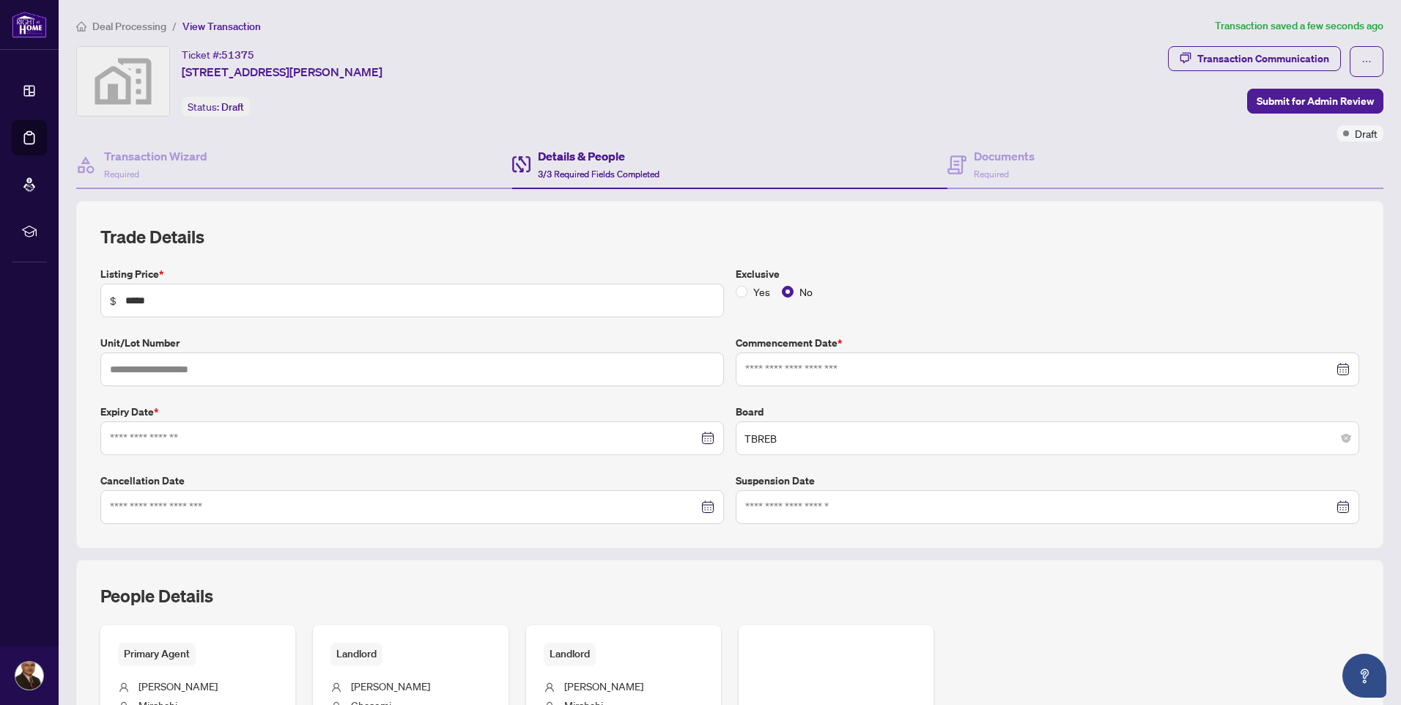
type input "**********"
click at [1362, 59] on icon "ellipsis" at bounding box center [1367, 61] width 10 height 10
click at [1206, 129] on div "Transaction Communication Submit for Admin Review Draft" at bounding box center [1275, 93] width 215 height 95
click at [1236, 56] on div "Transaction Communication" at bounding box center [1264, 58] width 132 height 23
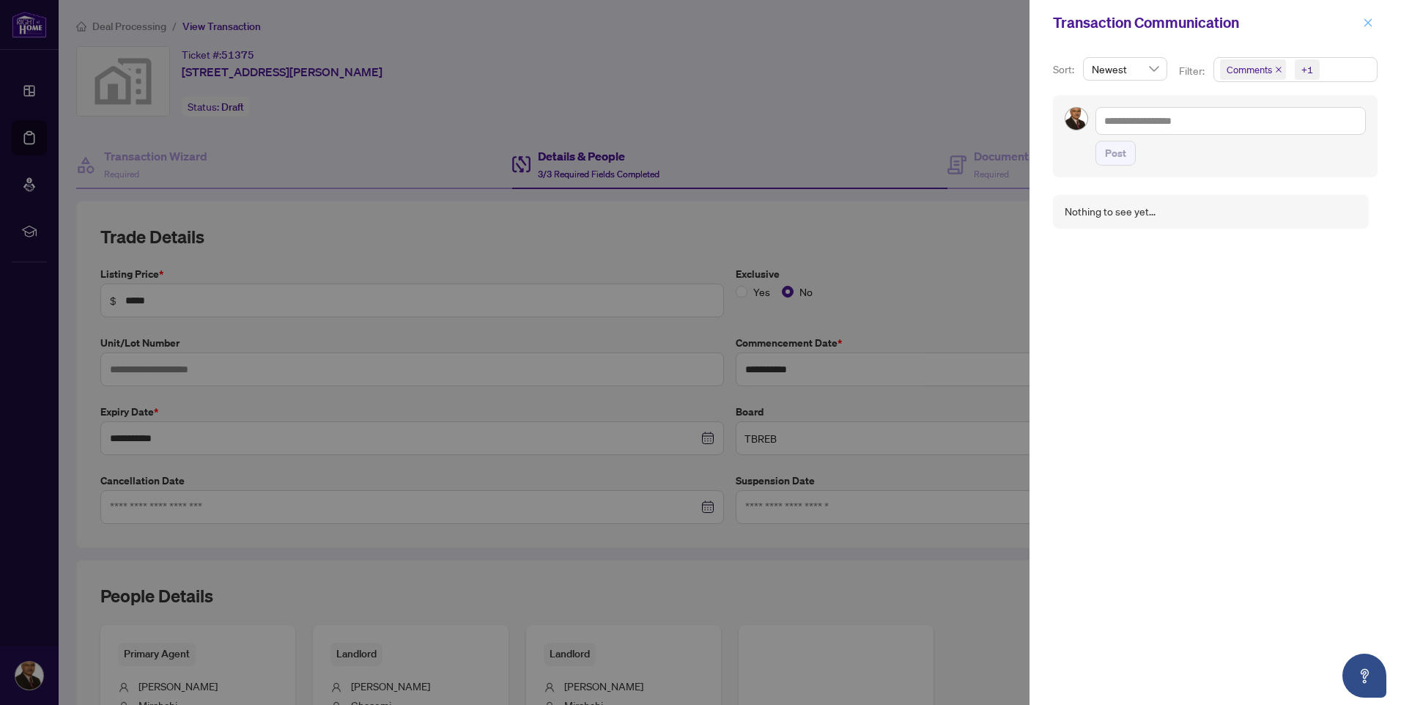
click at [1362, 18] on button "button" at bounding box center [1368, 23] width 19 height 18
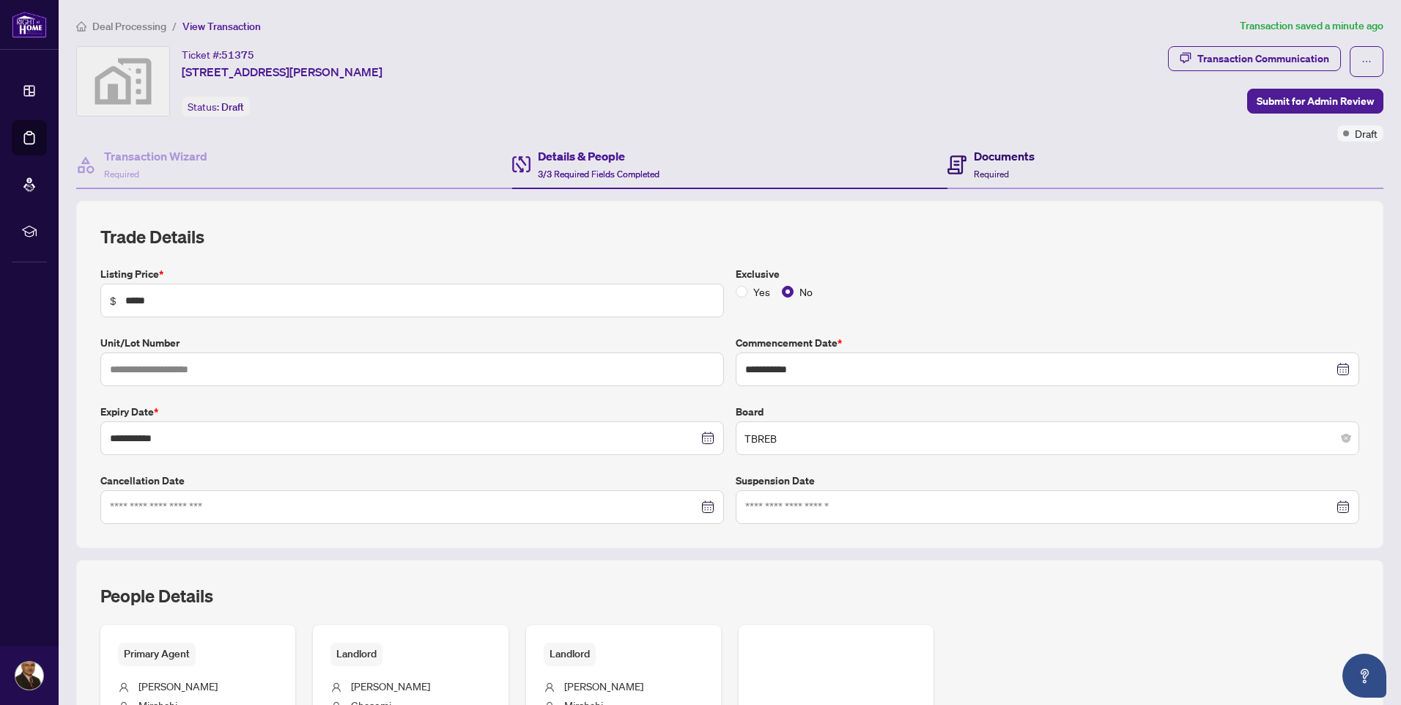
click at [986, 157] on h4 "Documents" at bounding box center [1004, 156] width 61 height 18
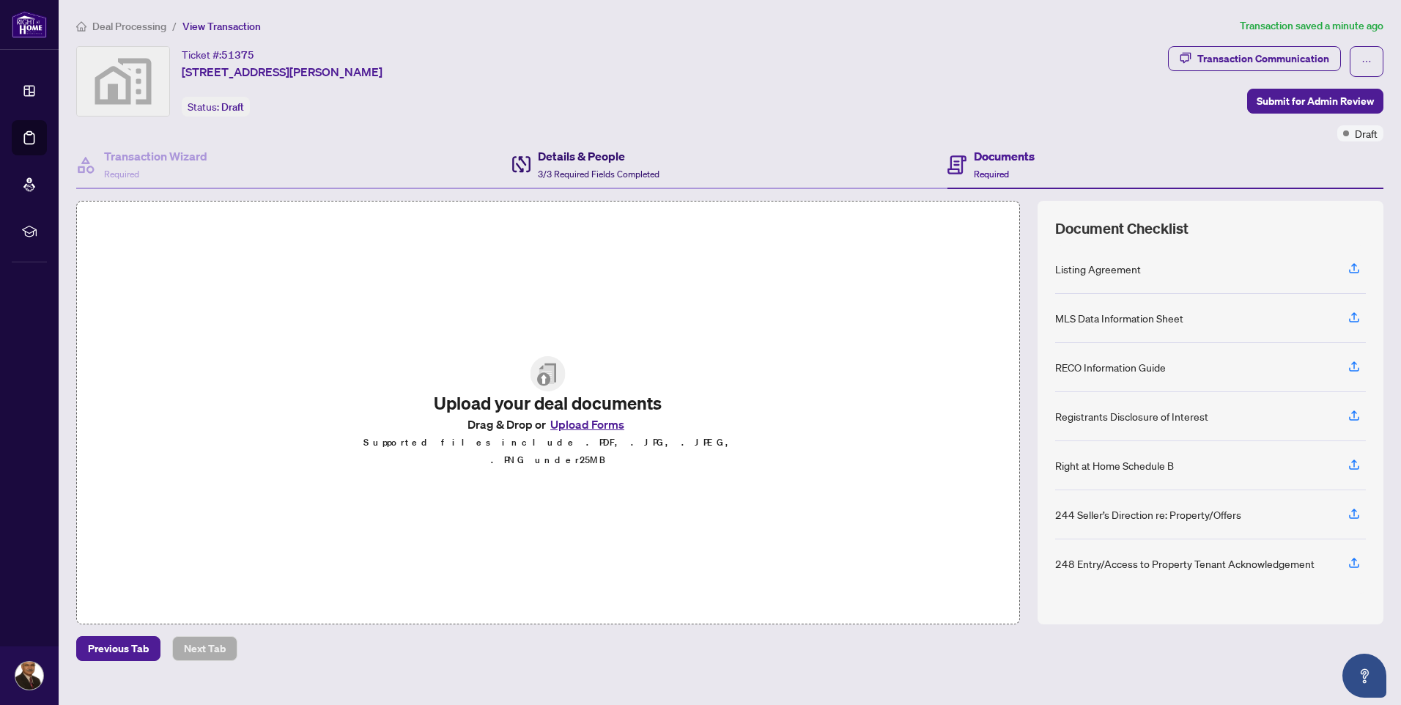
click at [570, 158] on h4 "Details & People" at bounding box center [599, 156] width 122 height 18
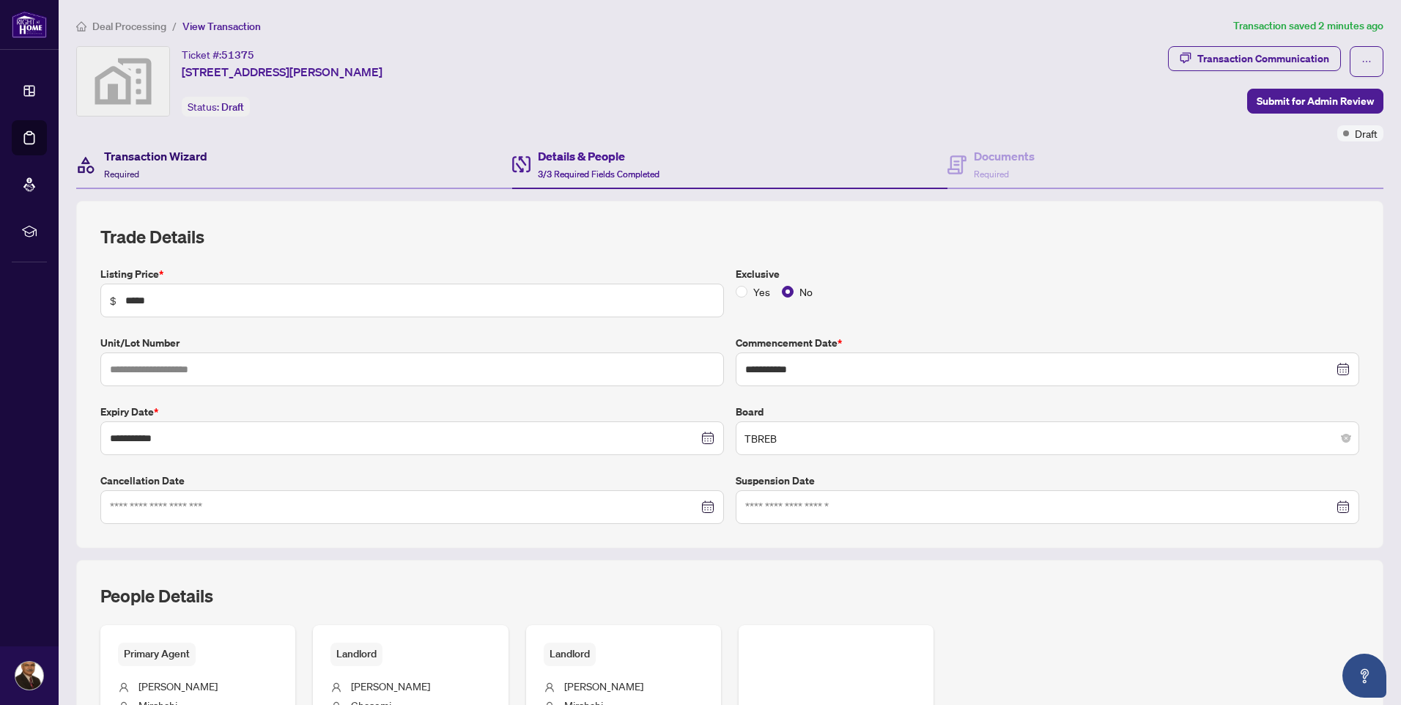
click at [130, 154] on h4 "Transaction Wizard" at bounding box center [155, 156] width 103 height 18
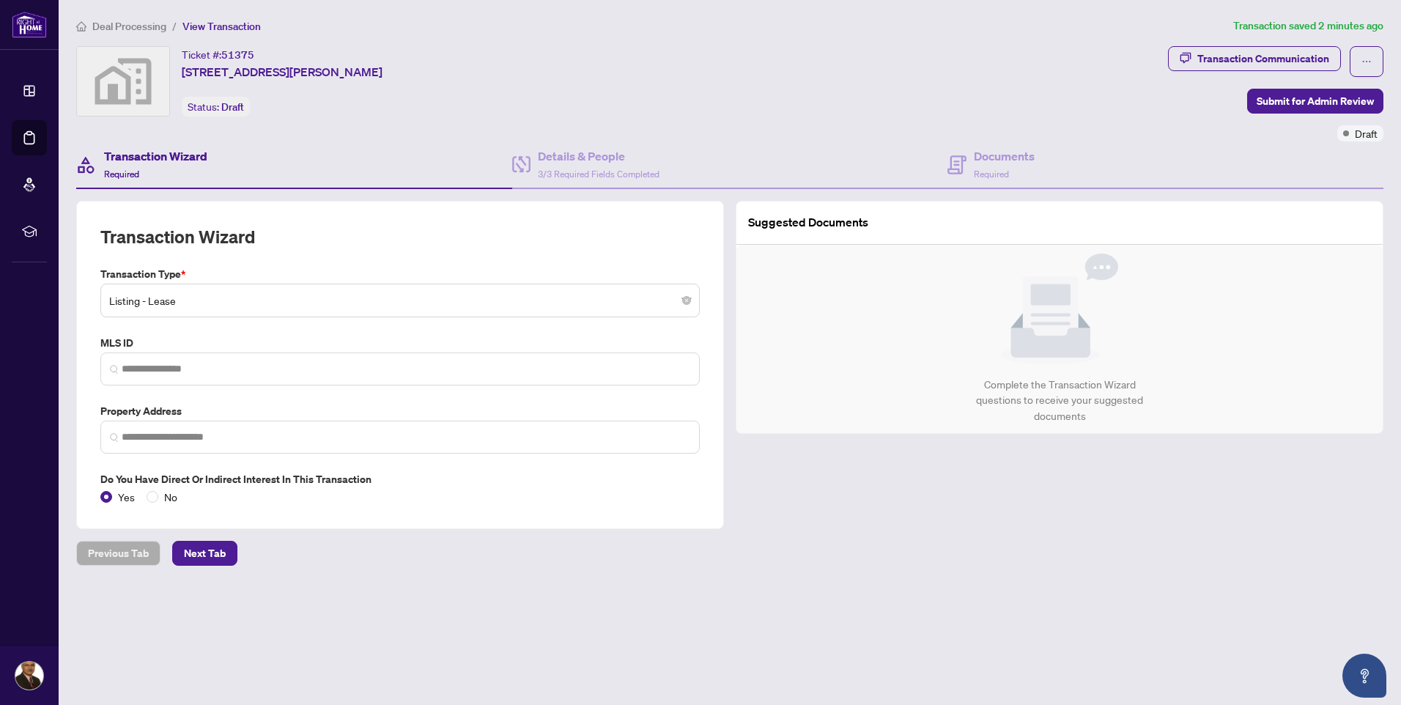
type input "**********"
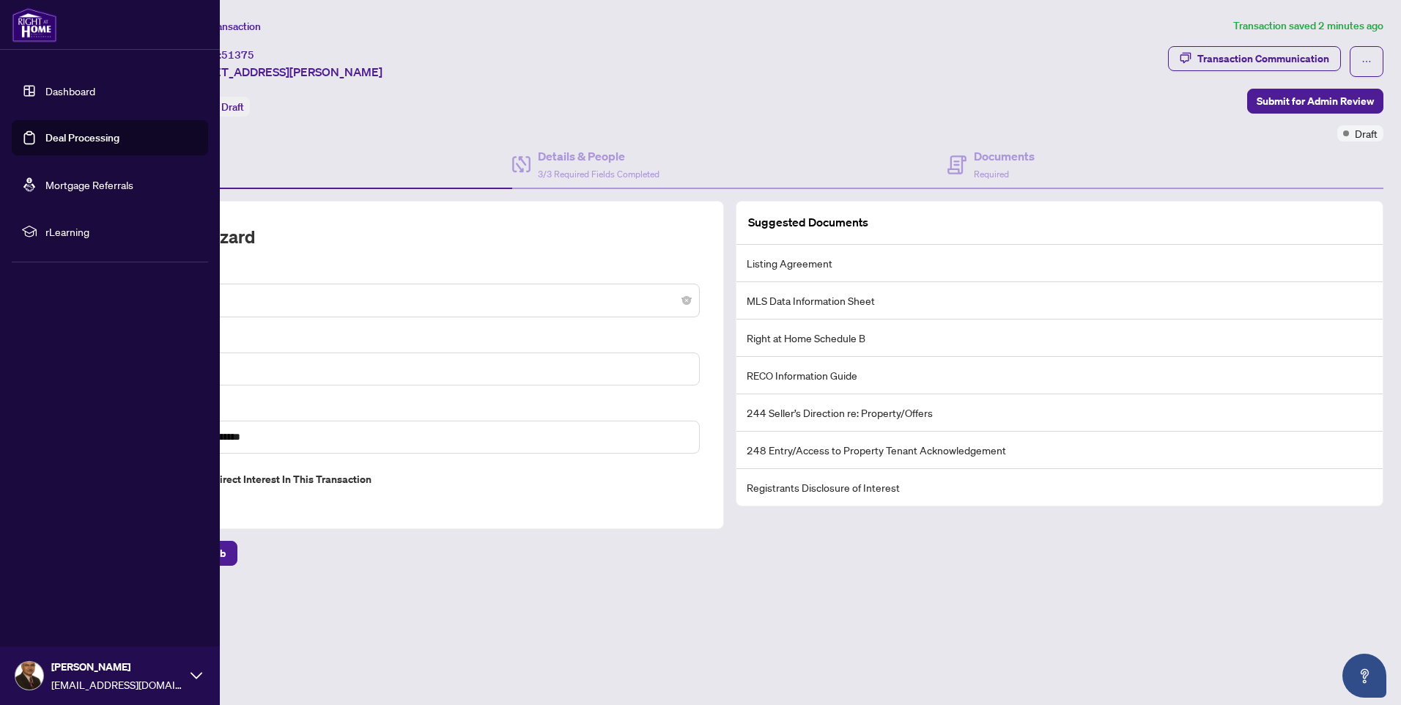
click at [46, 92] on link "Dashboard" at bounding box center [70, 90] width 50 height 13
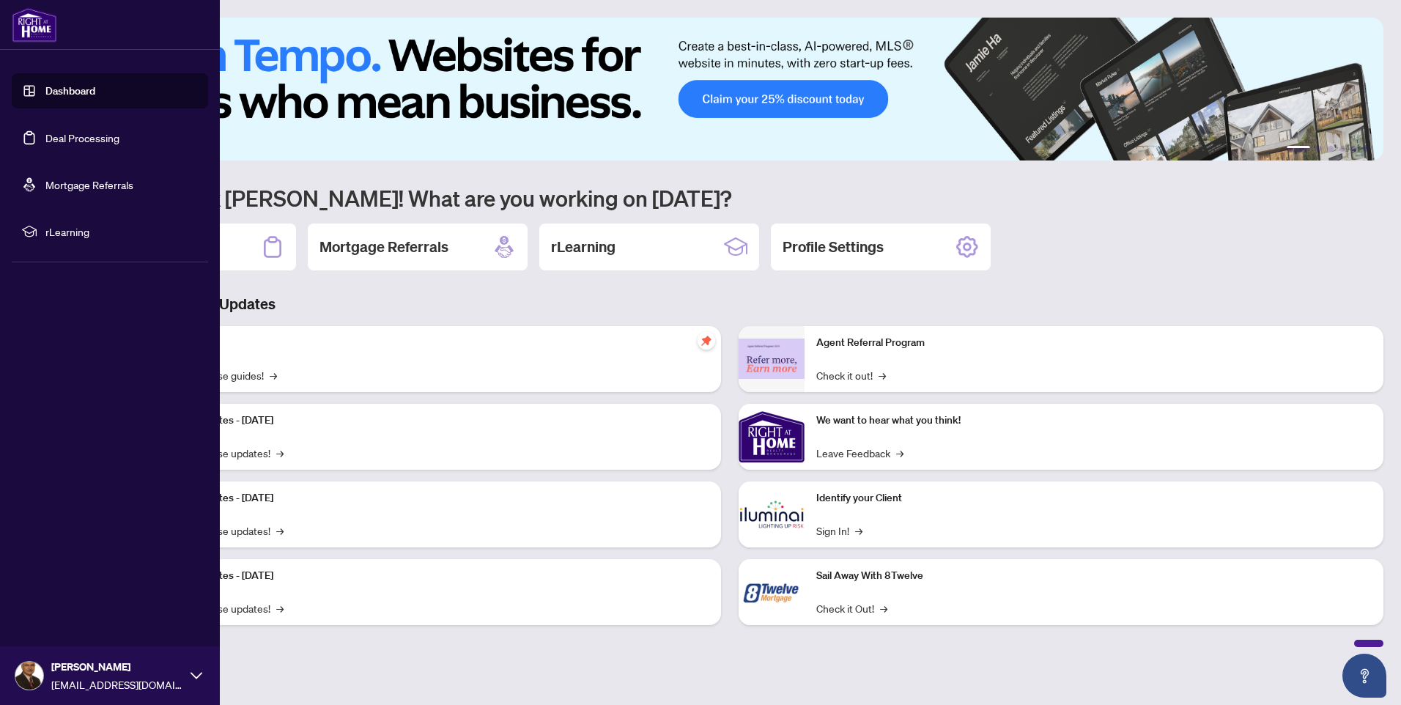
click at [51, 131] on link "Deal Processing" at bounding box center [82, 137] width 74 height 13
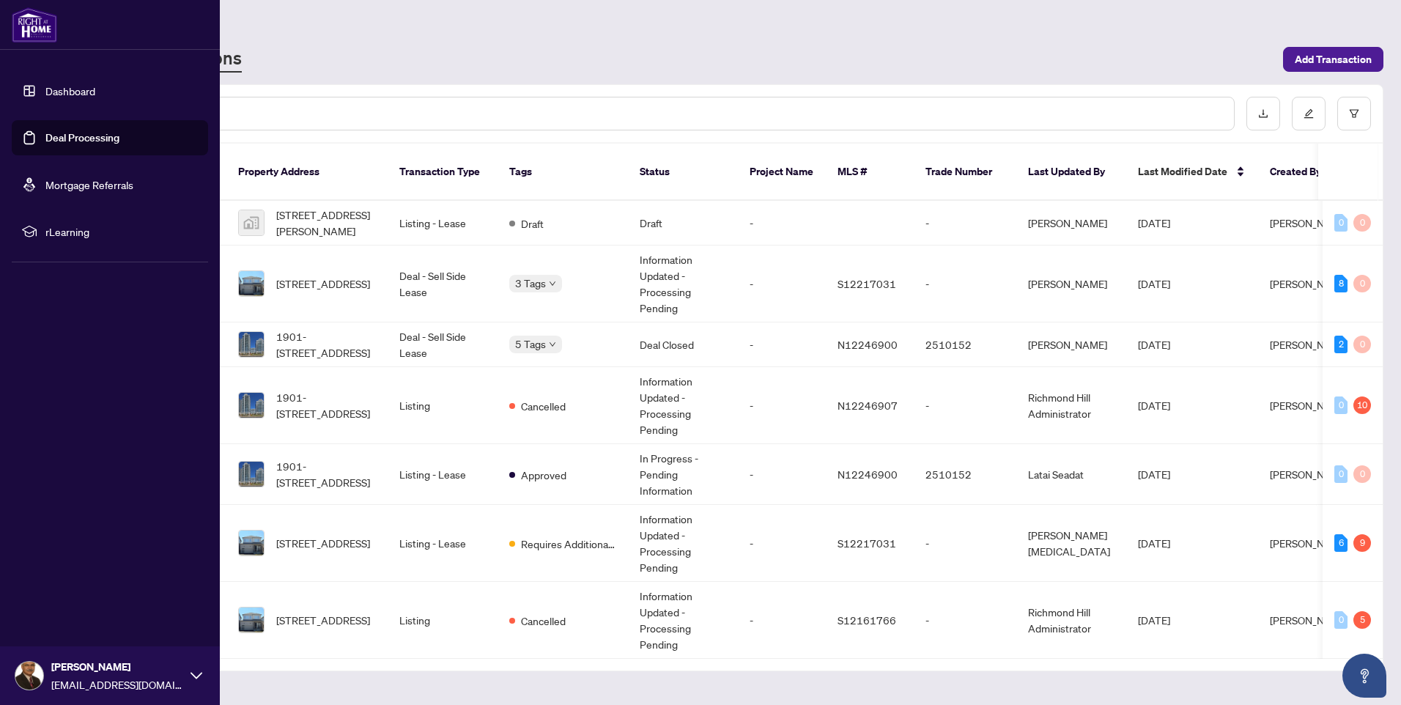
click at [25, 668] on img at bounding box center [29, 676] width 28 height 28
click at [51, 588] on span "Logout" at bounding box center [59, 588] width 33 height 23
